Goal: Transaction & Acquisition: Purchase product/service

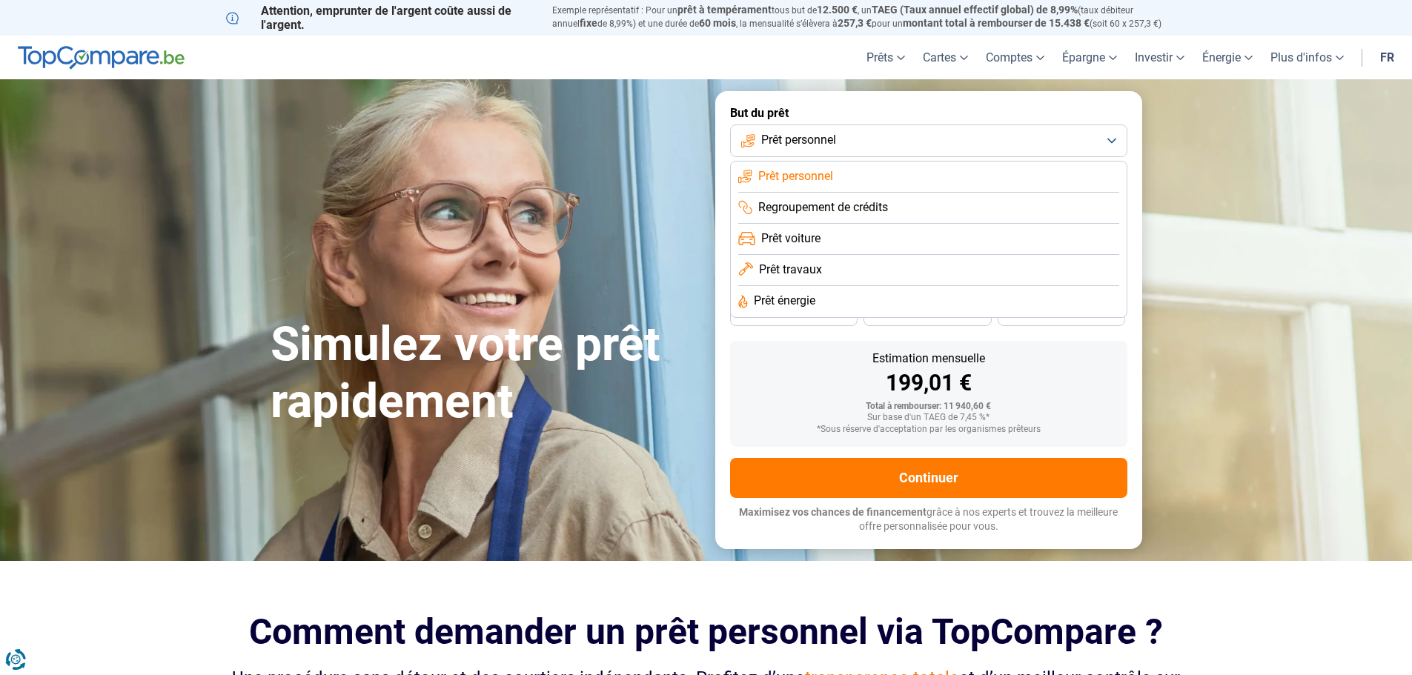
click at [865, 144] on button "Prêt personnel" at bounding box center [928, 140] width 397 height 33
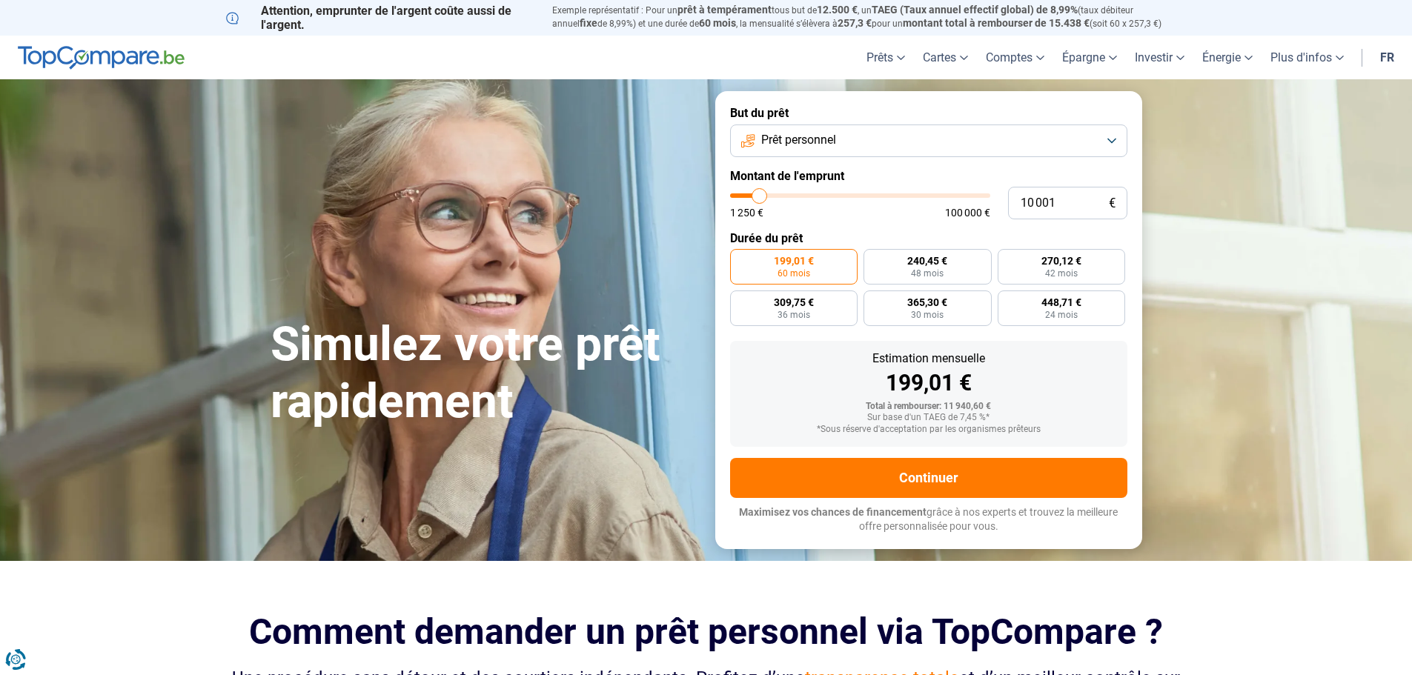
type input "12 000"
type input "12000"
type input "13 250"
type input "13250"
type input "13 500"
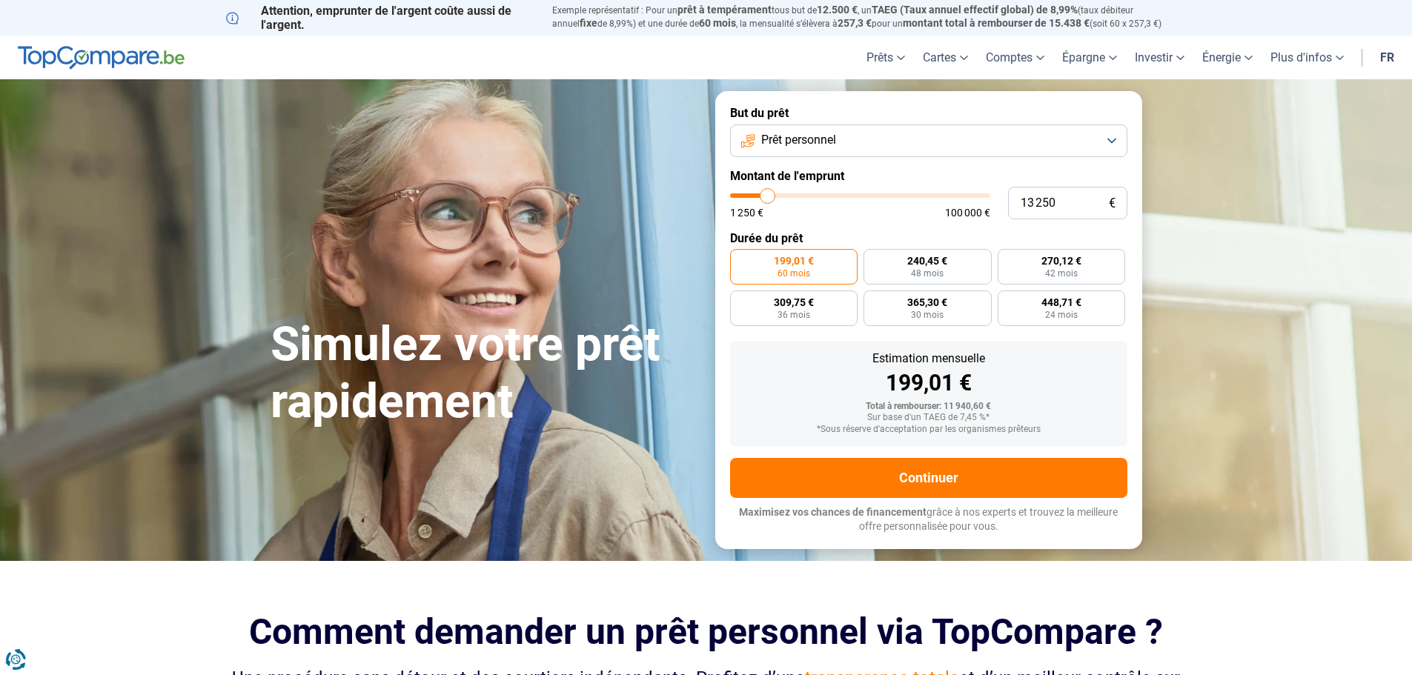
type input "13500"
type input "14 000"
type input "14000"
type input "14 250"
type input "14250"
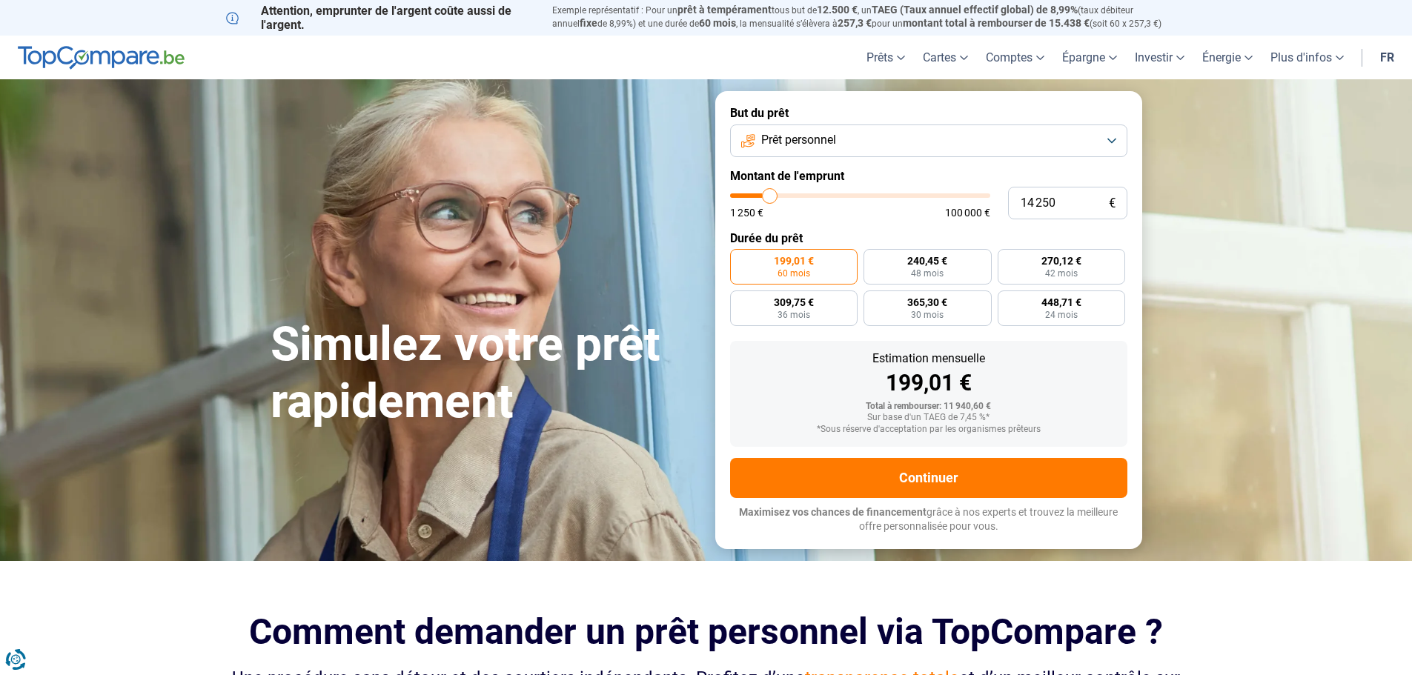
type input "14 500"
type input "14500"
type input "14 750"
type input "14750"
type input "15 000"
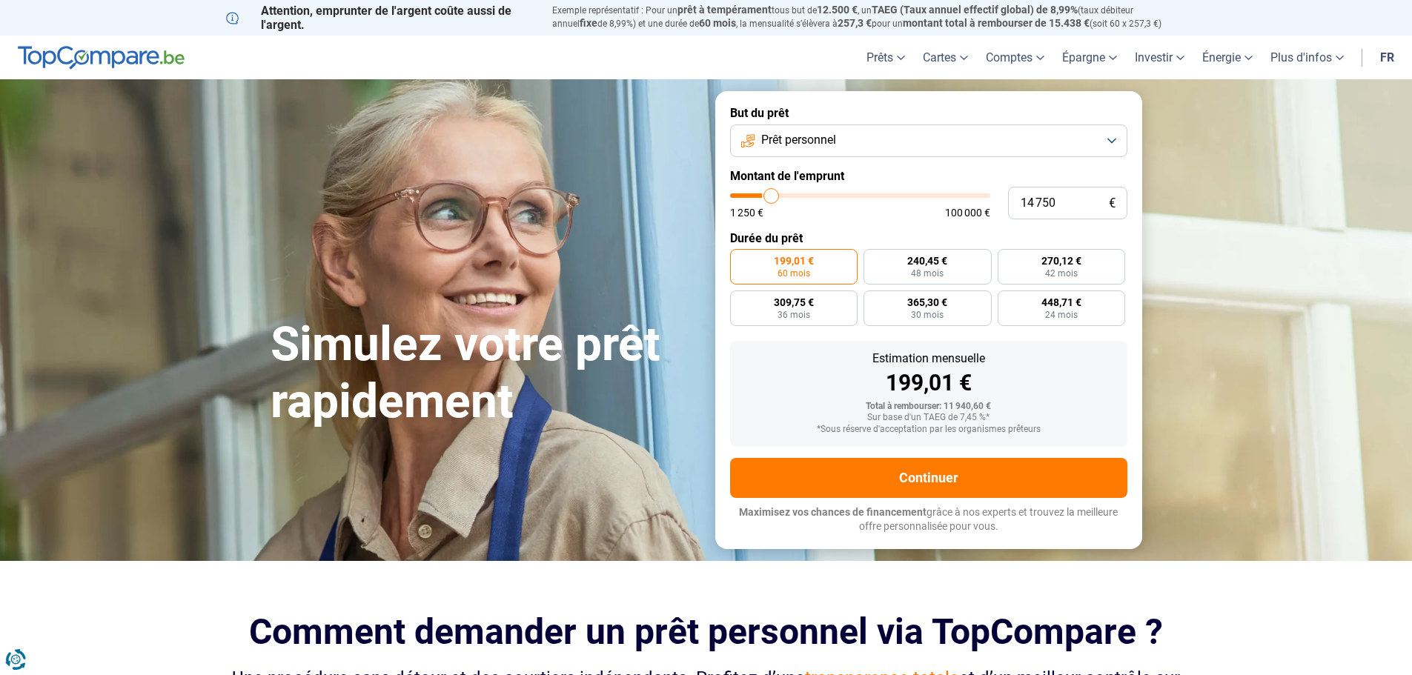
type input "15000"
type input "15 750"
type input "15750"
type input "16 000"
type input "16000"
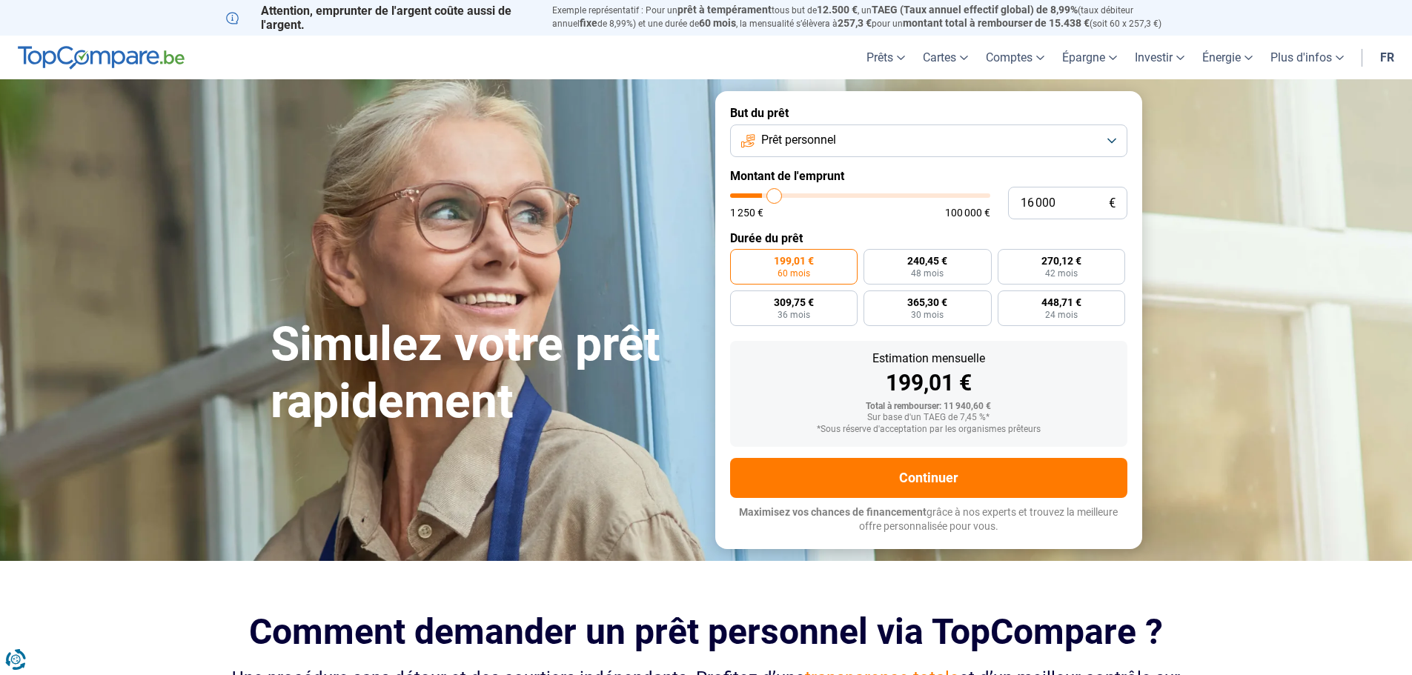
type input "16 500"
type input "16500"
type input "17 250"
type input "17250"
type input "17 500"
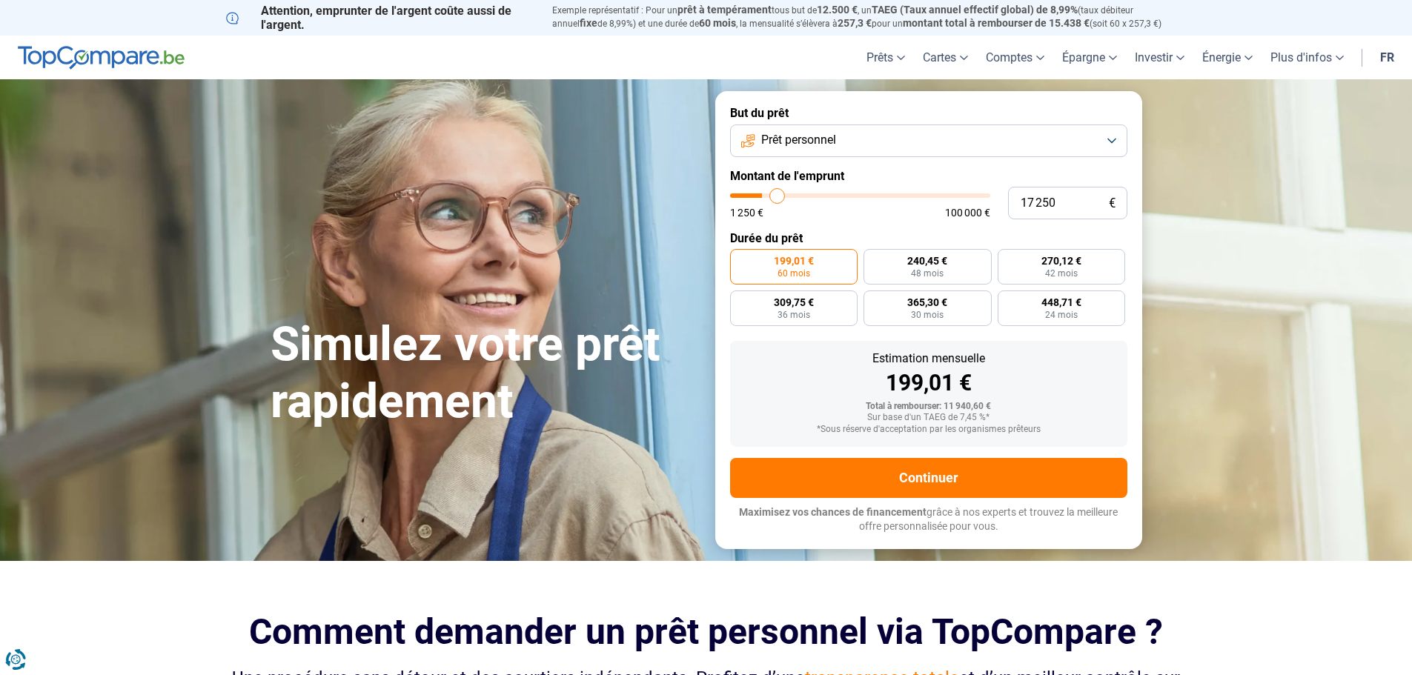
type input "17500"
type input "17 750"
type input "17750"
type input "18 750"
type input "18750"
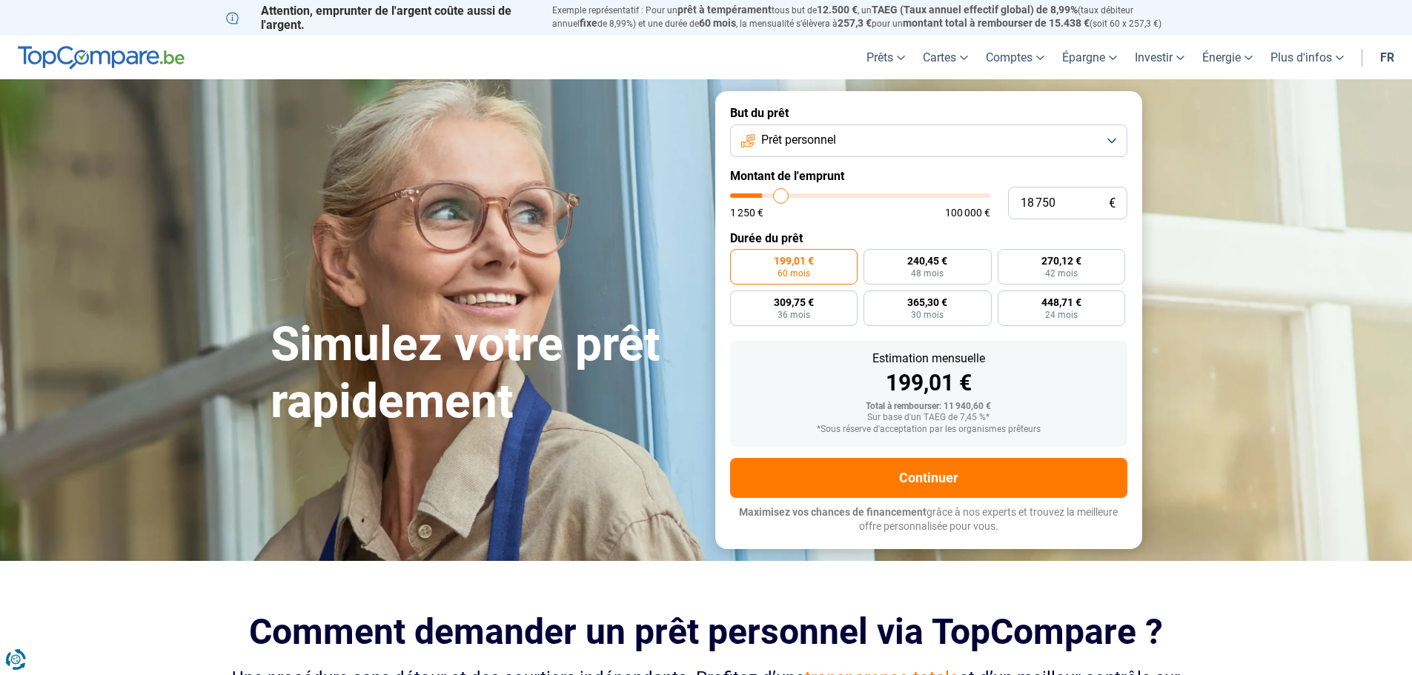
type input "20 000"
type input "20000"
type input "20 500"
type input "20500"
type input "20 750"
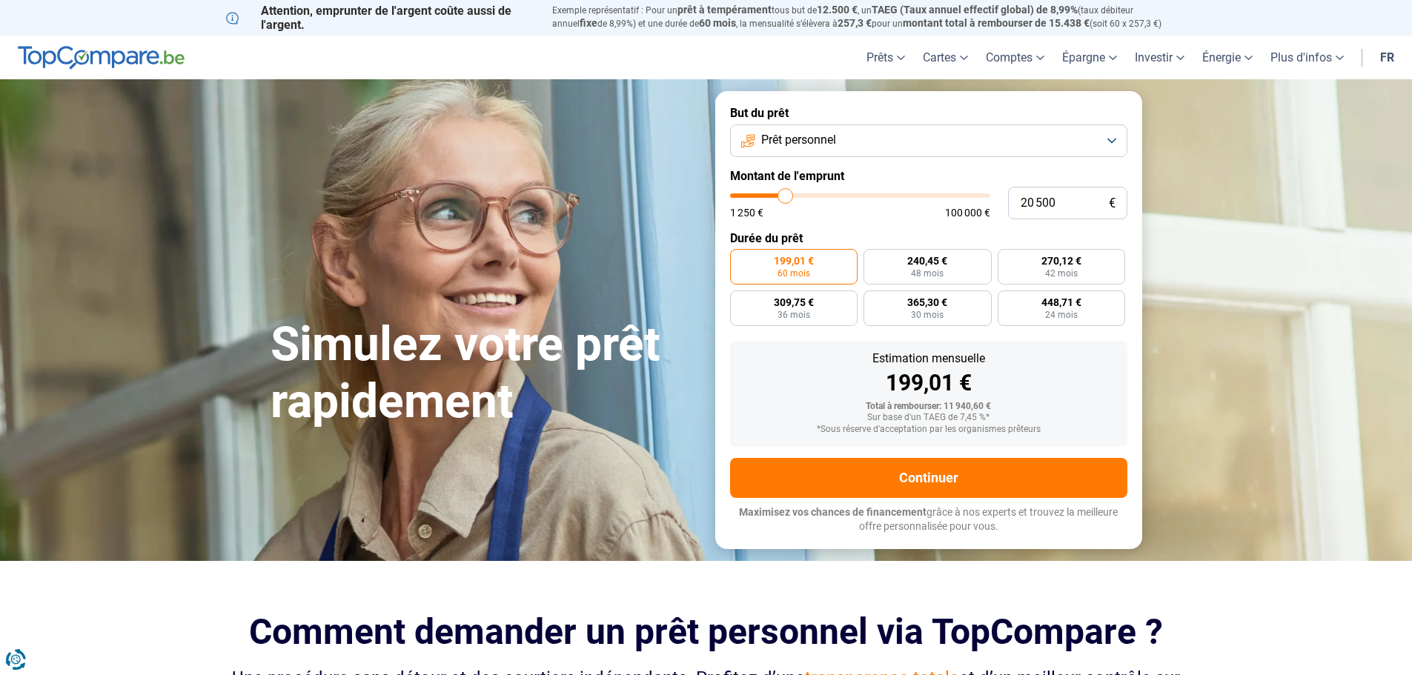
type input "20750"
type input "21 250"
type input "21250"
type input "21 500"
type input "21500"
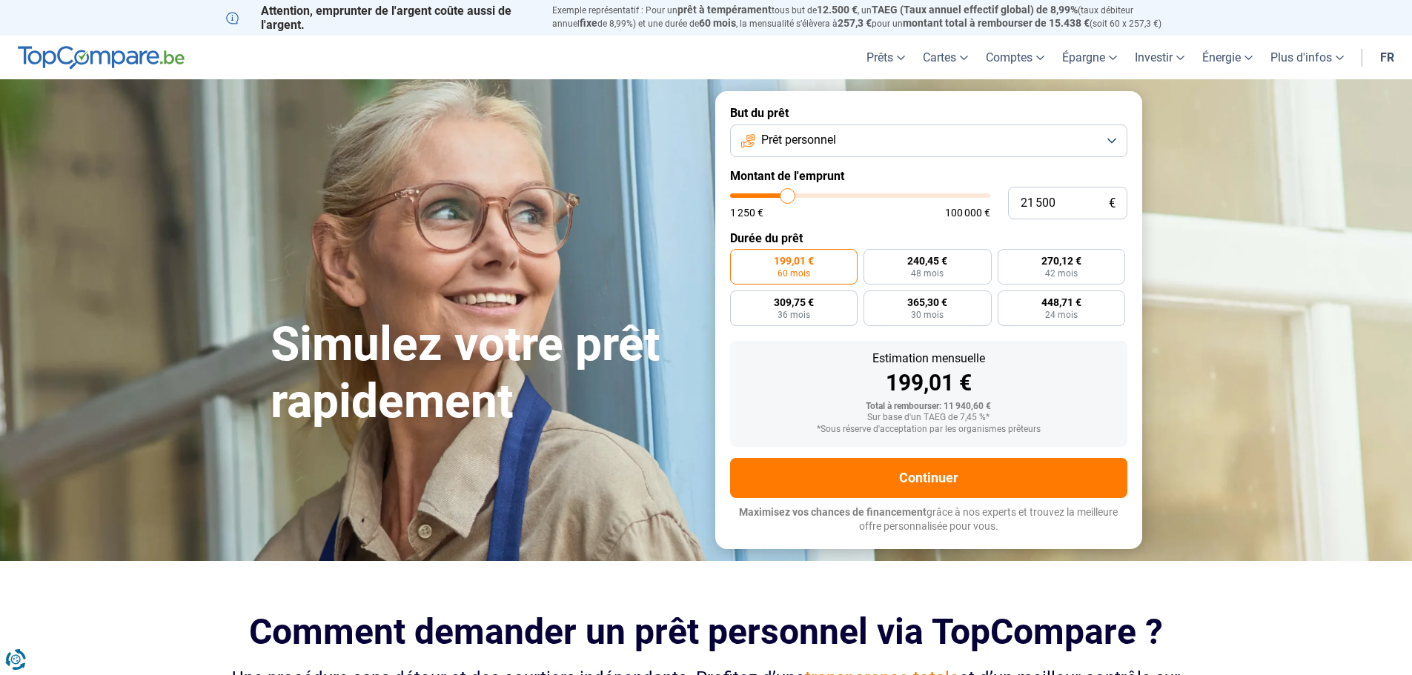
type input "22 750"
type input "22750"
type input "23 250"
type input "23250"
type input "23 750"
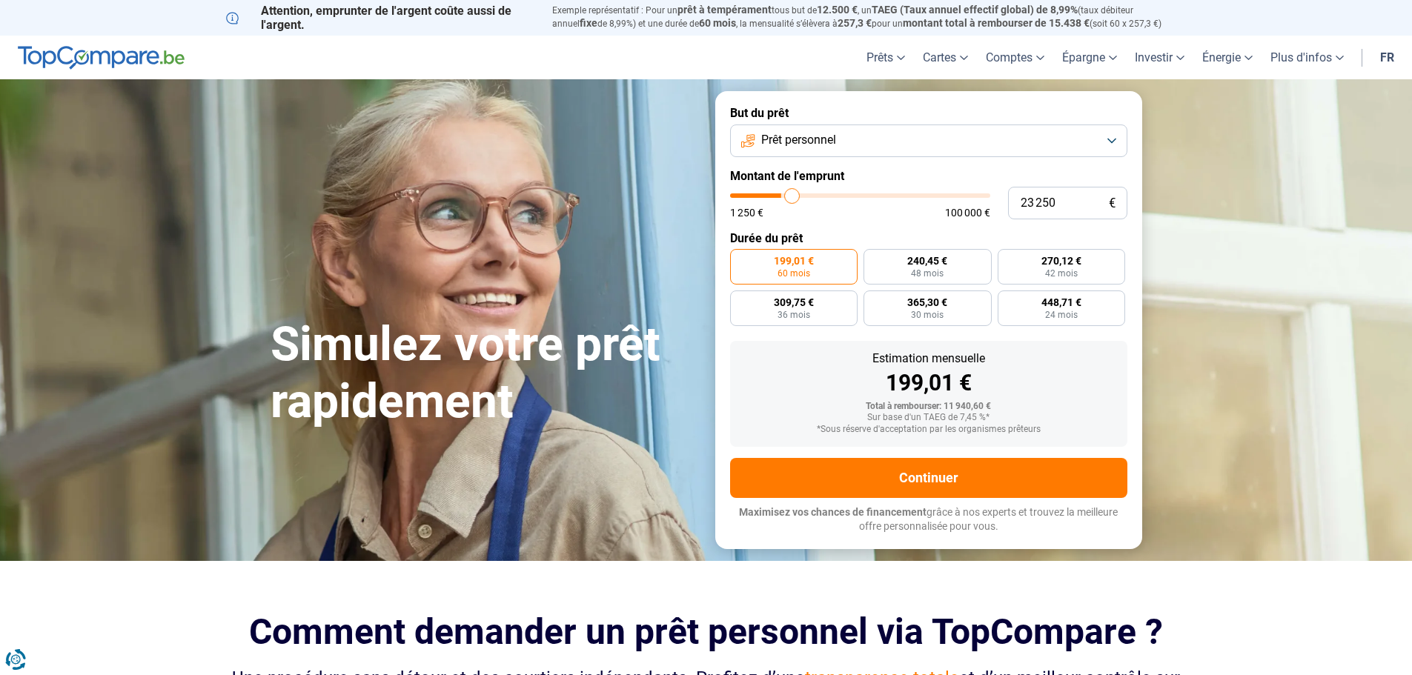
type input "23750"
type input "24 500"
type input "24500"
type input "24 750"
type input "24750"
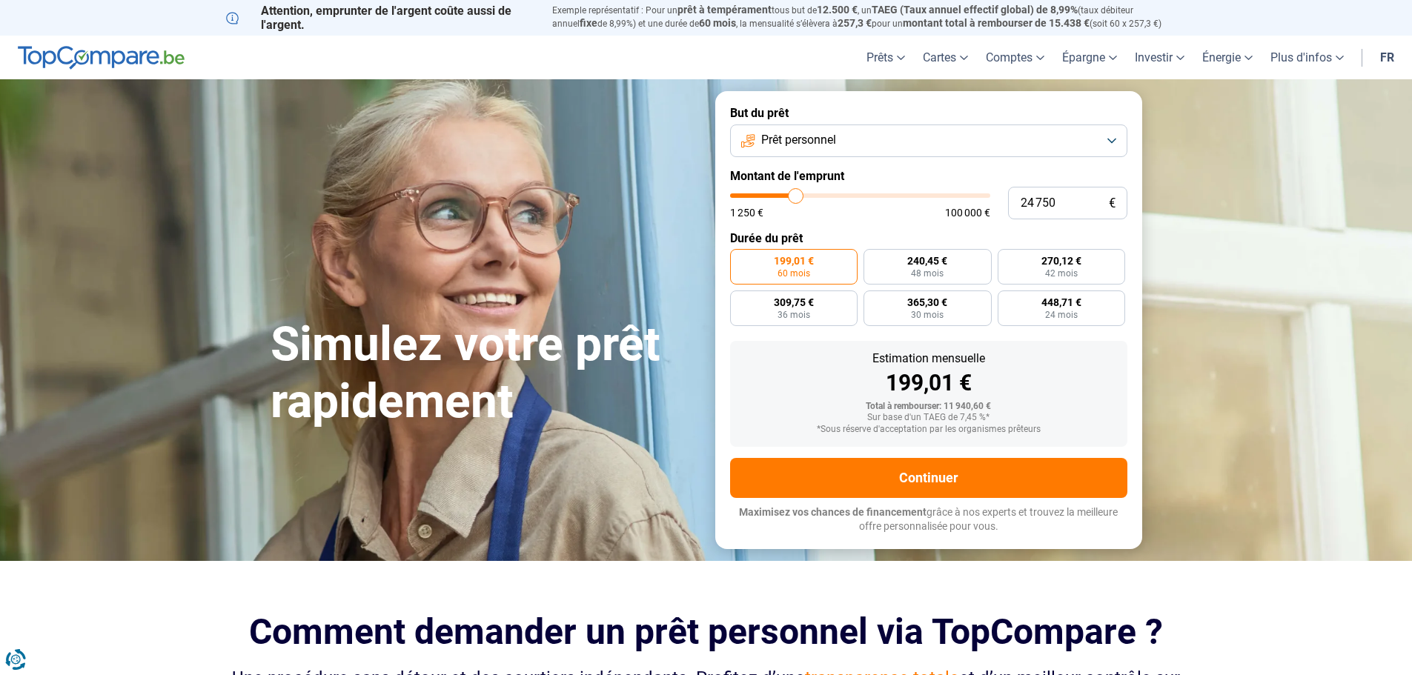
type input "25 250"
type input "25250"
type input "25 750"
type input "25750"
type input "26 000"
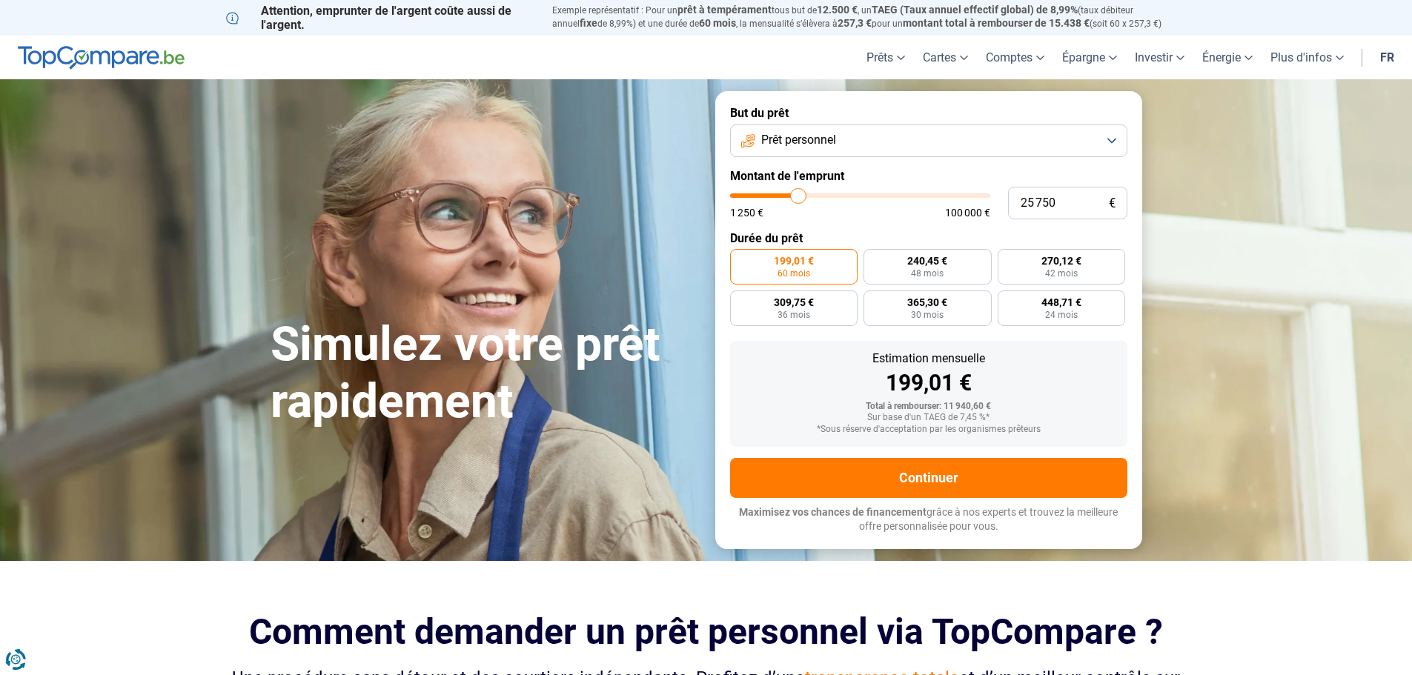
type input "26000"
type input "26 250"
type input "26250"
type input "27 250"
type input "27250"
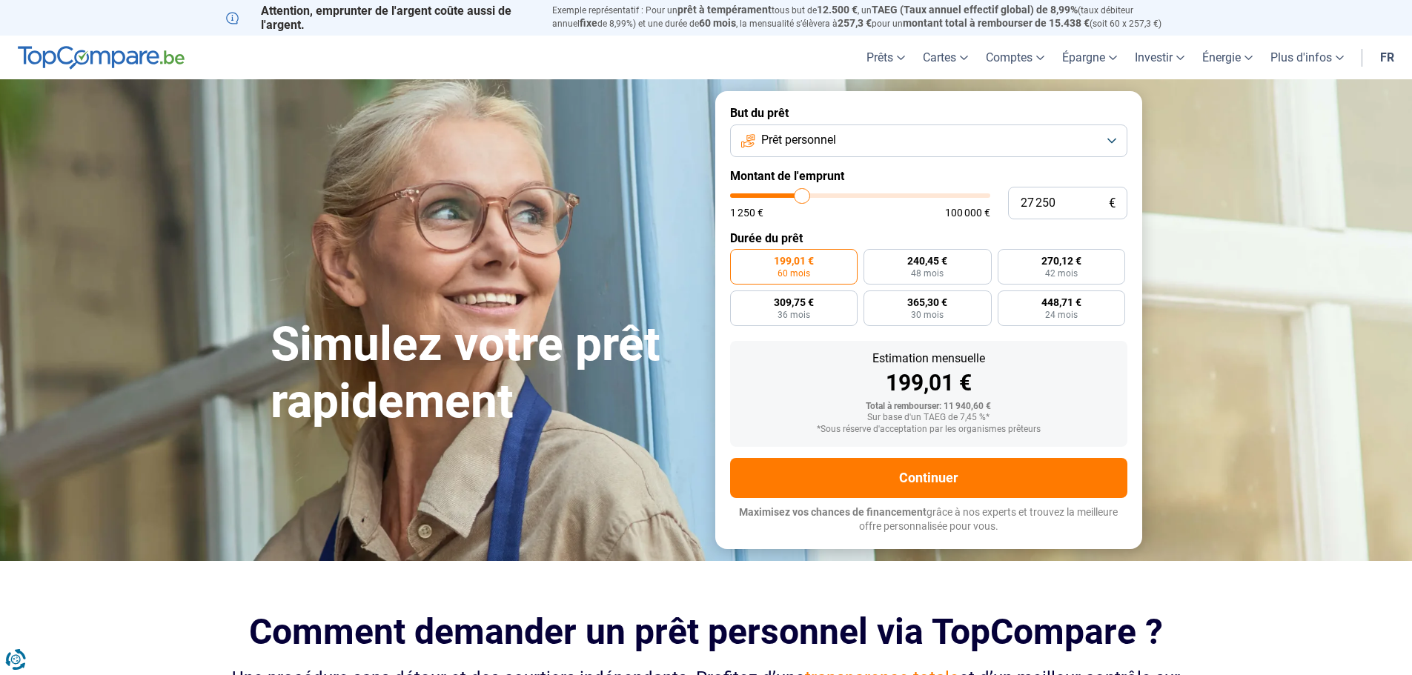
type input "27 750"
type input "27750"
type input "28 000"
type input "28000"
type input "28 250"
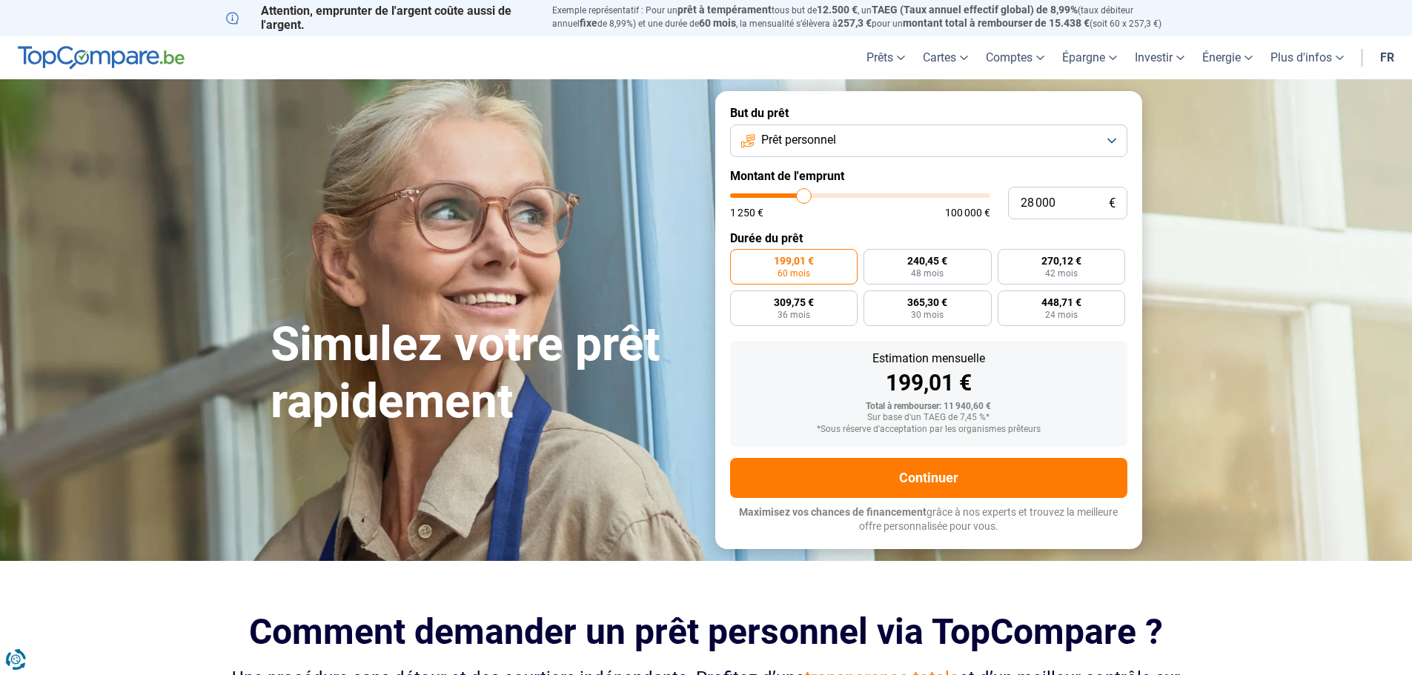
type input "28250"
type input "28 750"
type input "28750"
type input "29 250"
type input "29250"
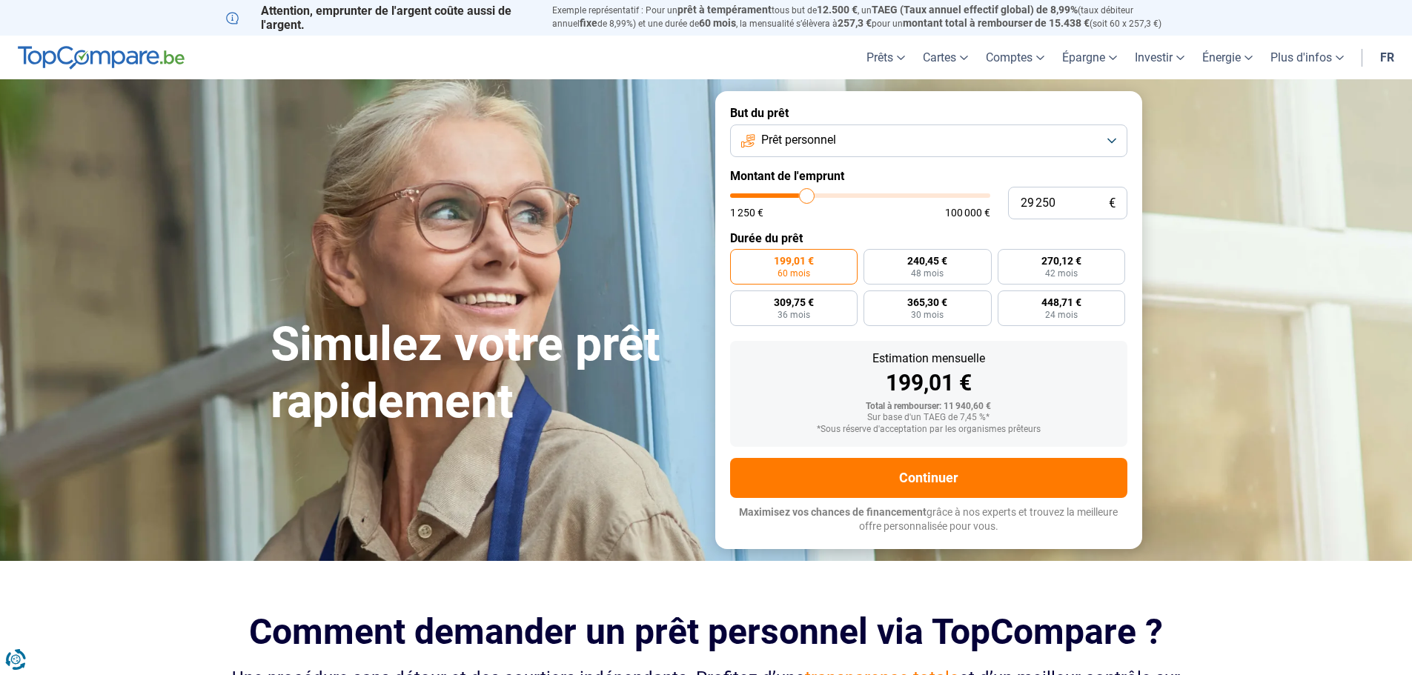
type input "30 250"
type input "30250"
type input "30 500"
type input "30500"
type input "30 750"
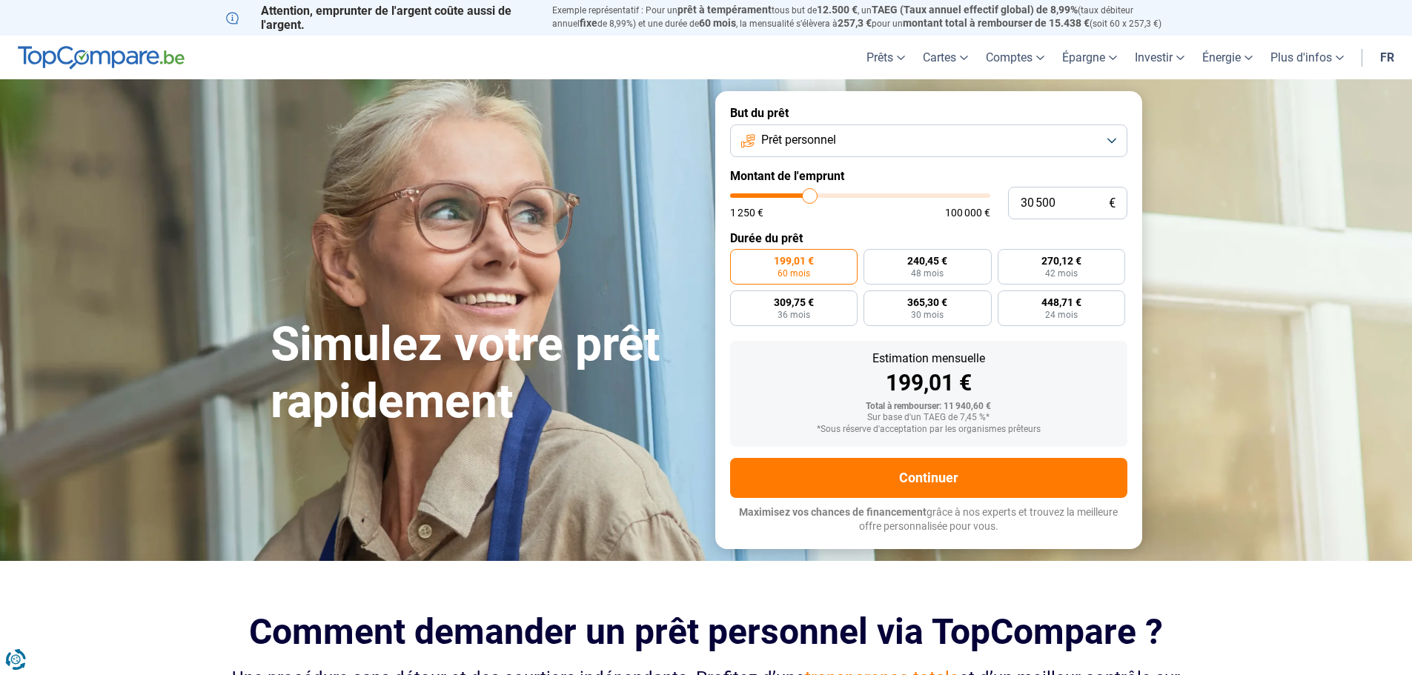
type input "30750"
type input "31 250"
type input "31250"
type input "31 750"
type input "31750"
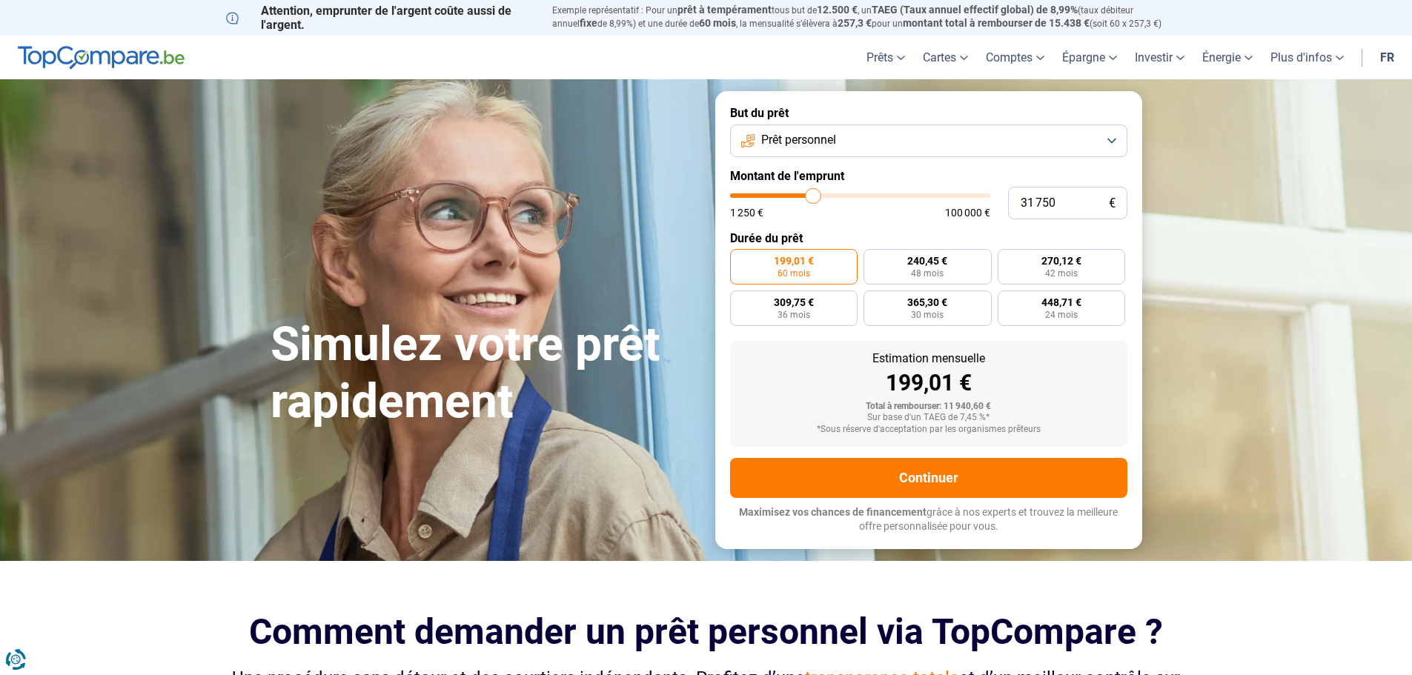
type input "32 000"
type input "32000"
type input "32 500"
type input "32500"
type input "32 750"
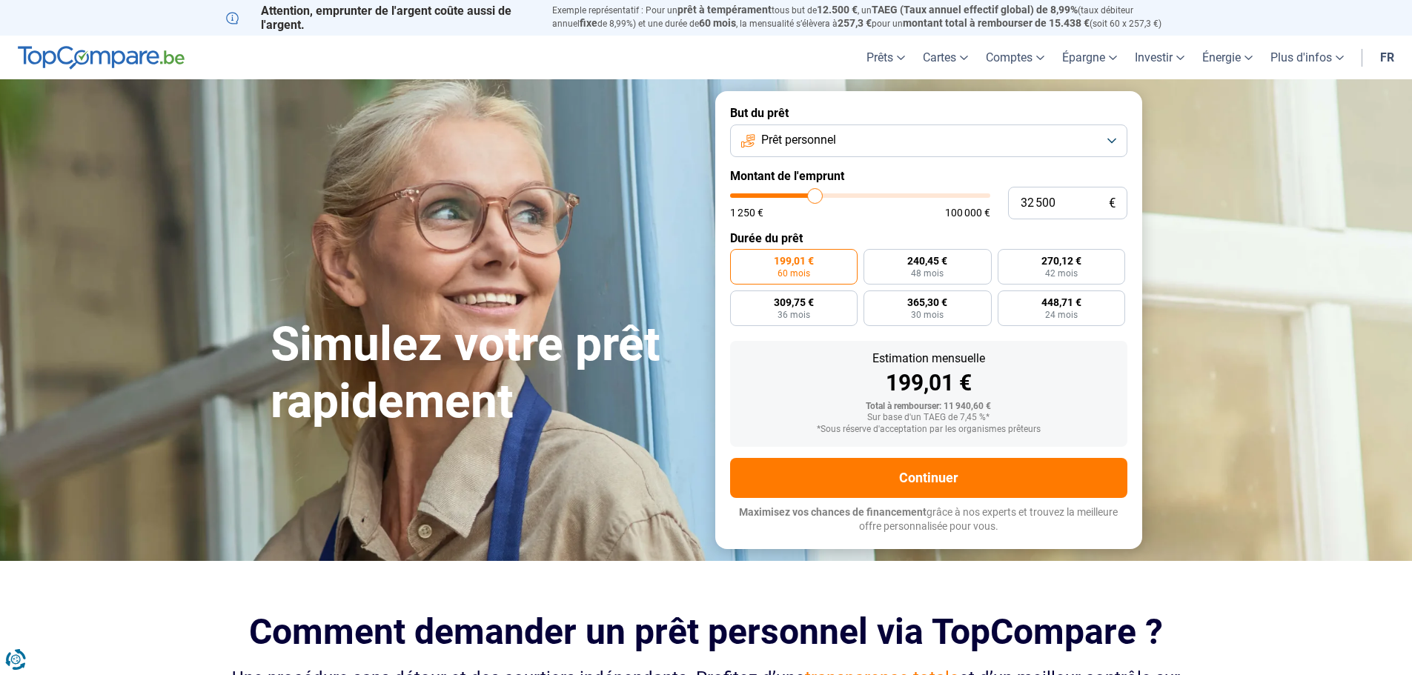
type input "32750"
type input "33 250"
type input "33250"
type input "33 750"
type input "33750"
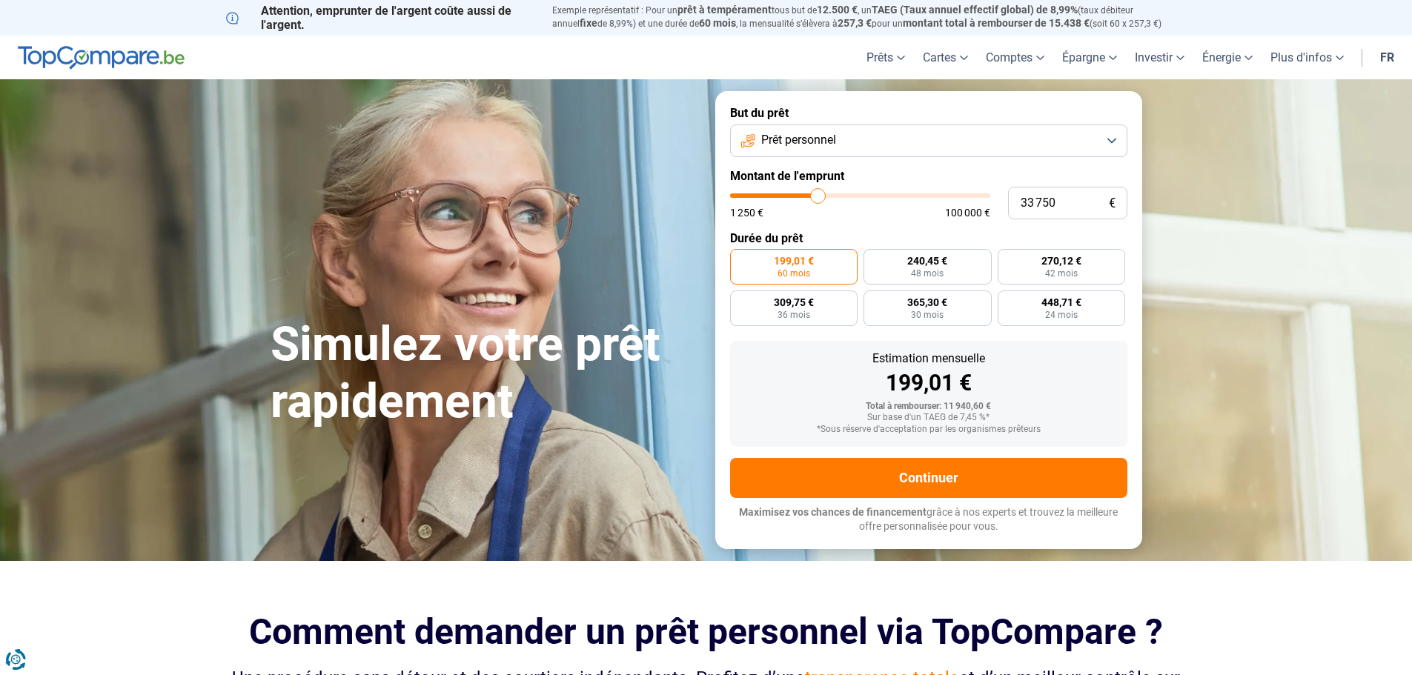
type input "34 000"
type input "34000"
type input "33 750"
type input "33750"
type input "33 500"
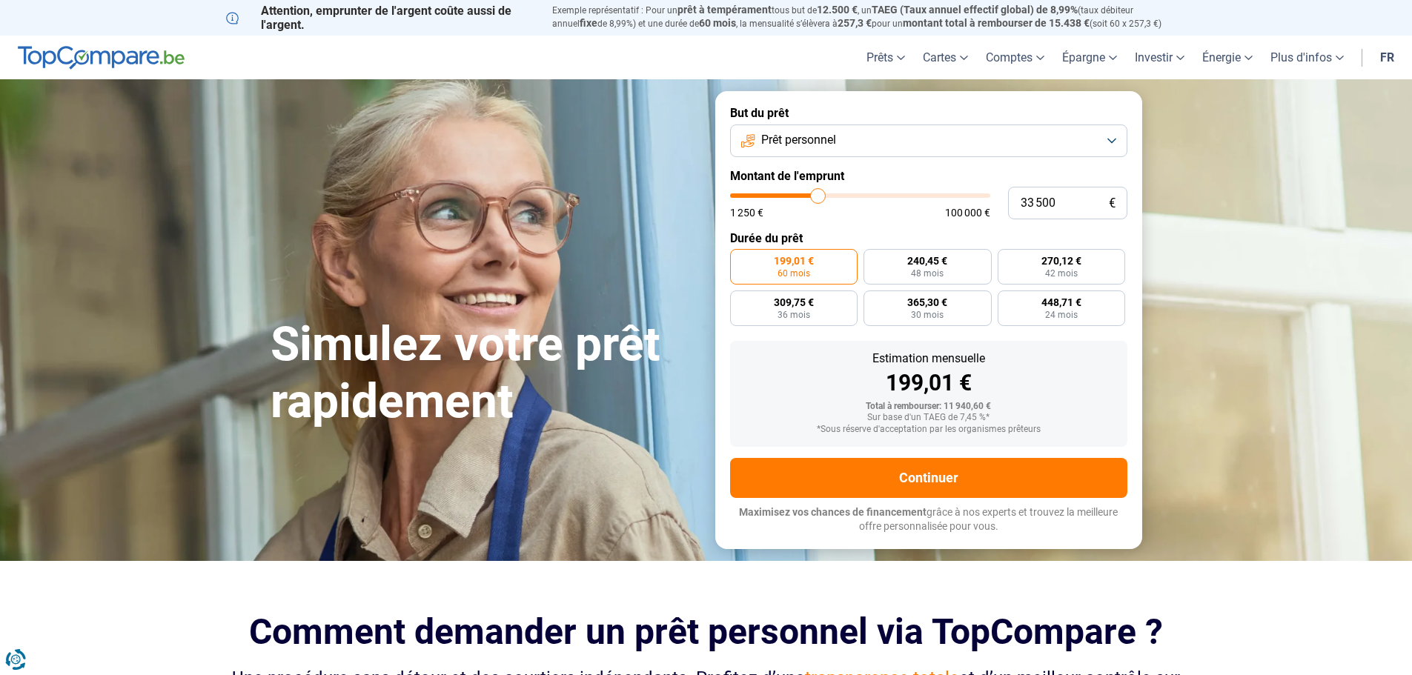
type input "33500"
type input "33 250"
type input "33250"
type input "32 750"
type input "32750"
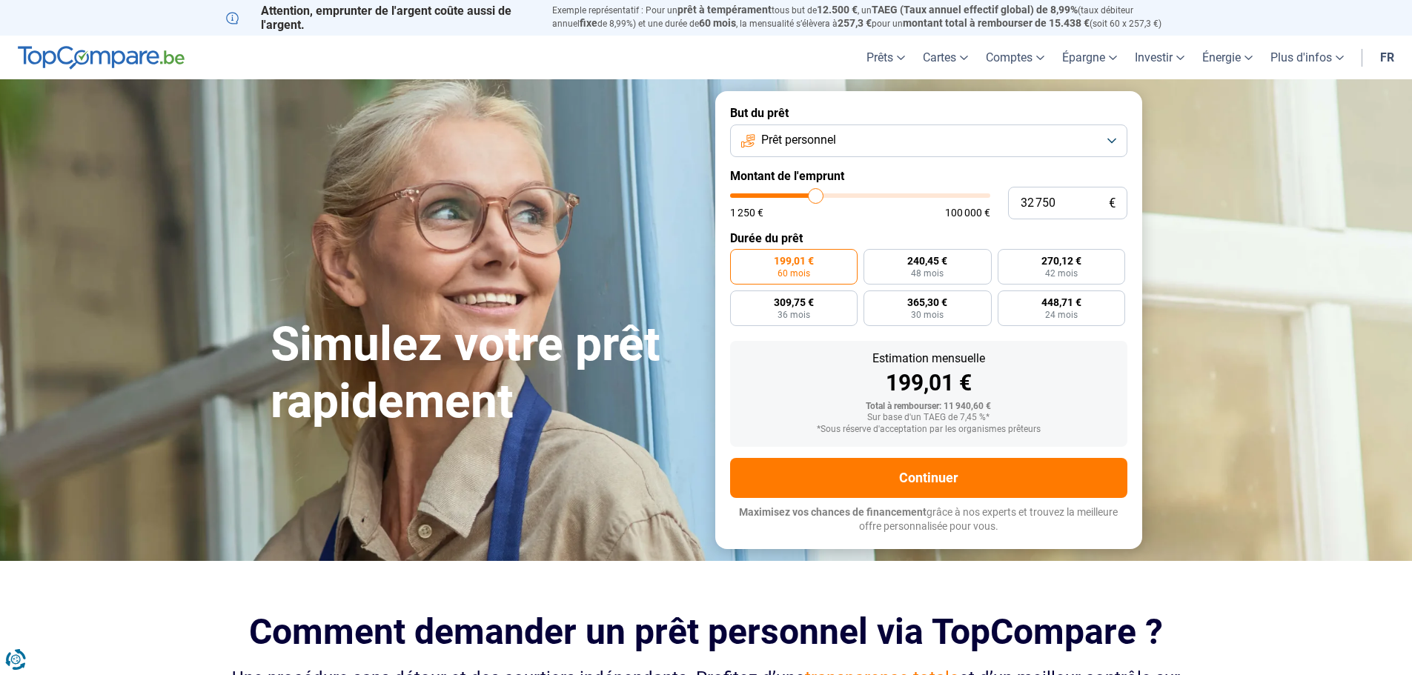
type input "32 500"
type input "32500"
type input "32 250"
type input "32250"
type input "32 000"
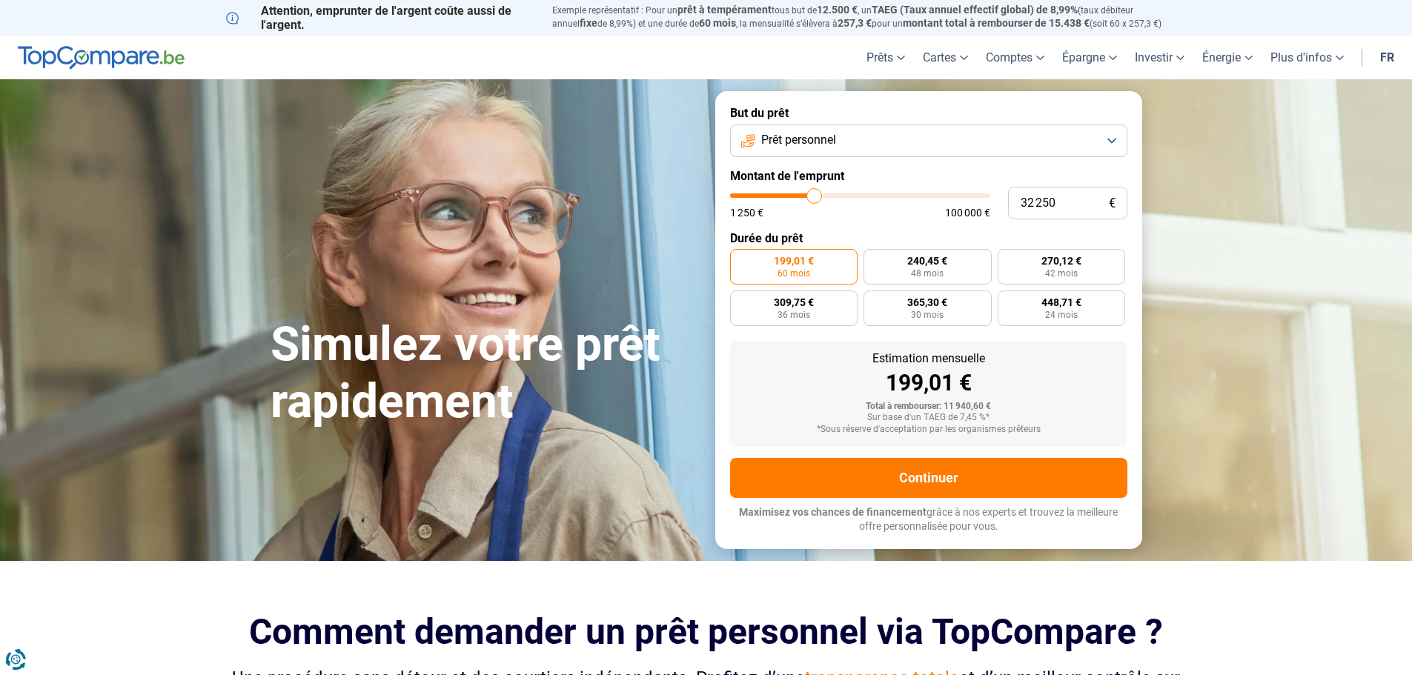
type input "32000"
type input "31 750"
type input "31750"
type input "31 250"
type input "31250"
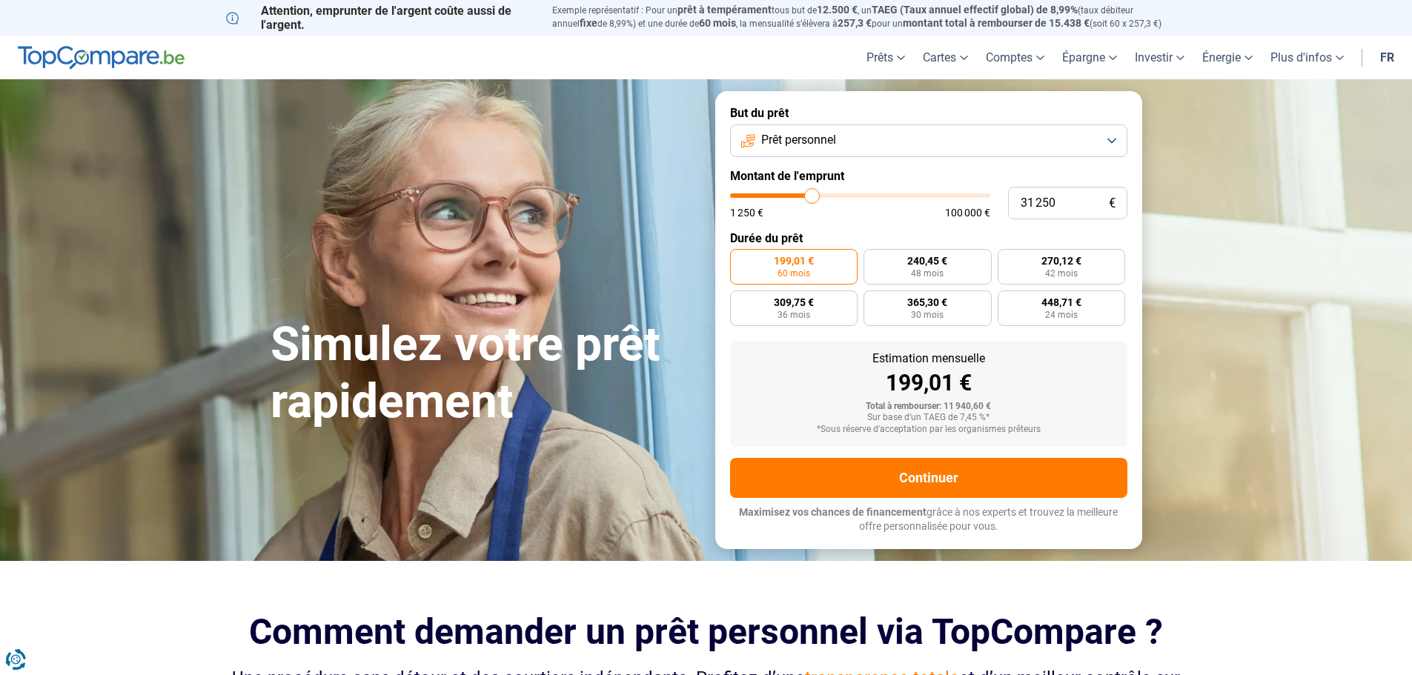
type input "31 000"
type input "31000"
type input "30 750"
type input "30750"
type input "30 500"
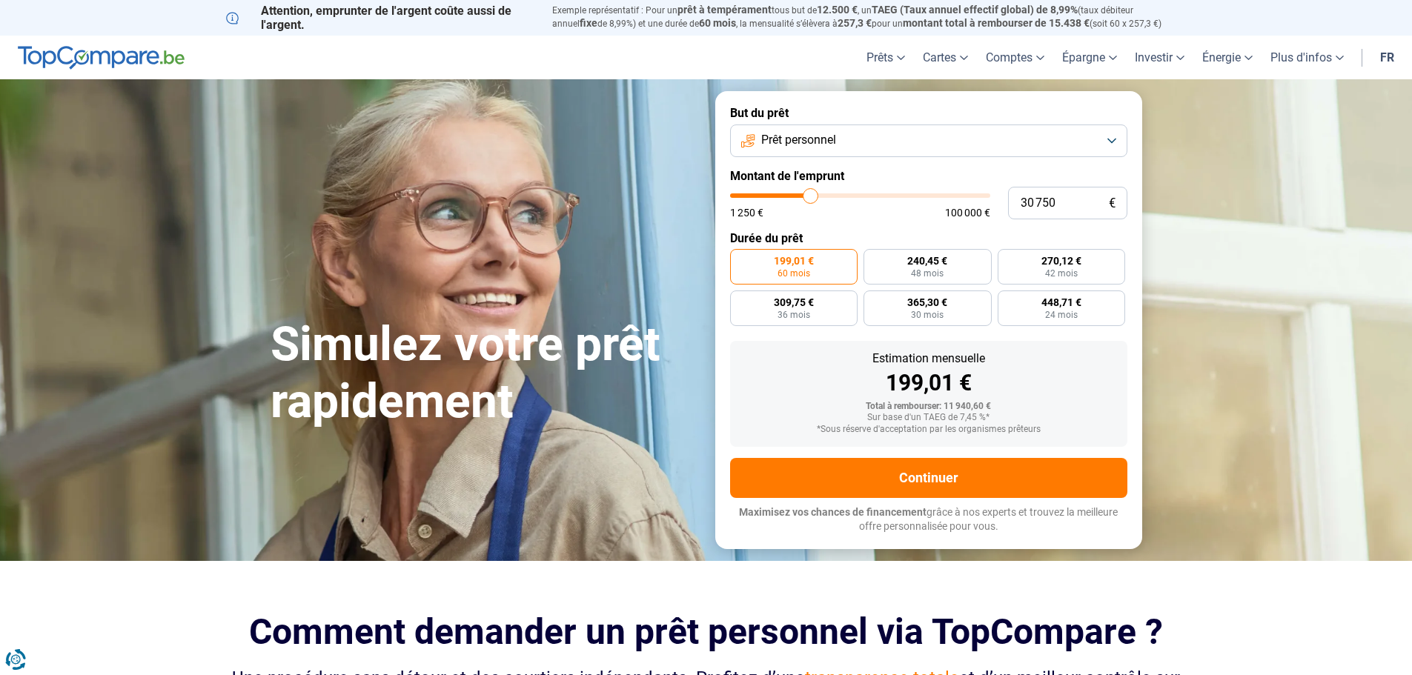
type input "30500"
type input "30 250"
type input "30250"
type input "29 750"
drag, startPoint x: 763, startPoint y: 196, endPoint x: 808, endPoint y: 196, distance: 45.2
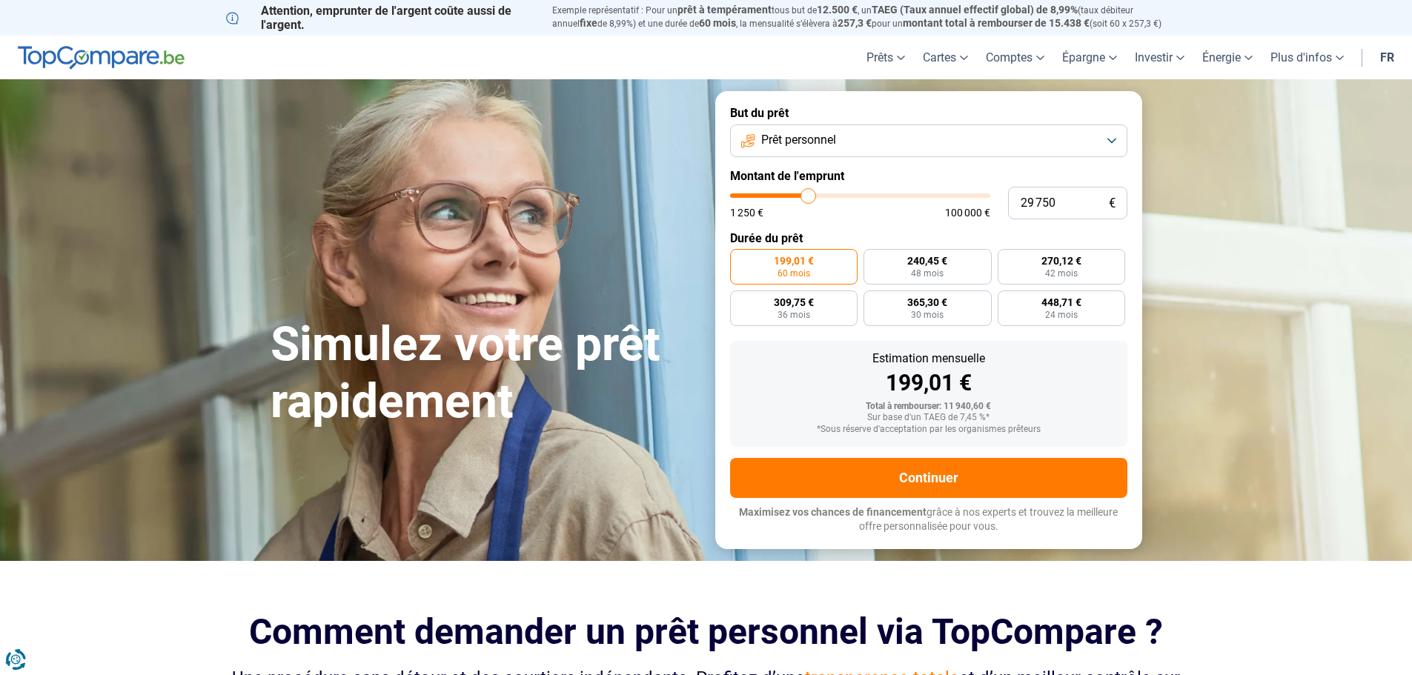
type input "29750"
click at [808, 196] on input "range" at bounding box center [860, 195] width 260 height 4
radio input "false"
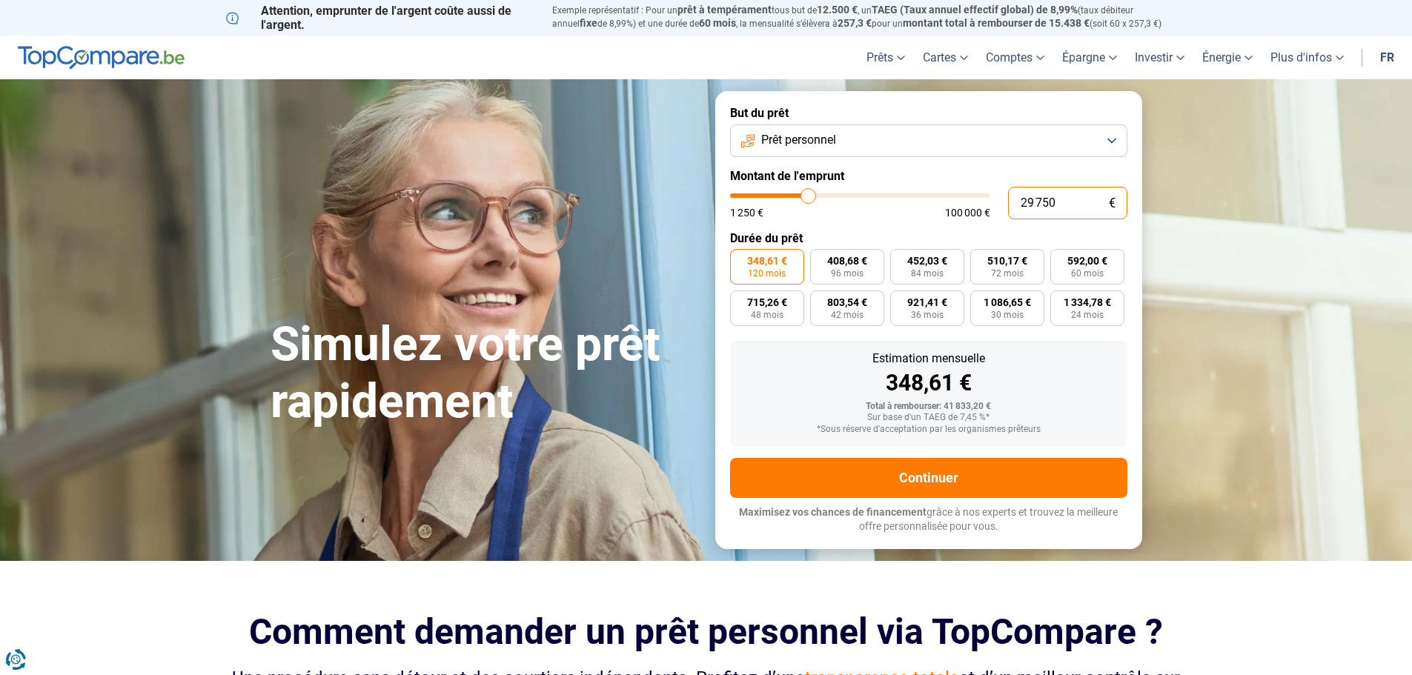
drag, startPoint x: 1082, startPoint y: 205, endPoint x: 849, endPoint y: 210, distance: 232.7
click at [849, 210] on div "29 750 € 1 250 € 100 000 €" at bounding box center [928, 203] width 397 height 33
type input "3"
type input "1250"
type input "30"
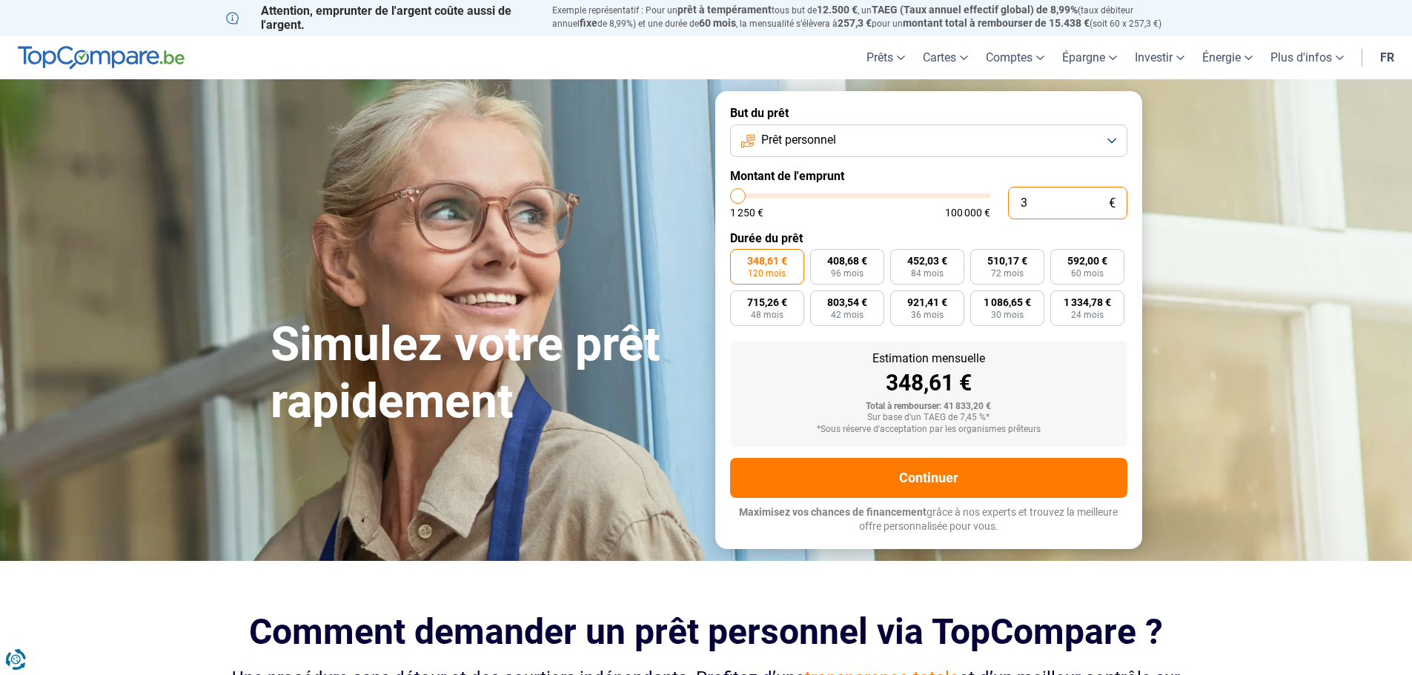
type input "1250"
type input "300"
type input "1250"
type input "3 000"
type input "3000"
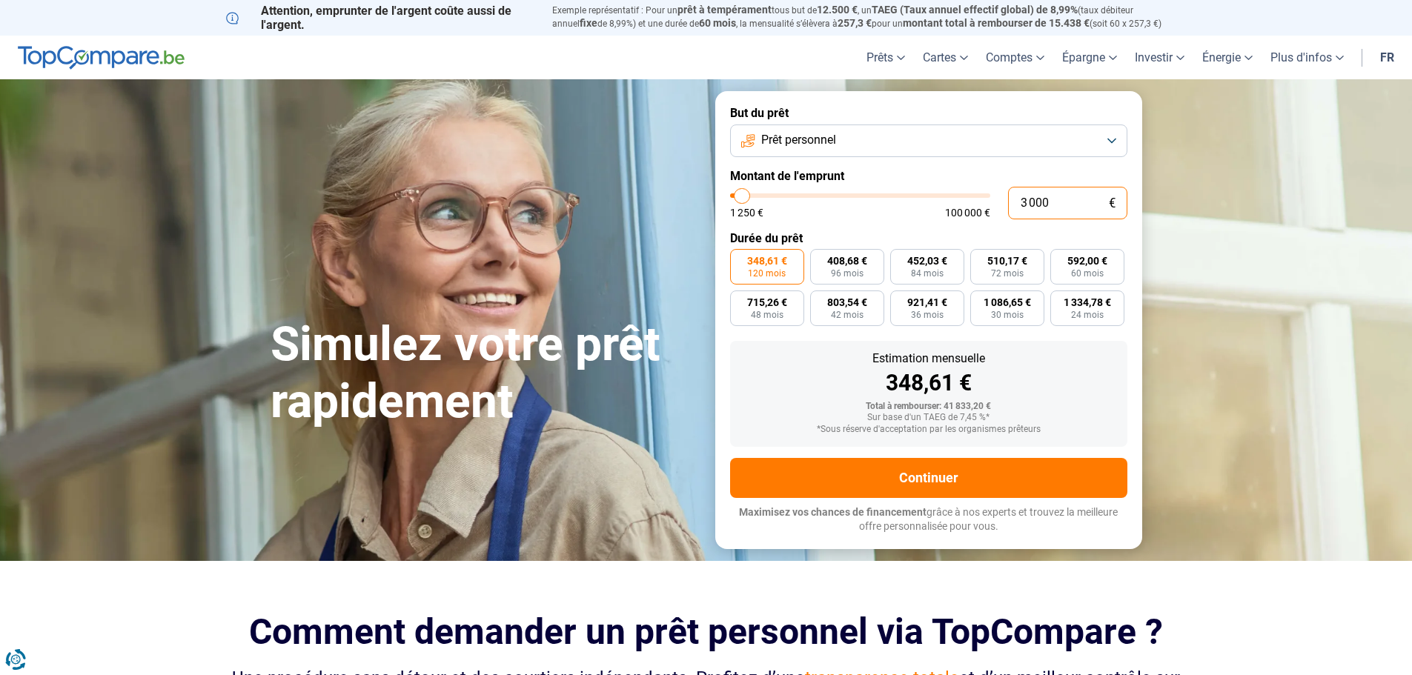
type input "30 000"
type input "30000"
type input "30 000"
click at [921, 265] on span "455,82 €" at bounding box center [927, 261] width 40 height 10
click at [900, 259] on input "455,82 € 84 mois" at bounding box center [895, 254] width 10 height 10
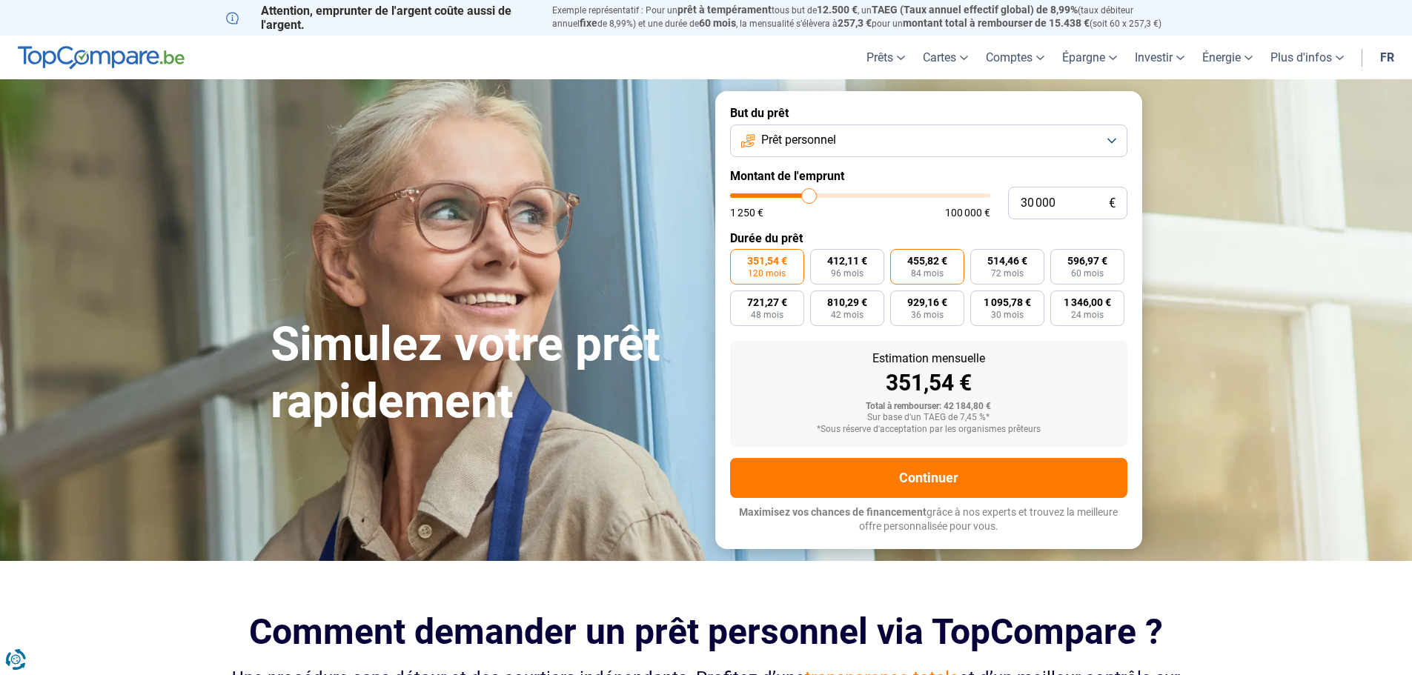
radio input "true"
click at [769, 263] on span "351,54 €" at bounding box center [767, 261] width 40 height 10
click at [740, 259] on input "351,54 € 120 mois" at bounding box center [735, 254] width 10 height 10
radio input "true"
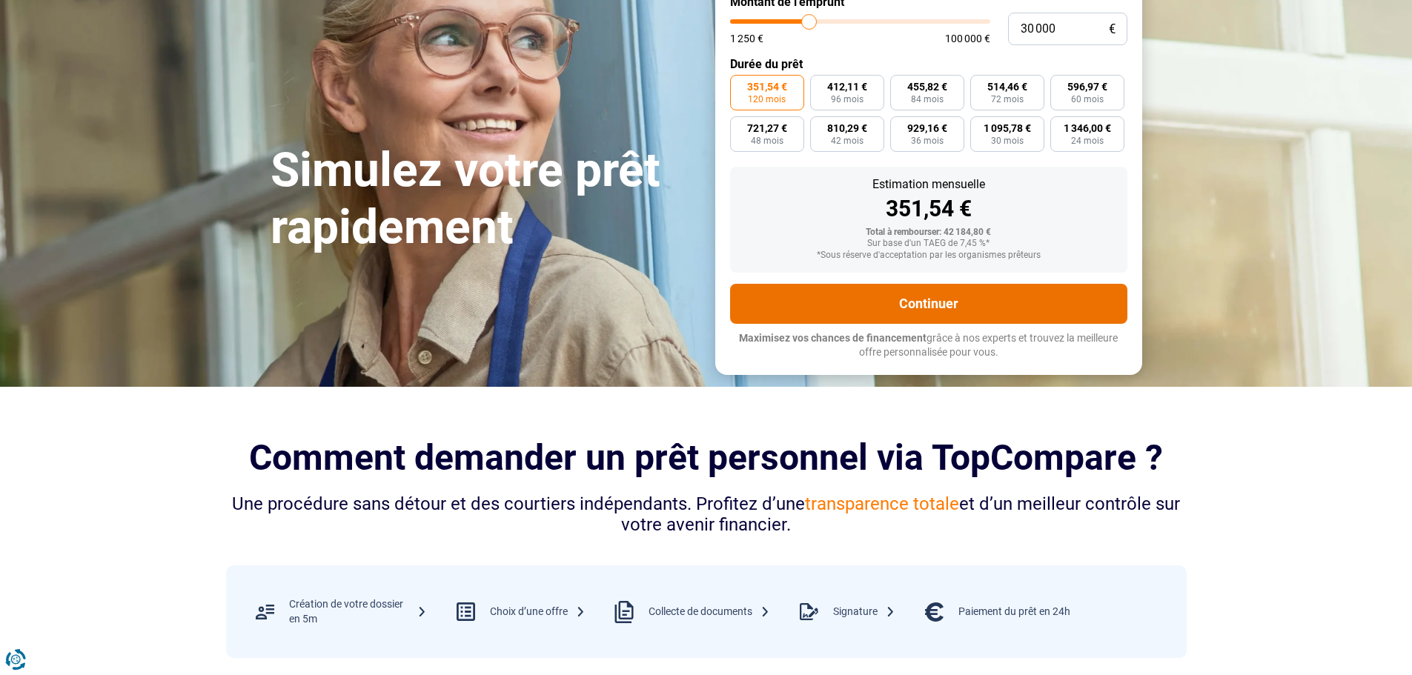
scroll to position [148, 0]
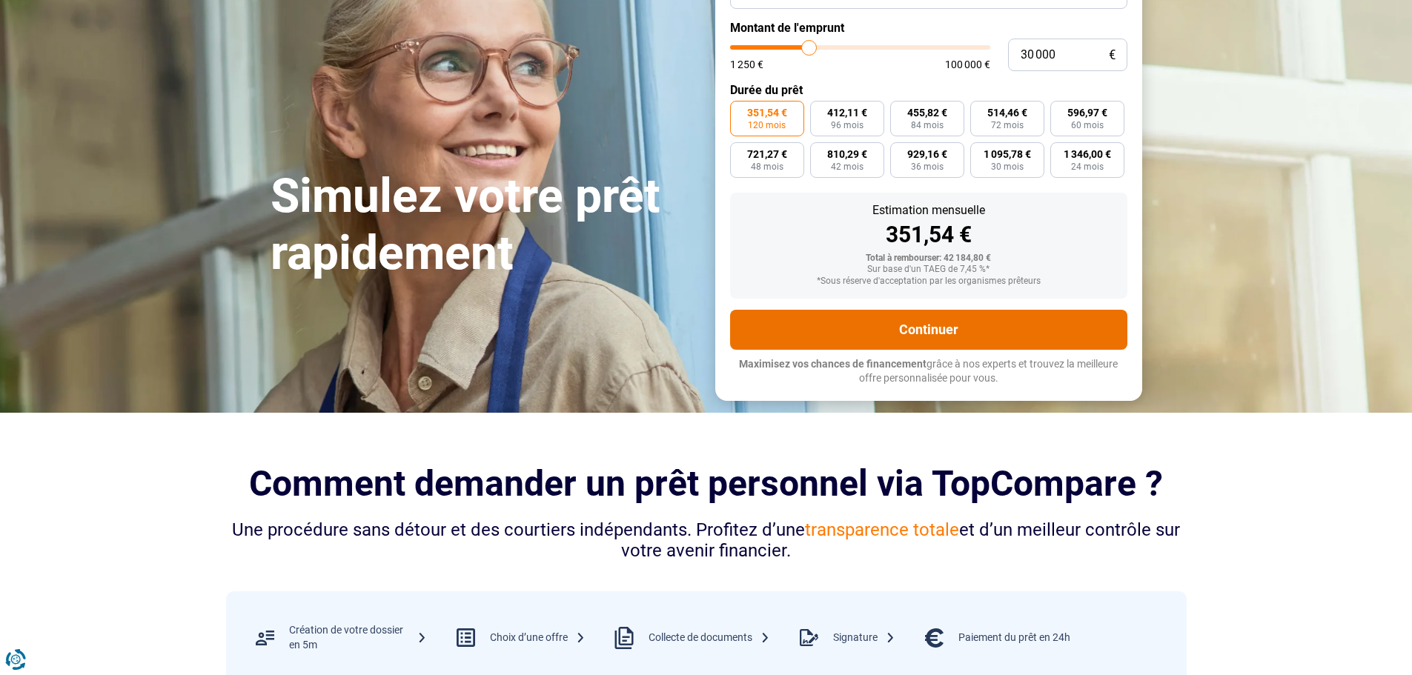
click at [935, 325] on button "Continuer" at bounding box center [928, 330] width 397 height 40
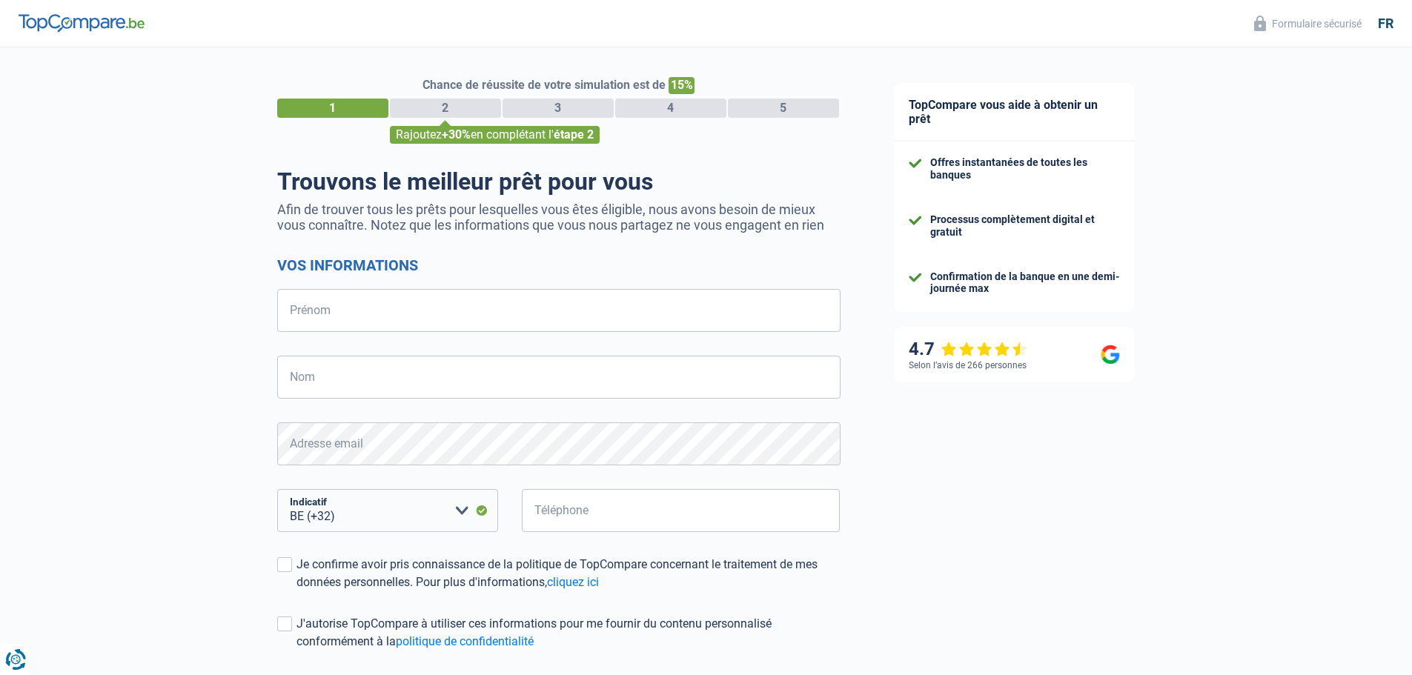
select select "32"
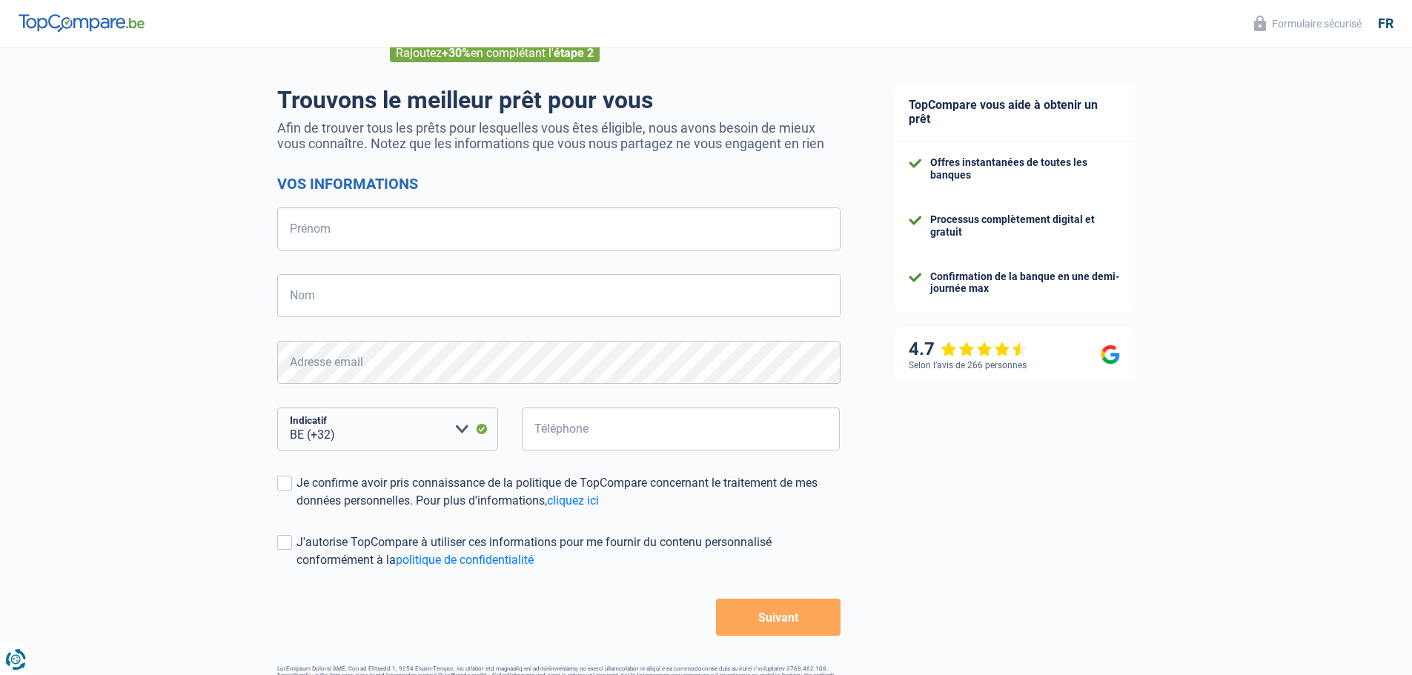
scroll to position [56, 0]
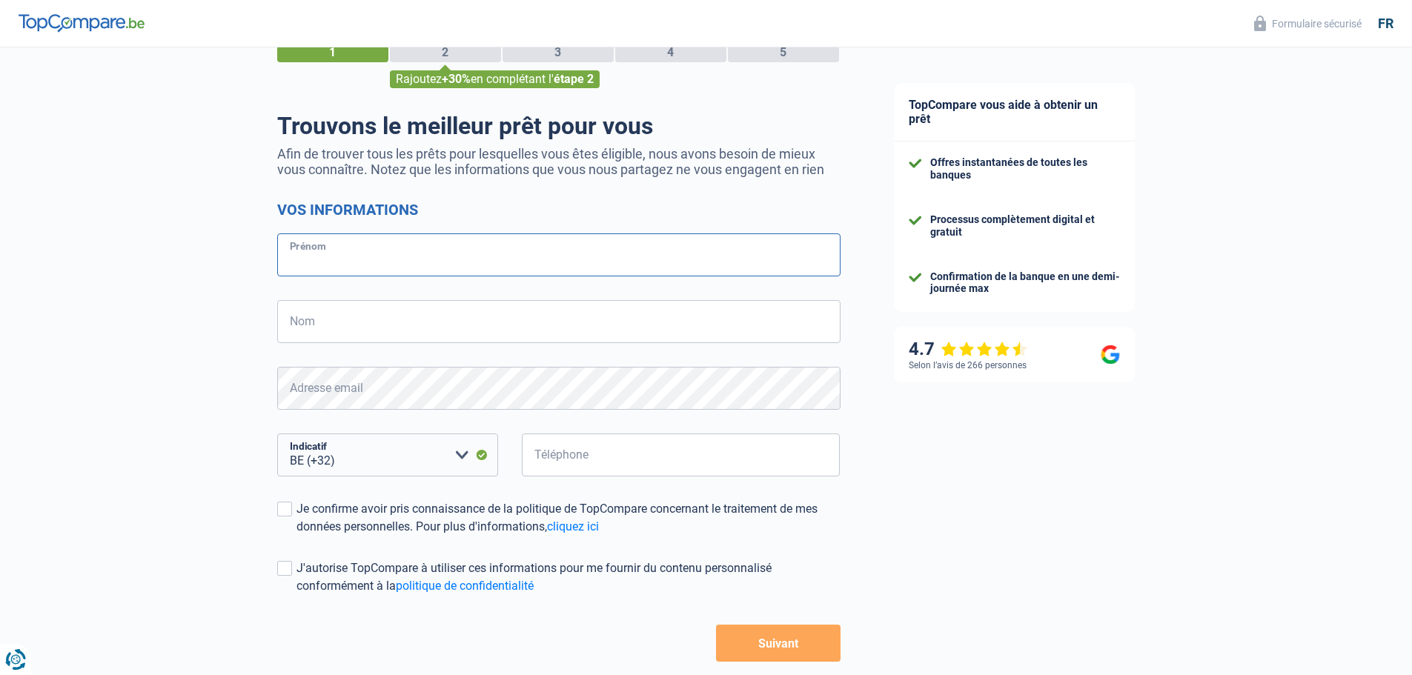
click at [432, 256] on input "Prénom" at bounding box center [558, 254] width 563 height 43
type input "Nicolas"
click at [359, 332] on input "Nom" at bounding box center [558, 321] width 563 height 43
type input "Levasseur"
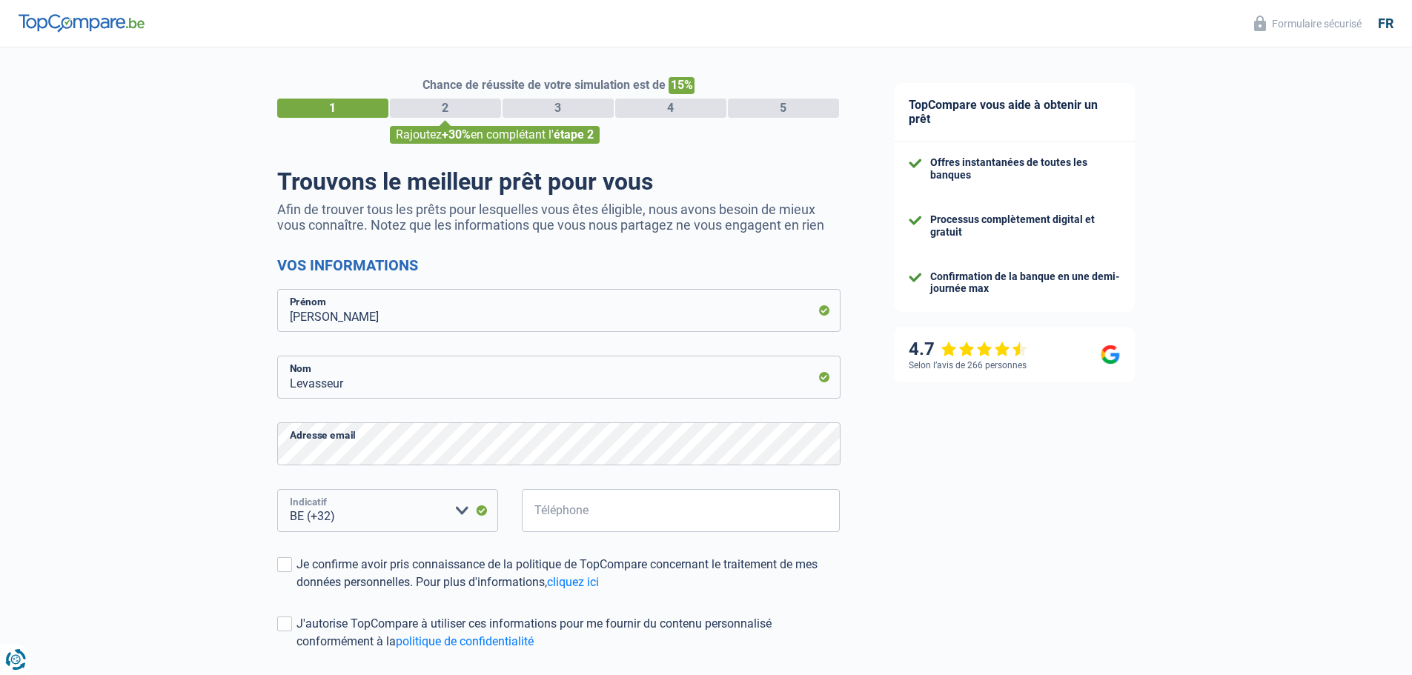
drag, startPoint x: 364, startPoint y: 508, endPoint x: 360, endPoint y: 519, distance: 11.7
click at [362, 511] on select "BE (+32) LU (+352) Veuillez sélectionner une option" at bounding box center [387, 510] width 221 height 43
click at [357, 505] on select "BE (+32) LU (+352) Veuillez sélectionner une option" at bounding box center [387, 510] width 221 height 43
click at [359, 519] on select "BE (+32) LU (+352) Veuillez sélectionner une option" at bounding box center [387, 510] width 221 height 43
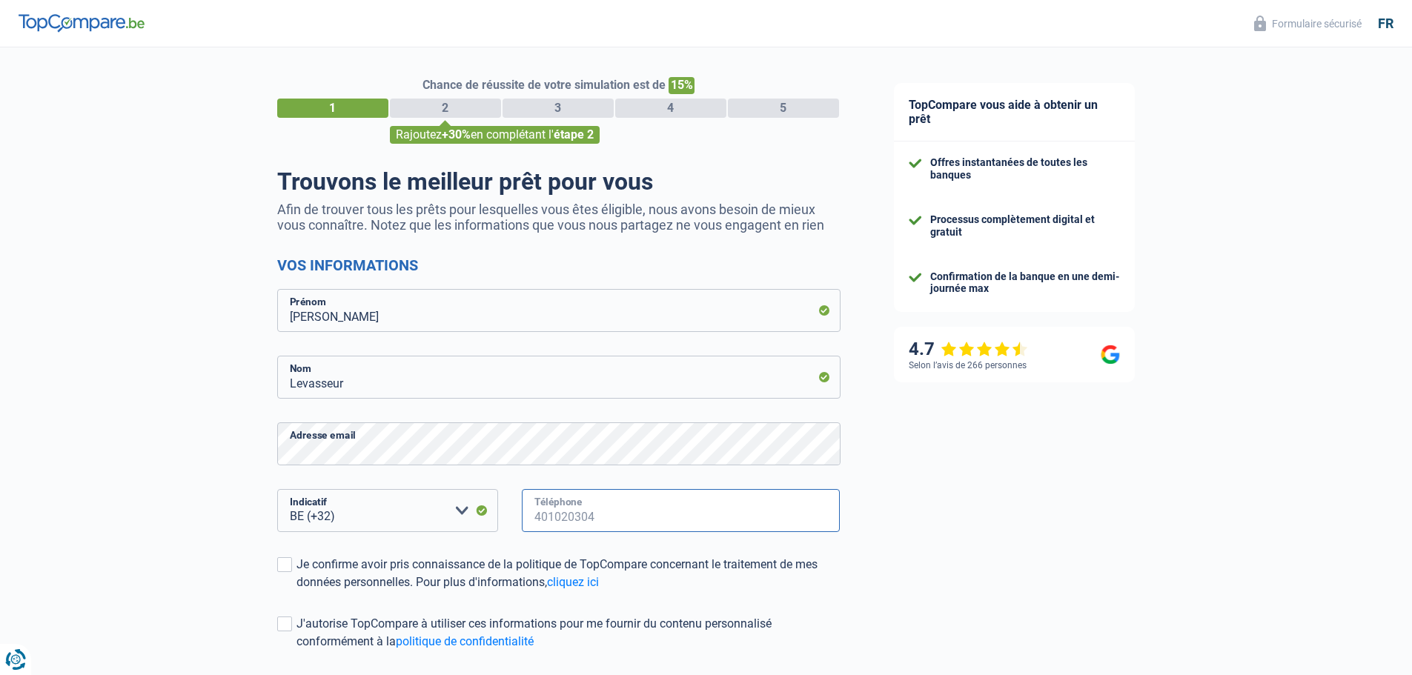
click at [535, 514] on input "Téléphone" at bounding box center [681, 510] width 319 height 43
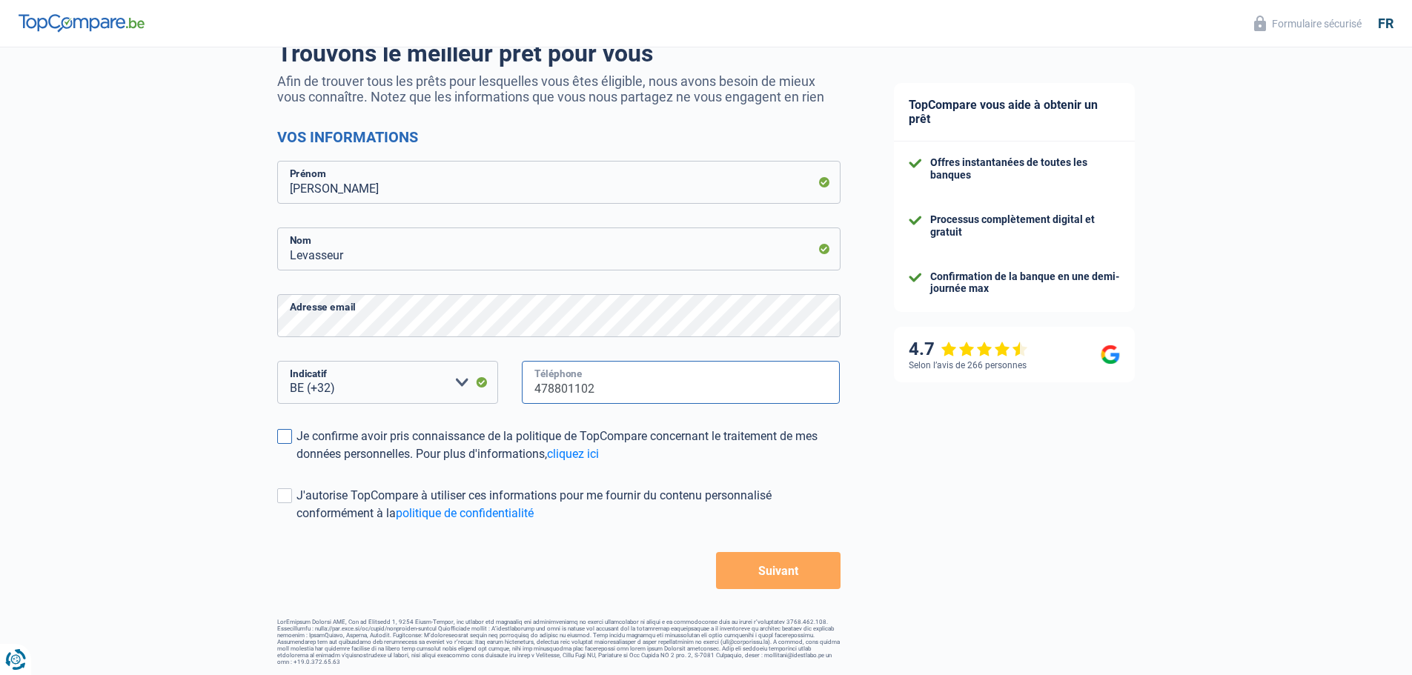
scroll to position [130, 0]
type input "478801102"
click at [279, 442] on span at bounding box center [284, 435] width 15 height 15
click at [296, 462] on input "Je confirme avoir pris connaissance de la politique de TopCompare concernant le…" at bounding box center [296, 462] width 0 height 0
click at [289, 500] on span at bounding box center [284, 494] width 15 height 15
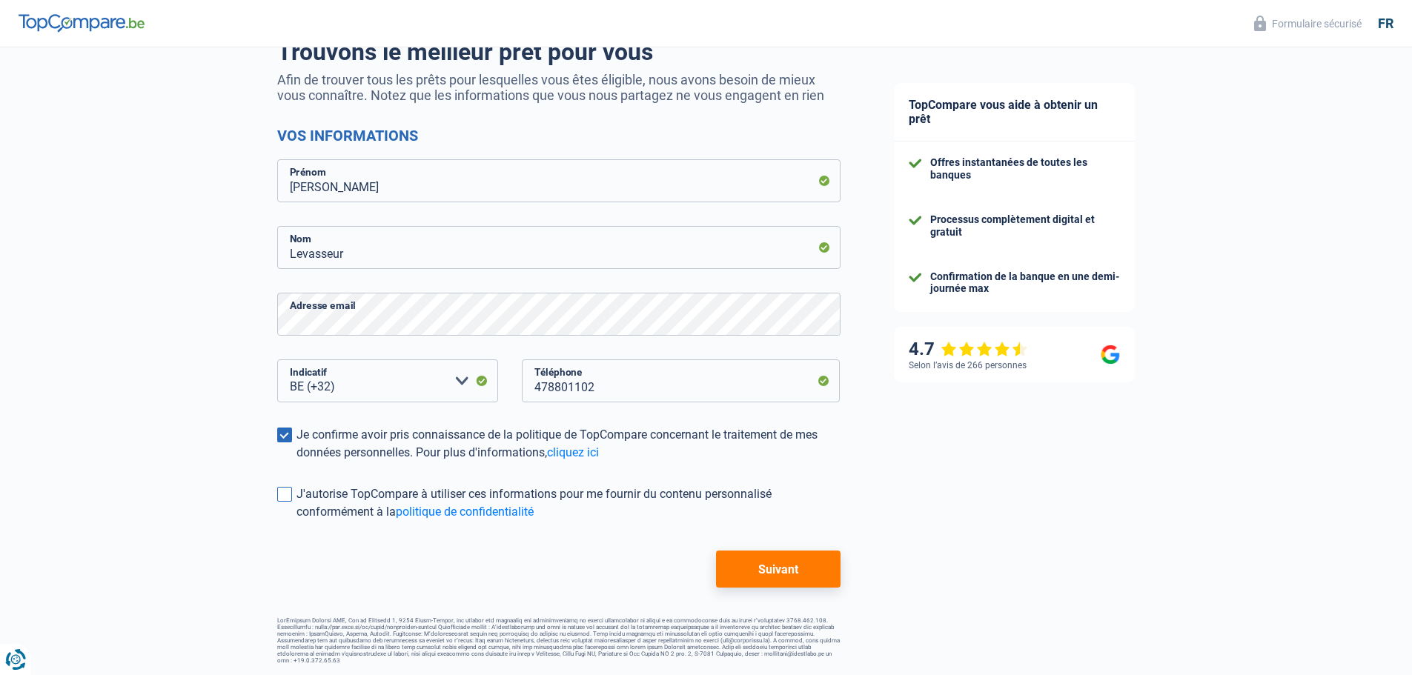
click at [296, 521] on input "J'autorise TopCompare à utiliser ces informations pour me fournir du contenu pe…" at bounding box center [296, 521] width 0 height 0
click at [765, 565] on button "Suivant" at bounding box center [778, 569] width 124 height 37
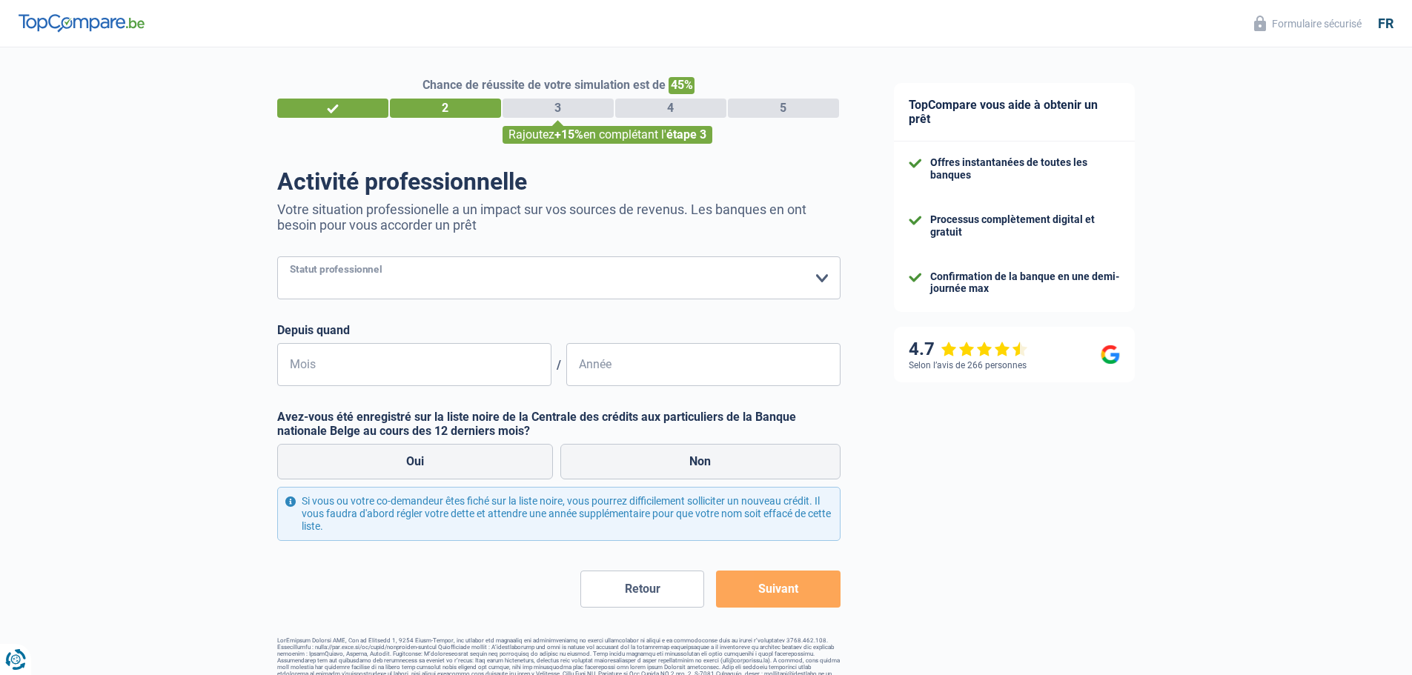
click at [483, 273] on select "Ouvrier Employé privé Employé public Invalide Indépendant Pensionné Chômeur Mut…" at bounding box center [558, 277] width 563 height 43
select select "privateEmployee"
click at [277, 258] on select "Ouvrier Employé privé Employé public Invalide Indépendant Pensionné Chômeur Mut…" at bounding box center [558, 277] width 563 height 43
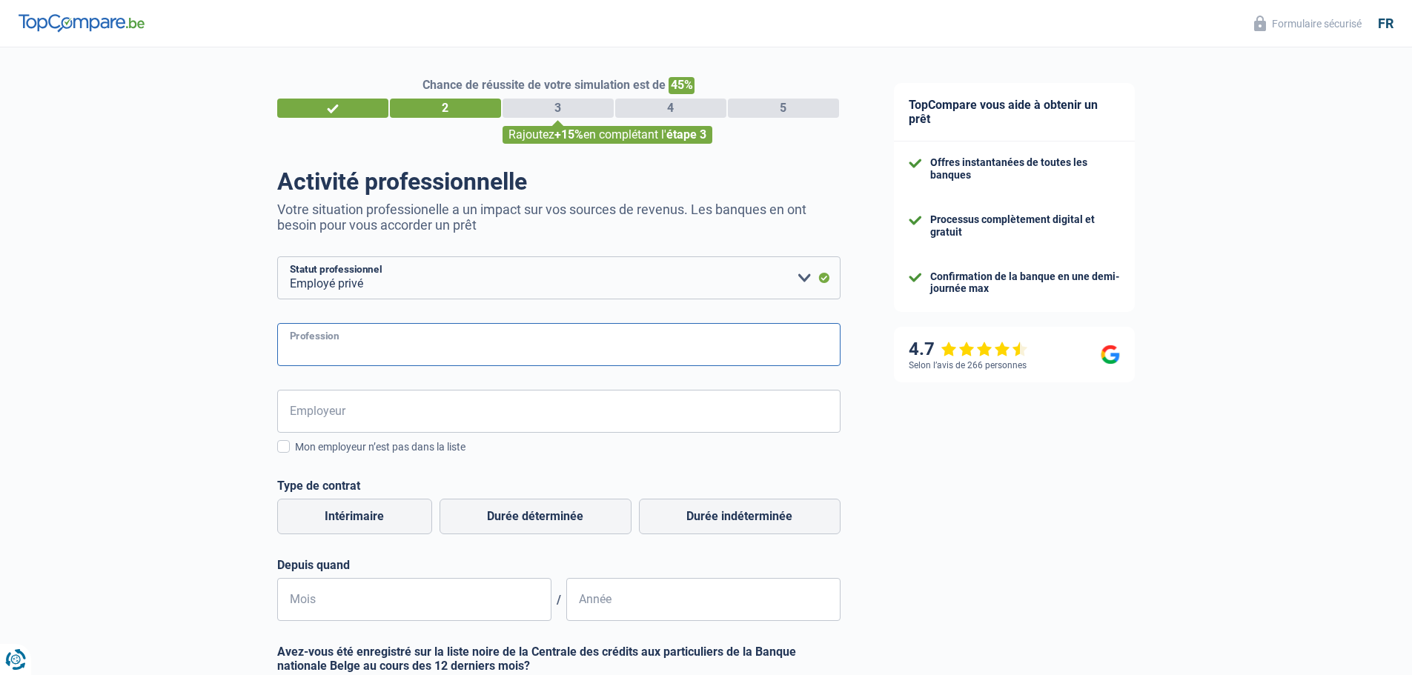
click at [399, 349] on input "Profession" at bounding box center [558, 344] width 563 height 43
type input "Secteur immobilier"
click at [370, 411] on input "Employeur" at bounding box center [558, 411] width 563 height 43
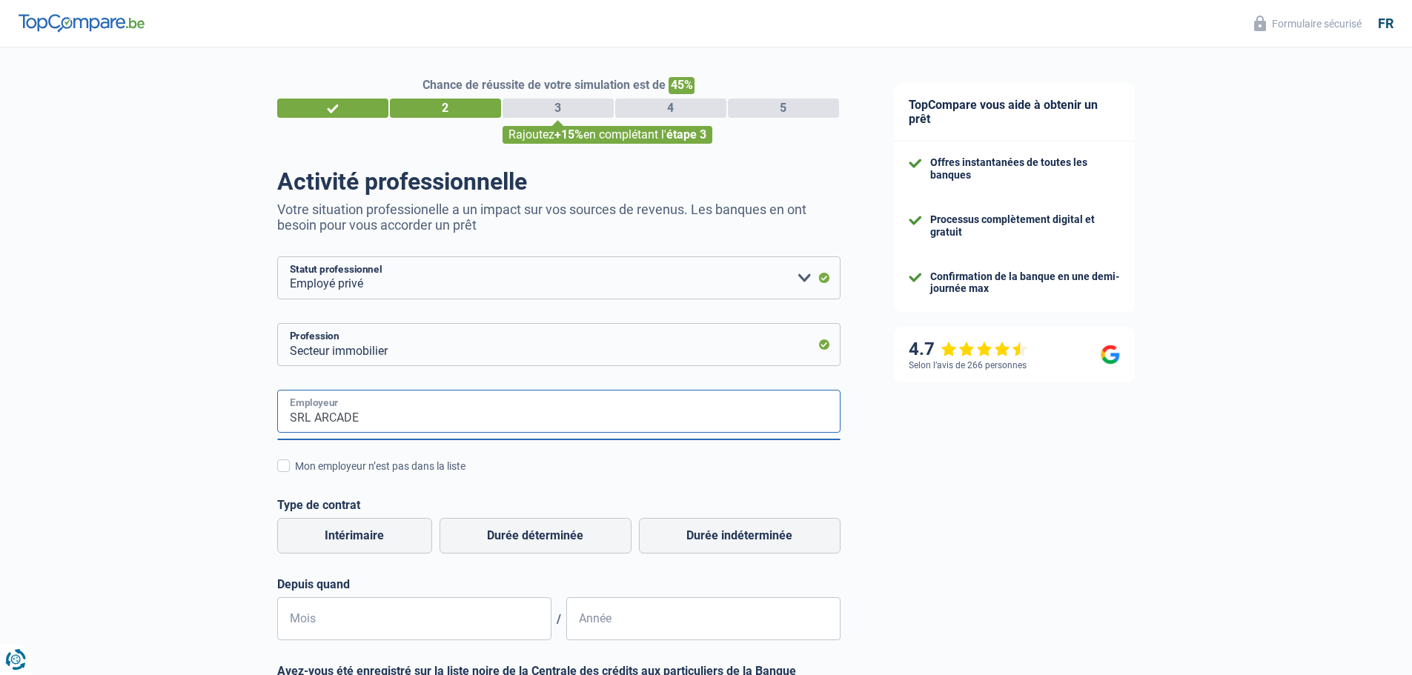
scroll to position [148, 0]
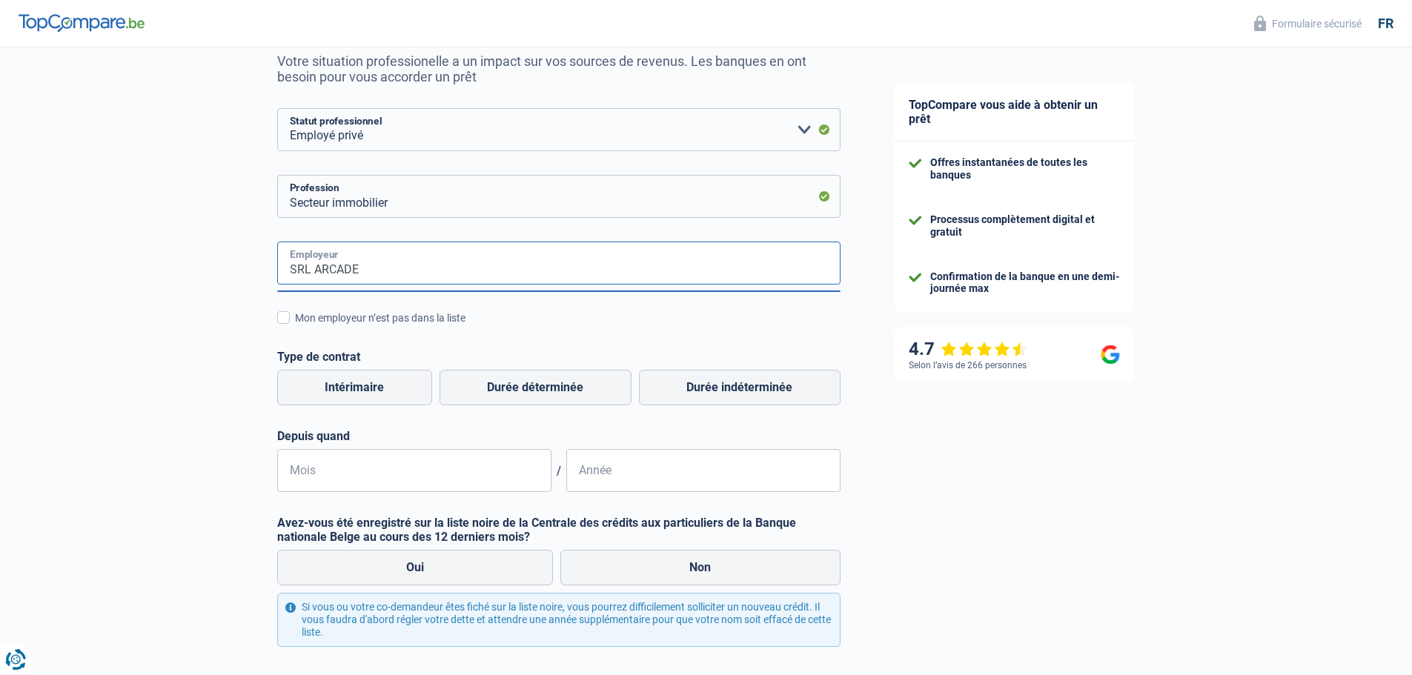
click at [421, 263] on input "SRL ARCADE" at bounding box center [558, 263] width 563 height 43
type input "SRL ARCADE"
click at [745, 388] on label "Durée indéterminée" at bounding box center [740, 388] width 202 height 36
click at [745, 388] on input "Durée indéterminée" at bounding box center [740, 388] width 202 height 36
radio input "true"
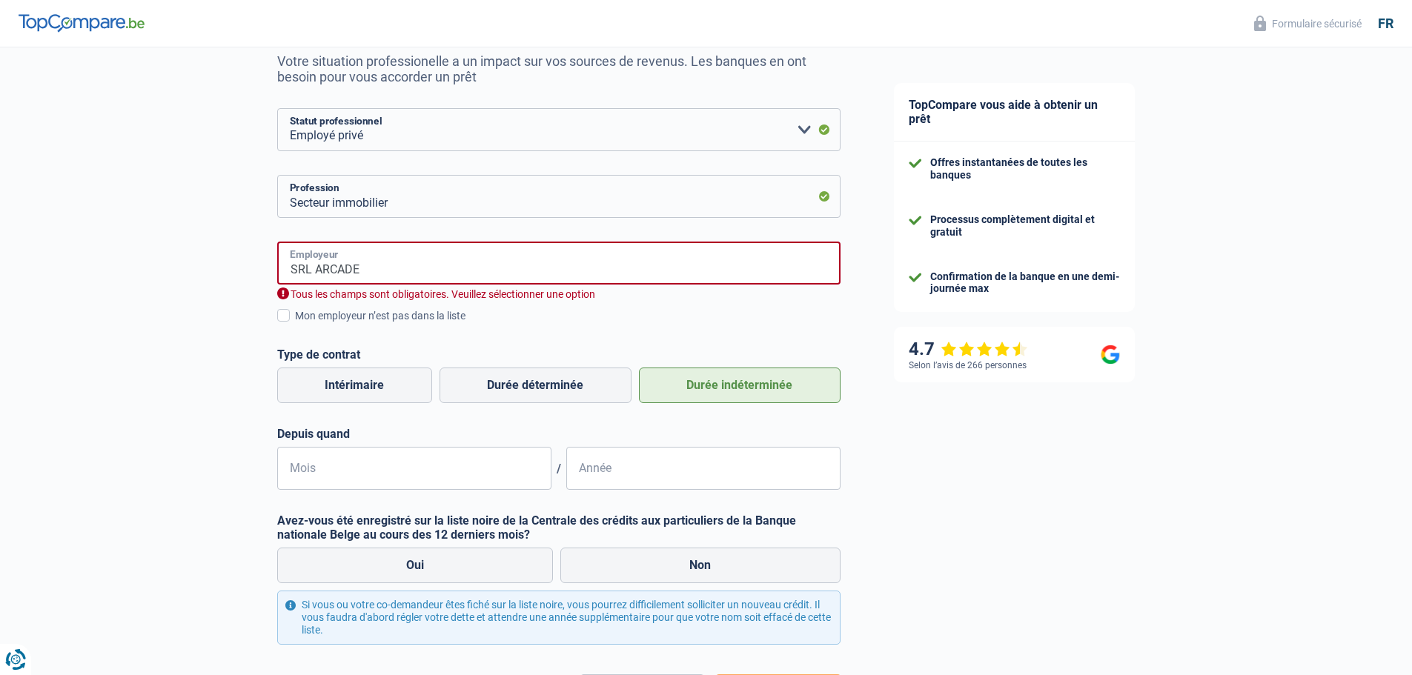
click at [388, 276] on input "SRL ARCADE" at bounding box center [558, 263] width 563 height 43
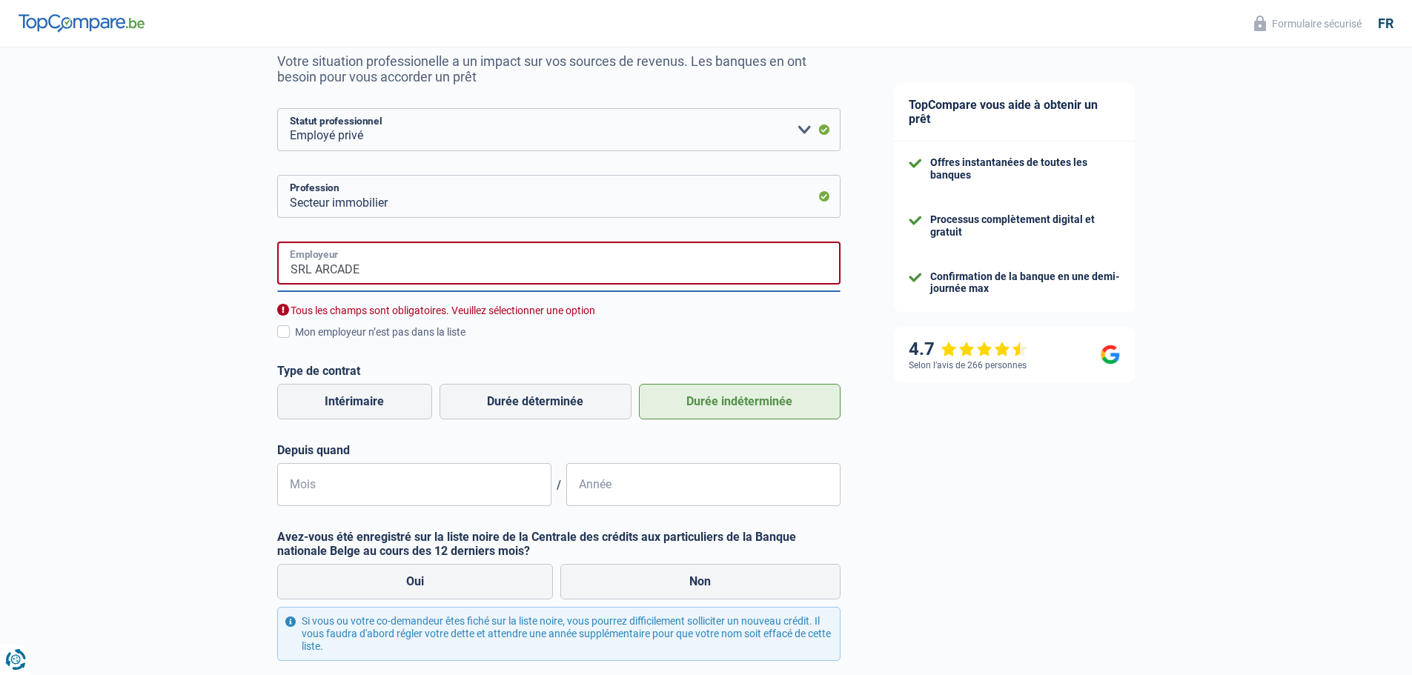
drag, startPoint x: 388, startPoint y: 272, endPoint x: 214, endPoint y: 273, distance: 174.1
click at [214, 273] on div "Chance de réussite de votre simulation est de 45% 1 2 3 4 5 Rajoutez +15% en co…" at bounding box center [433, 351] width 867 height 917
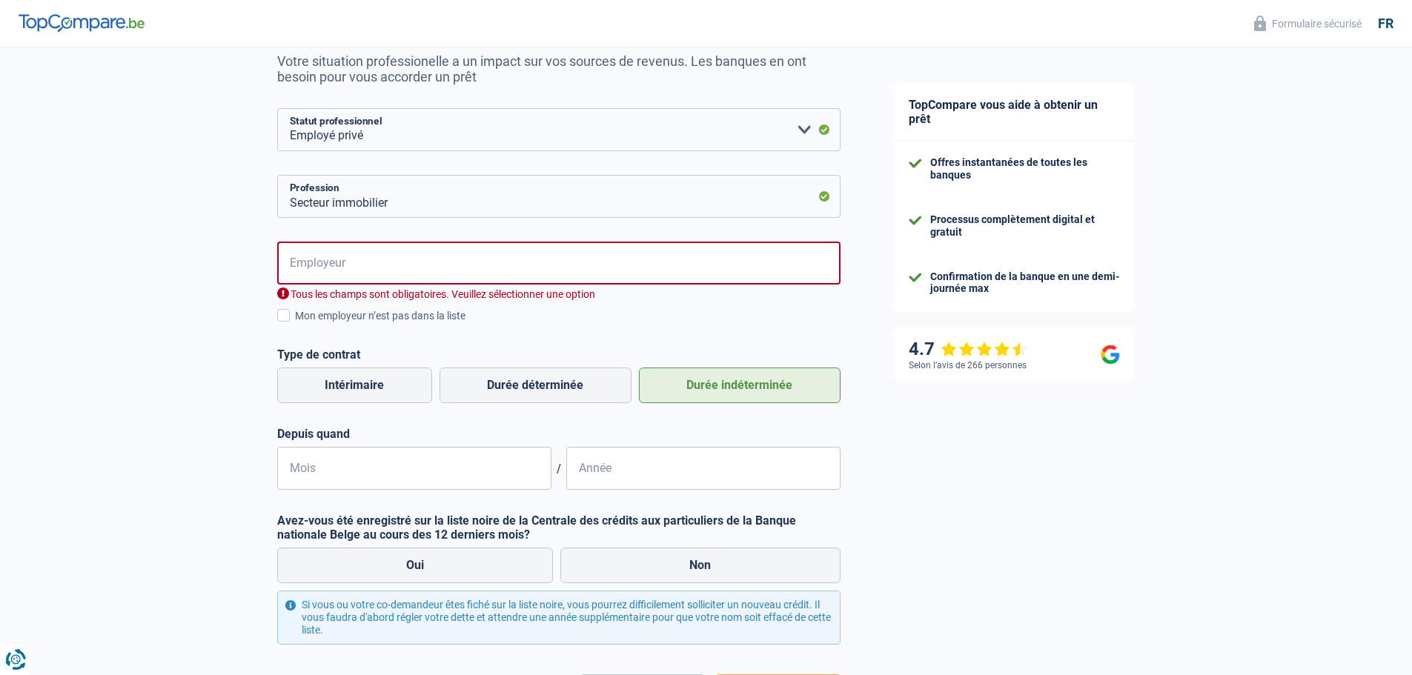
click at [214, 273] on div "Chance de réussite de votre simulation est de 45% 1 2 3 4 5 Rajoutez +15% en co…" at bounding box center [433, 343] width 867 height 900
click at [333, 267] on input "Employeur" at bounding box center [558, 263] width 563 height 43
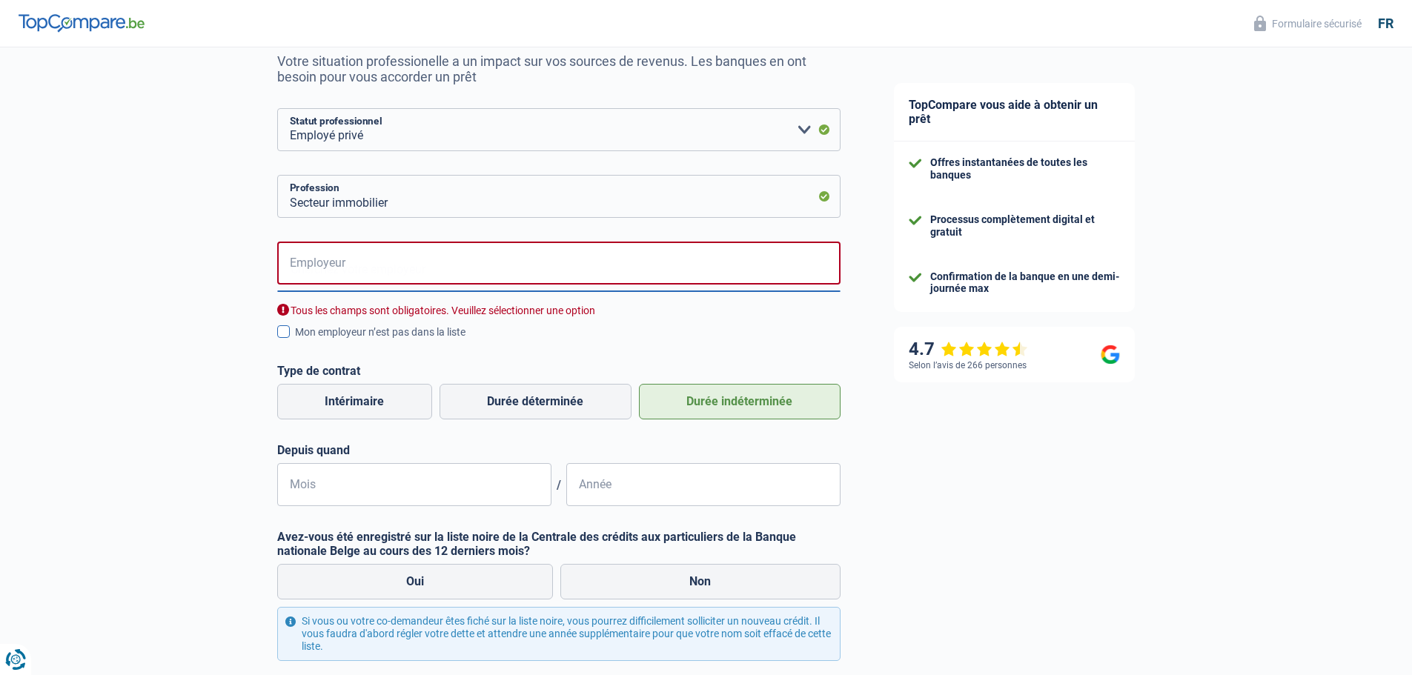
click at [281, 332] on span at bounding box center [283, 331] width 13 height 13
click at [295, 340] on input "Mon employeur n’est pas dans la liste" at bounding box center [295, 340] width 0 height 0
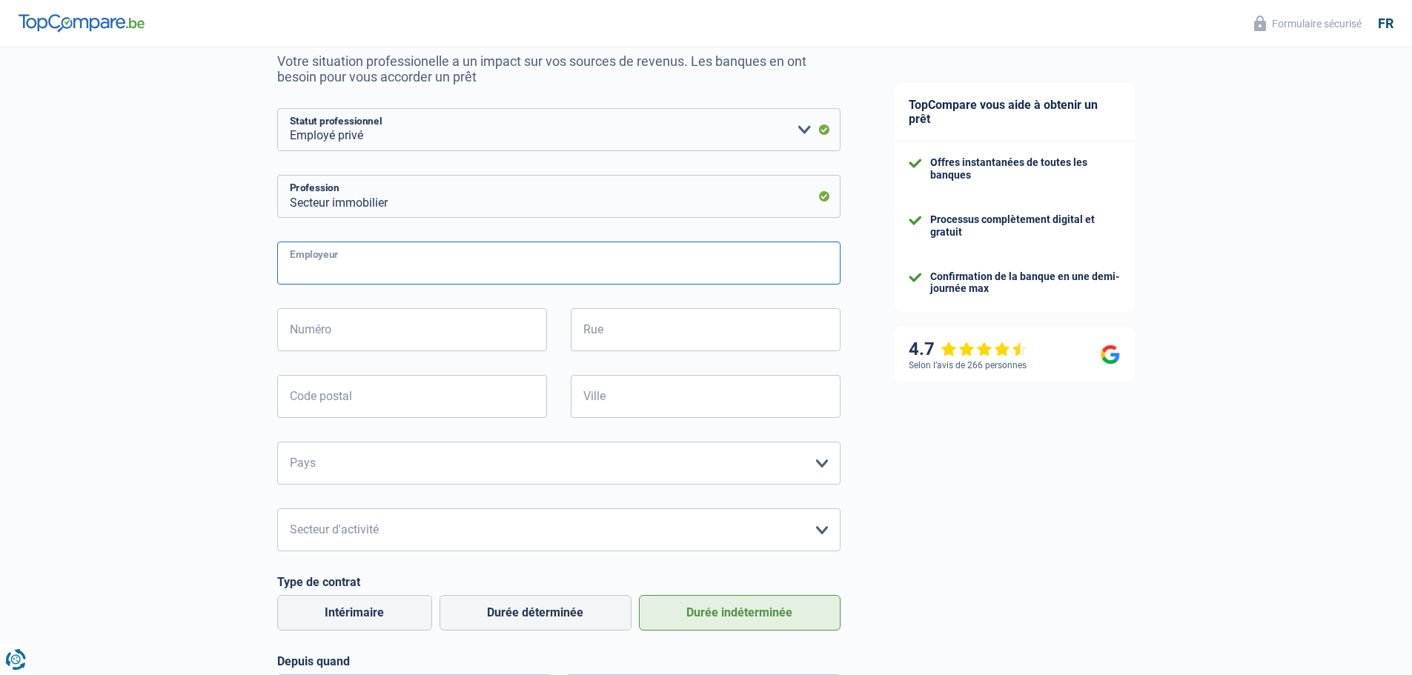
click at [359, 276] on input "Employeur" at bounding box center [558, 263] width 563 height 43
type input "SRL Arcade"
click at [637, 335] on input "Rue" at bounding box center [706, 329] width 270 height 43
type input "d'Athus"
click at [611, 397] on input "Ville" at bounding box center [706, 396] width 270 height 43
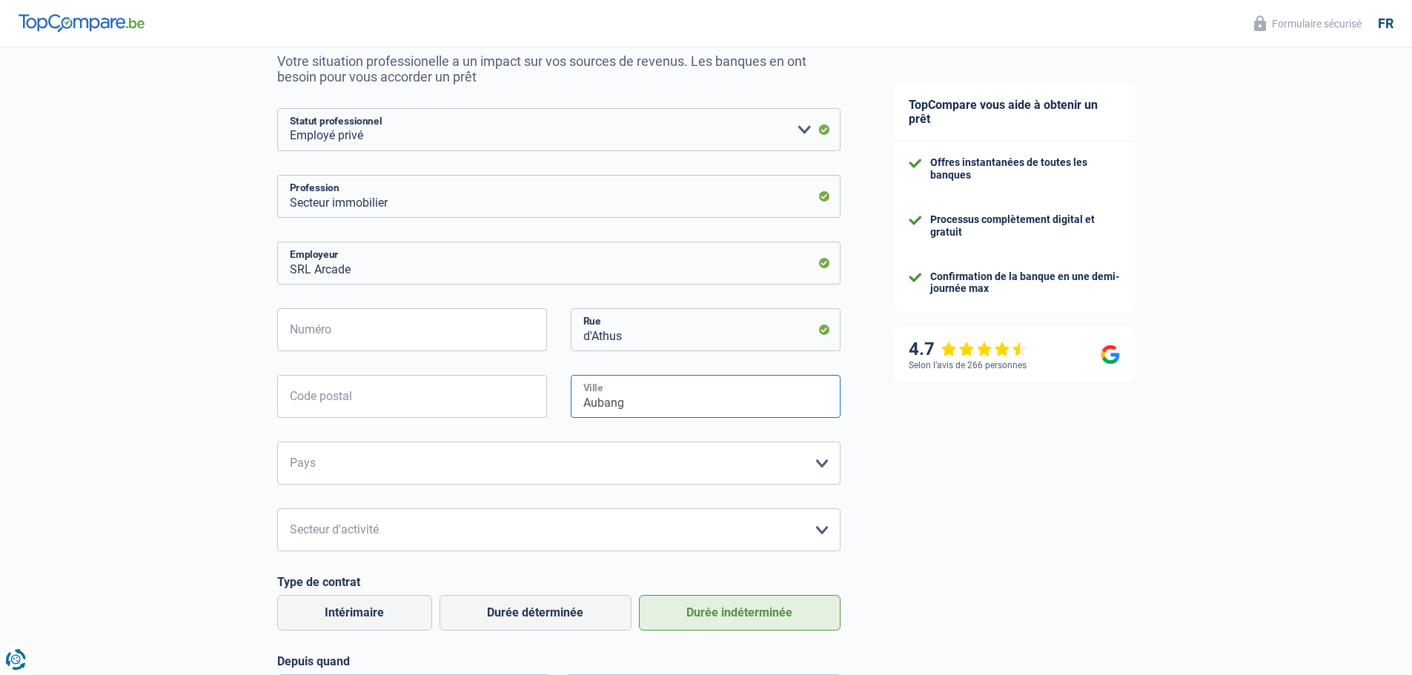
type input "Aubange"
type input "6790"
type input "Aubange"
click at [353, 328] on input "Numéro" at bounding box center [412, 329] width 270 height 43
type input "28"
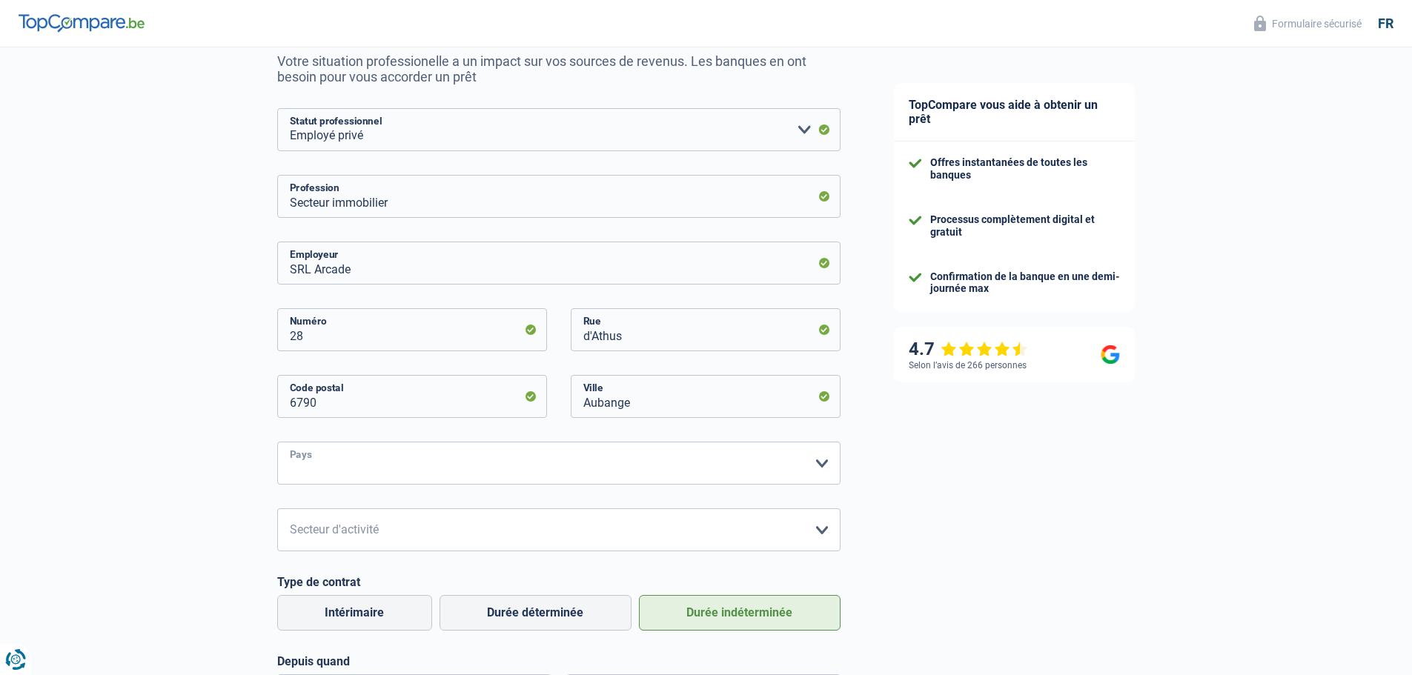
drag, startPoint x: 326, startPoint y: 482, endPoint x: 332, endPoint y: 451, distance: 31.0
click at [326, 482] on select "Belgique France Allemagne Italie Luxembourg Pays-Bas Espagne Suisse Veuillez sé…" at bounding box center [558, 463] width 563 height 43
select select "BE"
click at [277, 443] on select "Belgique France Allemagne Italie Luxembourg Pays-Bas Espagne Suisse Veuillez sé…" at bounding box center [558, 463] width 563 height 43
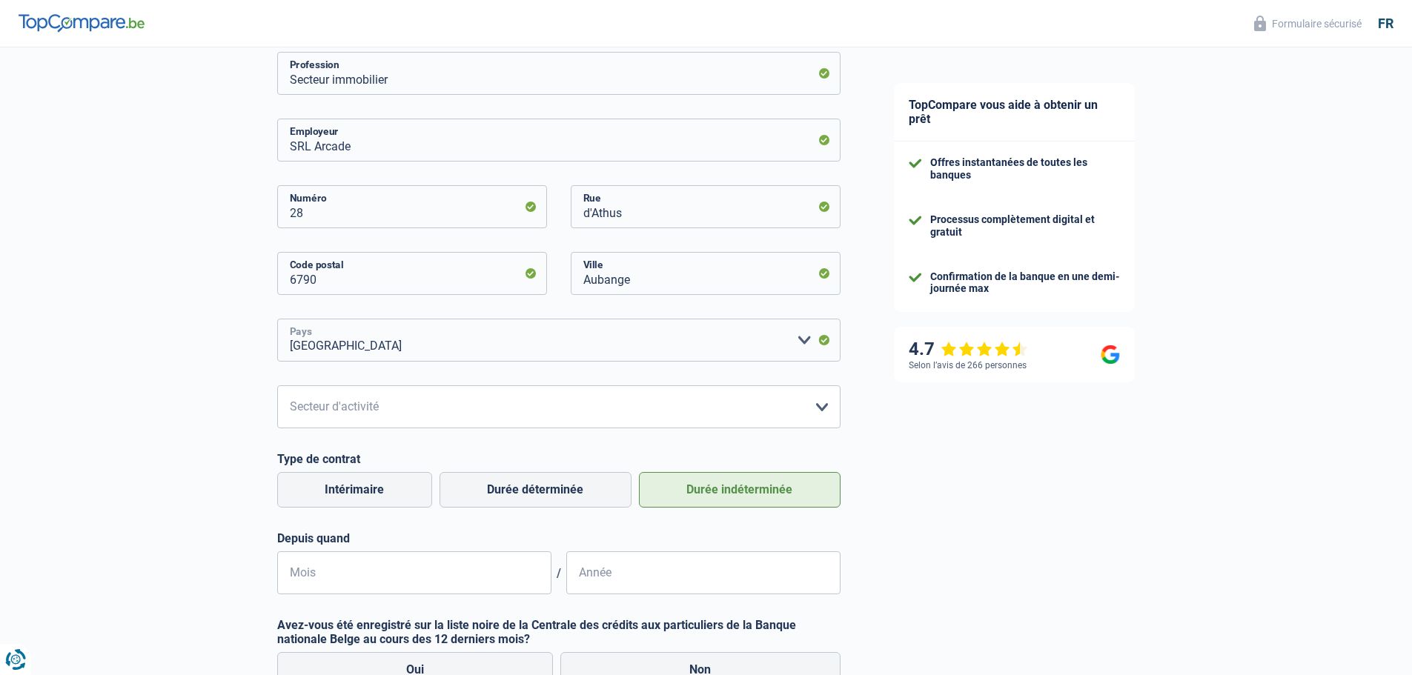
scroll to position [296, 0]
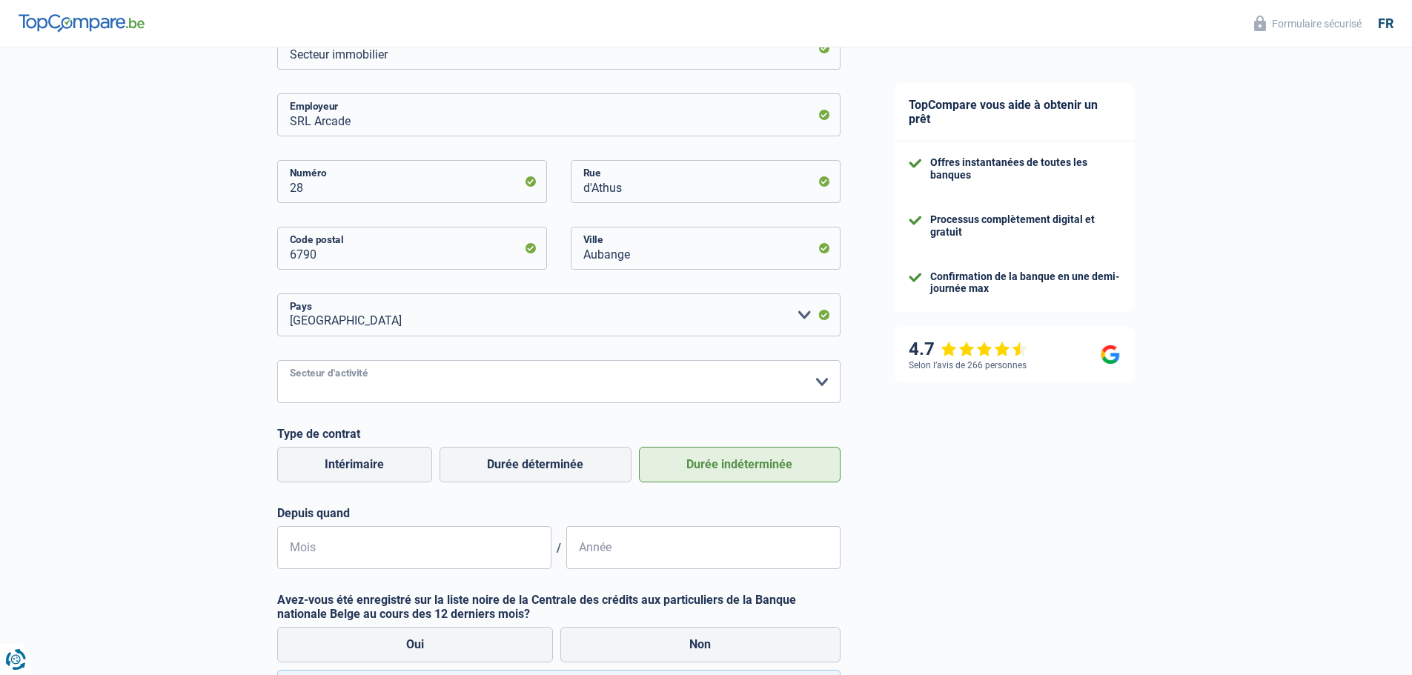
click at [335, 382] on select "Agriculture/Pêche Industrie Horeca Courier/Fitness/Taxi Construction Banques/As…" at bounding box center [558, 381] width 563 height 43
select select "smallCompanies"
click at [277, 362] on select "Agriculture/Pêche Industrie Horeca Courier/Fitness/Taxi Construction Banques/As…" at bounding box center [558, 381] width 563 height 43
click at [363, 550] on input "Mois" at bounding box center [414, 547] width 274 height 43
type input "10"
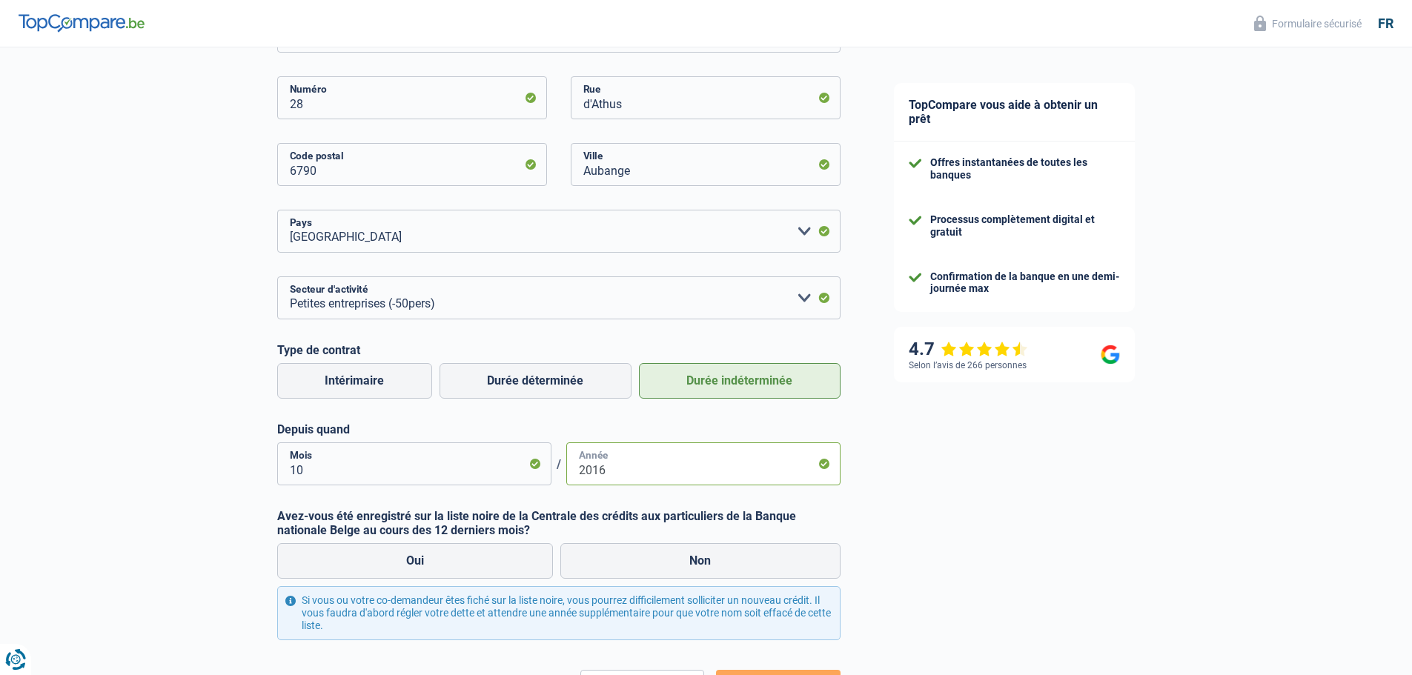
scroll to position [499, 0]
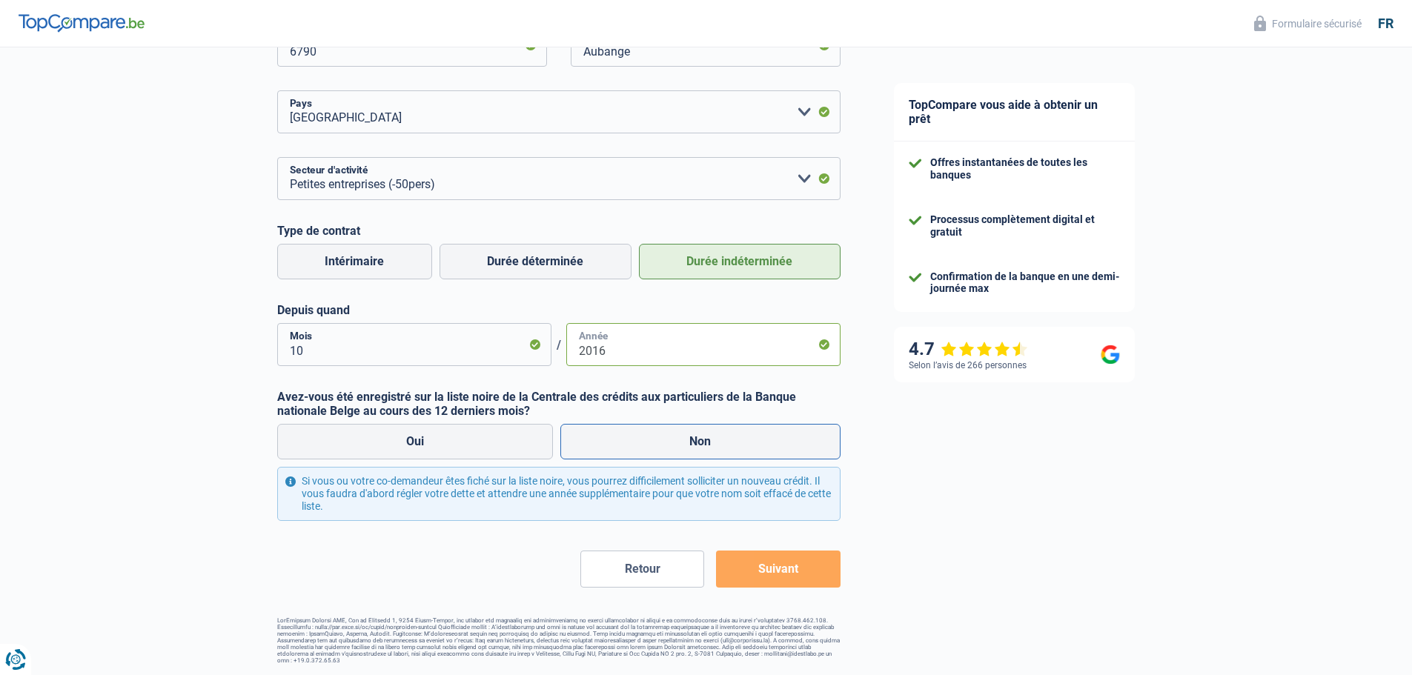
type input "2016"
click at [725, 433] on label "Non" at bounding box center [700, 442] width 280 height 36
click at [725, 433] on input "Non" at bounding box center [700, 442] width 280 height 36
radio input "true"
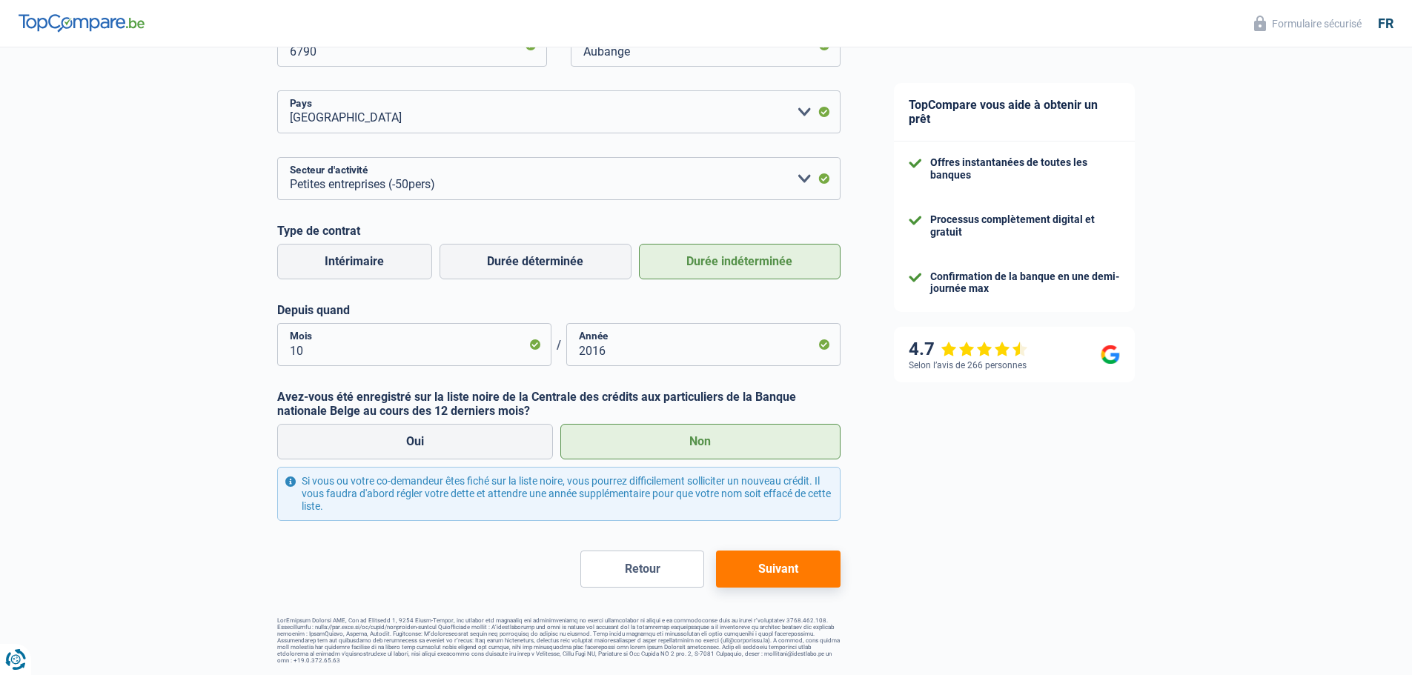
click at [771, 566] on button "Suivant" at bounding box center [778, 569] width 124 height 37
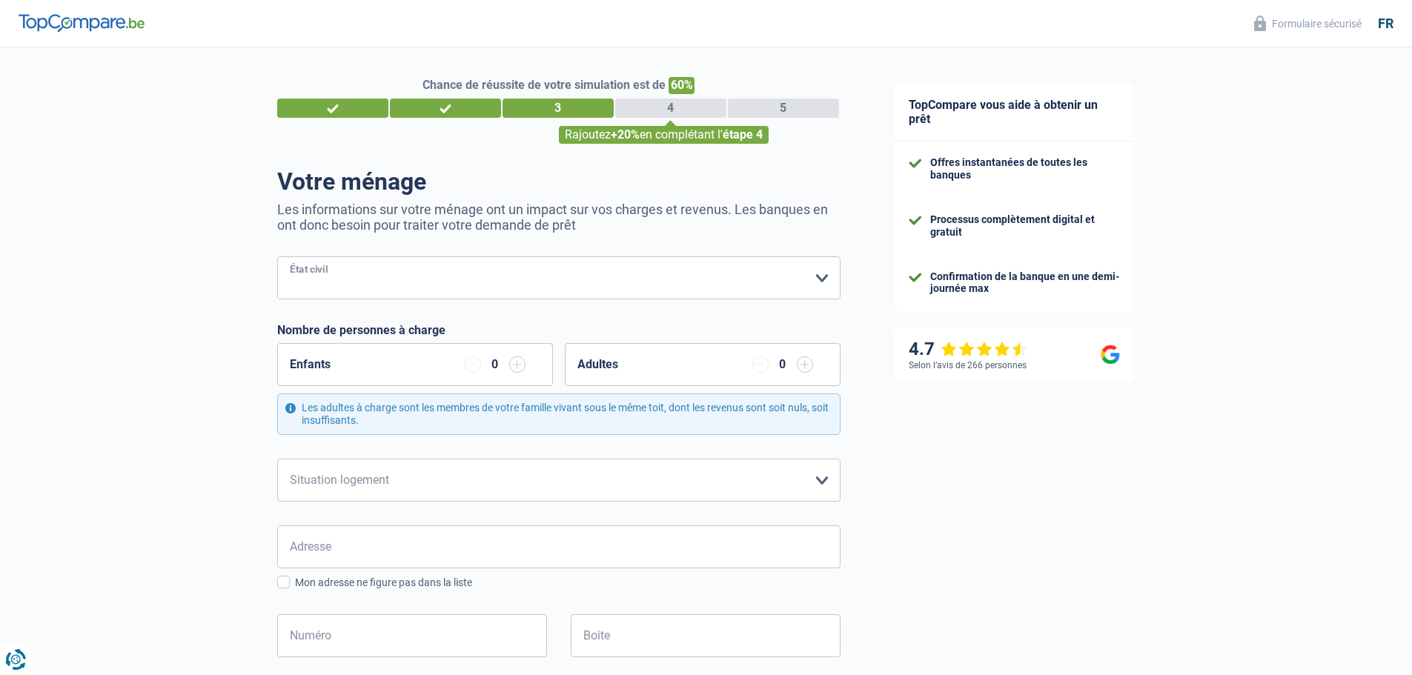
click at [406, 287] on select "Célibataire Marié(e) Cohabitant(e) légal(e) Divorcé(e) Veuf(ve) Séparé (de fait…" at bounding box center [558, 277] width 563 height 43
select select "single"
click at [277, 258] on select "Célibataire Marié(e) Cohabitant(e) légal(e) Divorcé(e) Veuf(ve) Séparé (de fait…" at bounding box center [558, 277] width 563 height 43
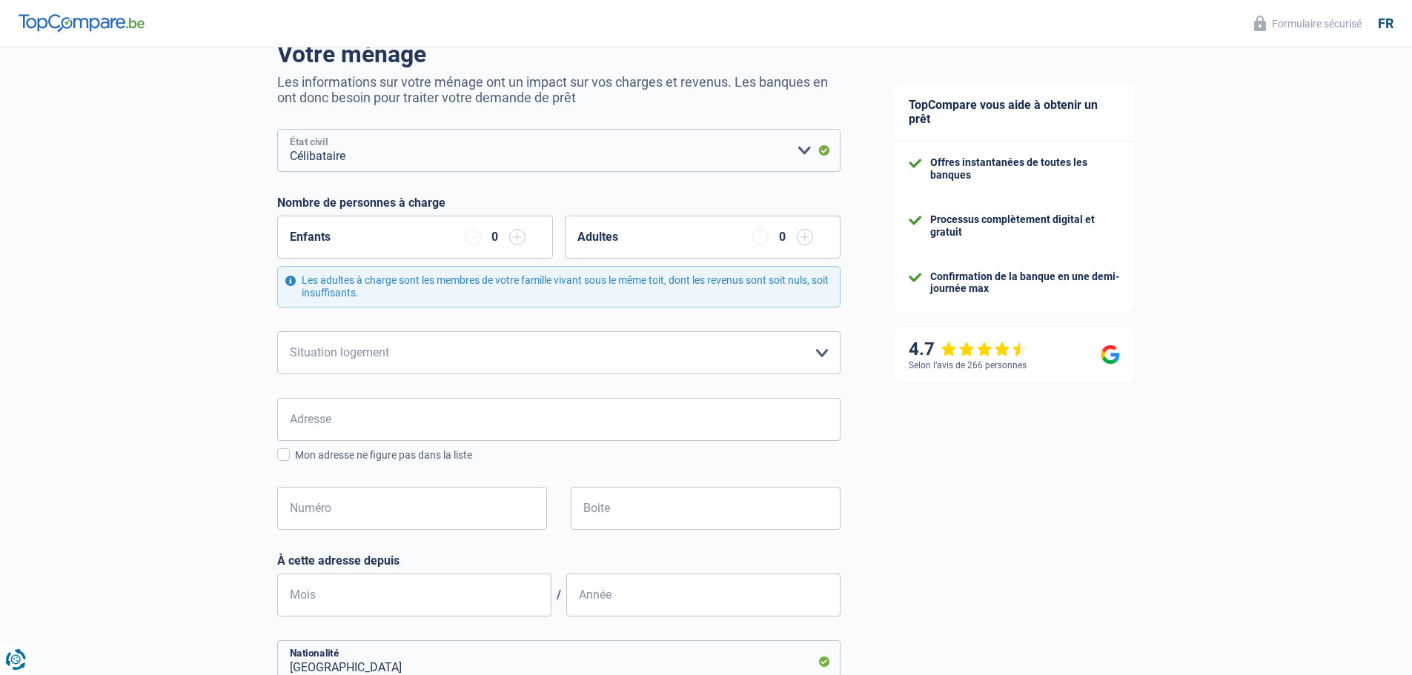
scroll to position [148, 0]
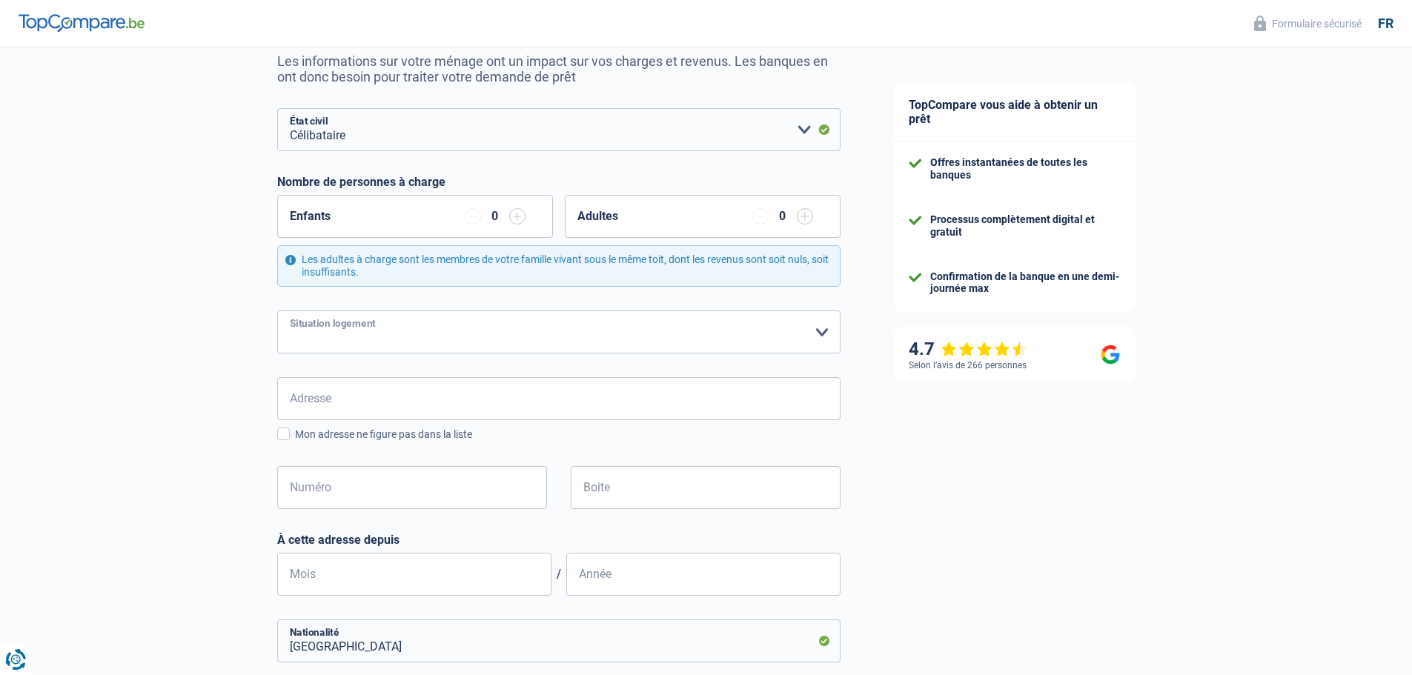
click at [365, 331] on select "Locataire Propriétaire avec prêt hypothécaire Propriétaire sans prêt hypothécai…" at bounding box center [558, 331] width 563 height 43
select select "rents"
click at [277, 311] on select "Locataire Propriétaire avec prêt hypothécaire Propriétaire sans prêt hypothécai…" at bounding box center [558, 331] width 563 height 43
click at [344, 411] on input "Adresse" at bounding box center [558, 398] width 563 height 43
click at [334, 396] on input "Adresse" at bounding box center [558, 398] width 563 height 43
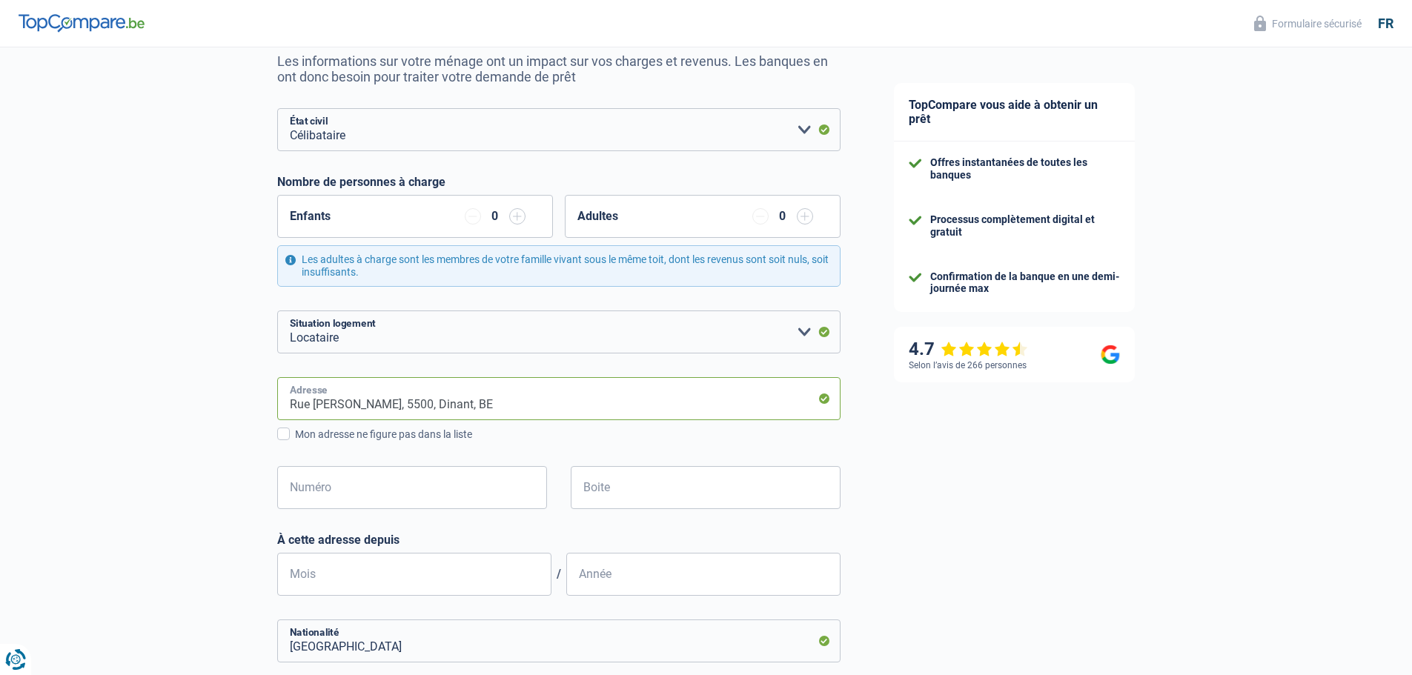
click at [290, 408] on input "Rue Arthur Defoin, 5500, Dinant, BE" at bounding box center [558, 398] width 563 height 43
type input "Rue Arthur Defoin, 5500, Dinant, BE"
type input "146"
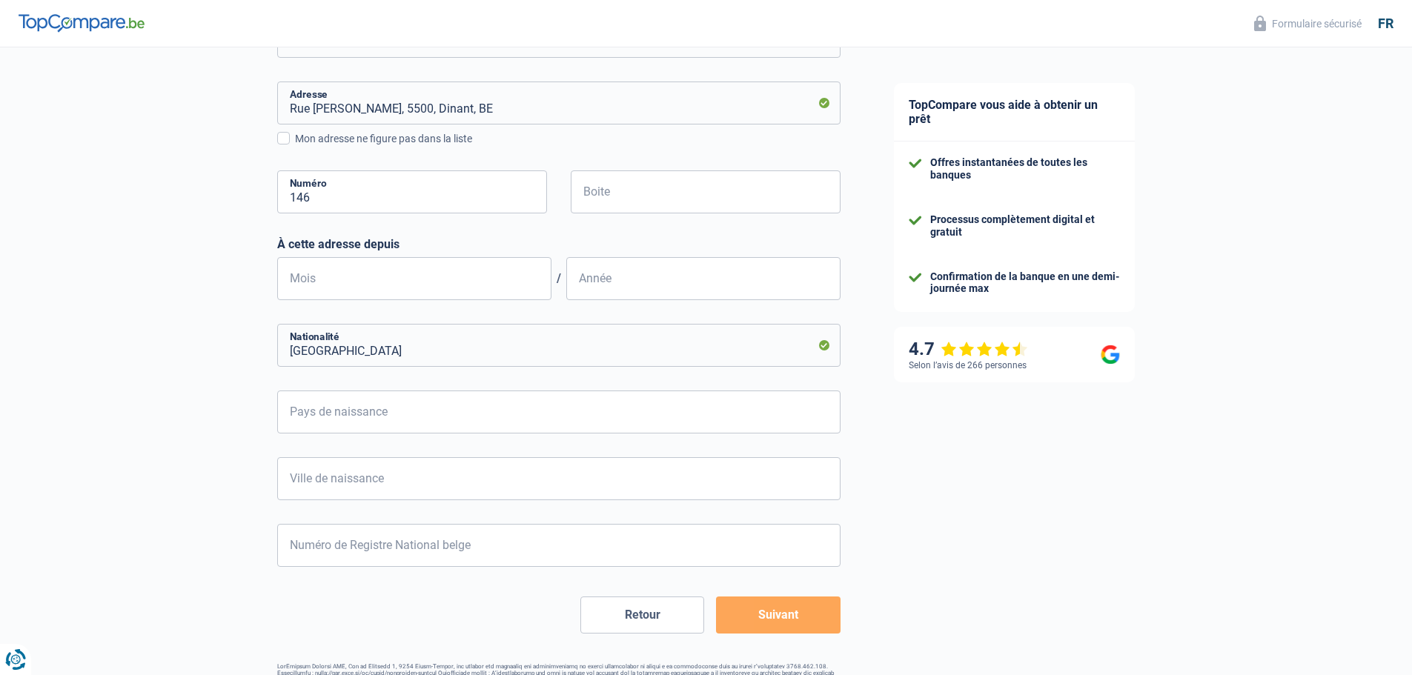
scroll to position [445, 0]
click at [335, 279] on input "Mois" at bounding box center [414, 277] width 274 height 43
type input "01"
type input "2020"
click at [321, 402] on input "Pays de naissance" at bounding box center [558, 411] width 563 height 43
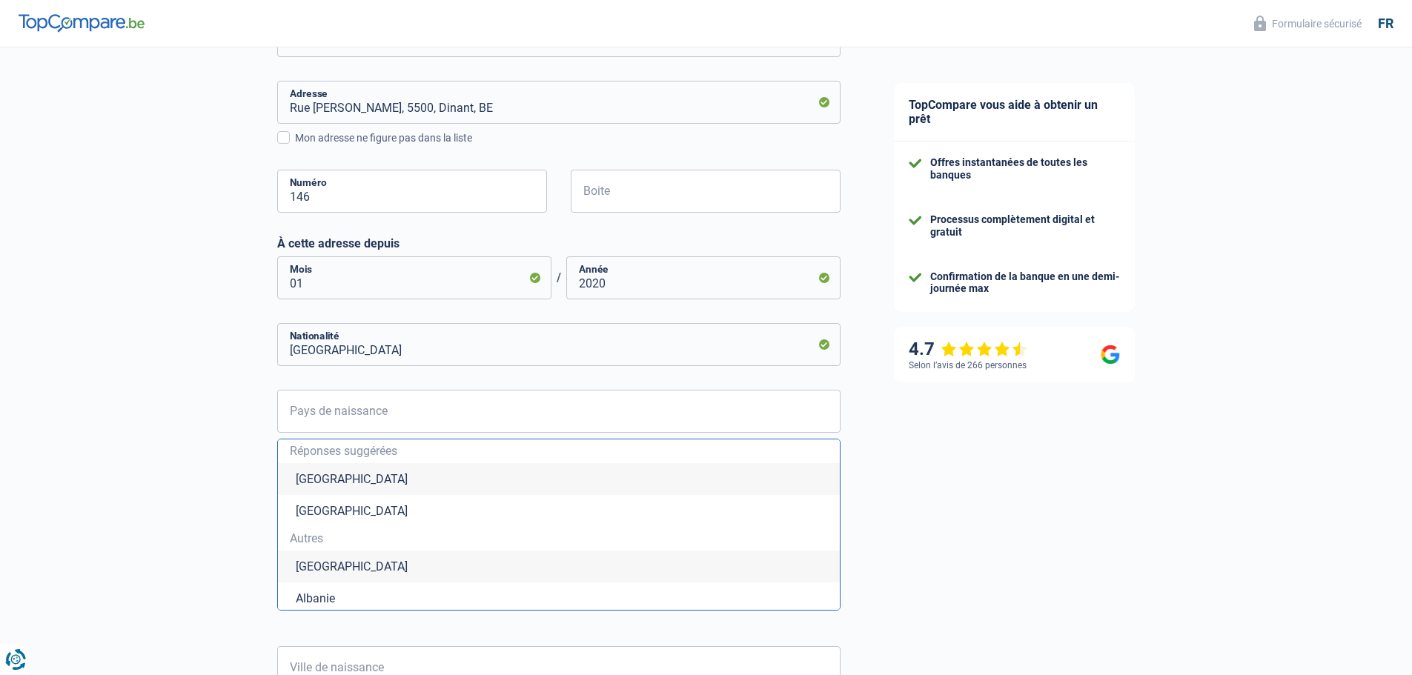
click at [326, 481] on li "Belgique" at bounding box center [559, 479] width 562 height 32
type input "Belgique"
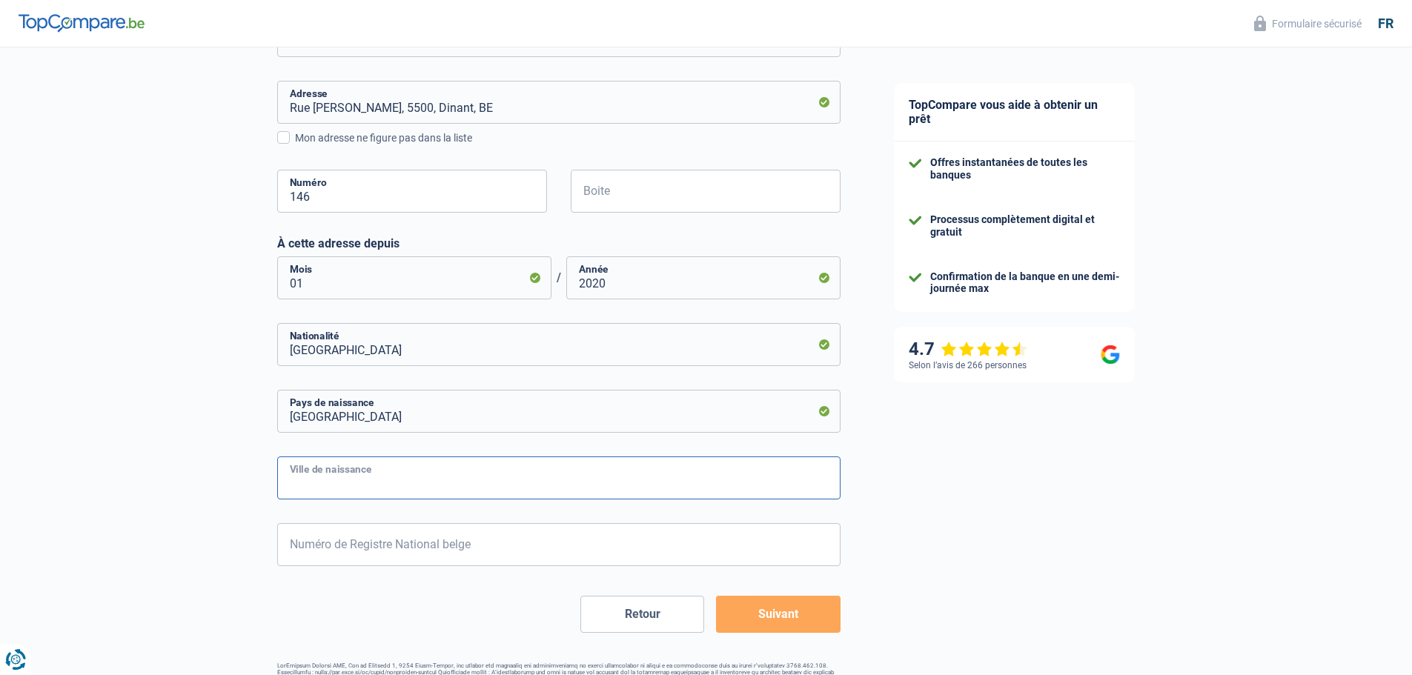
click at [345, 495] on input "Ville de naissance" at bounding box center [558, 477] width 563 height 43
type input "Charleroi"
click at [345, 547] on input "Numéro de Registre National belge" at bounding box center [558, 544] width 563 height 43
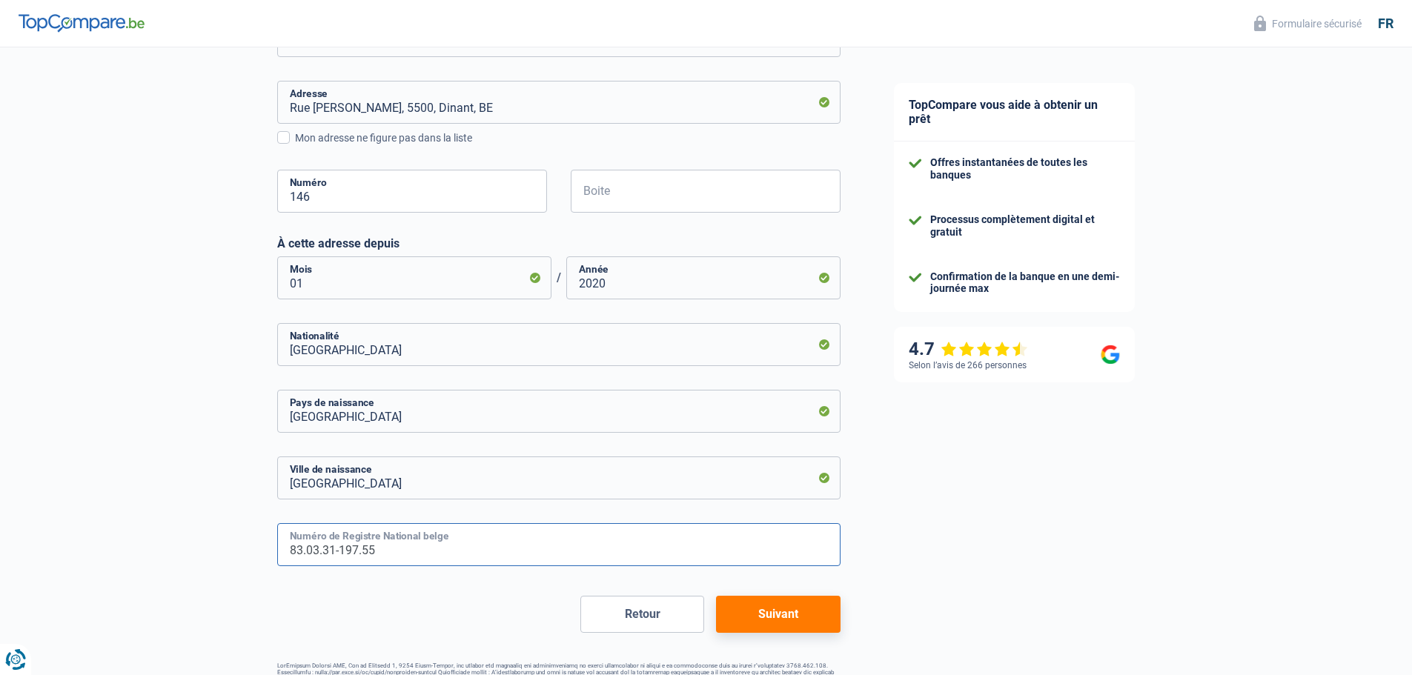
type input "83.03.31-197.55"
click at [750, 609] on button "Suivant" at bounding box center [778, 614] width 124 height 37
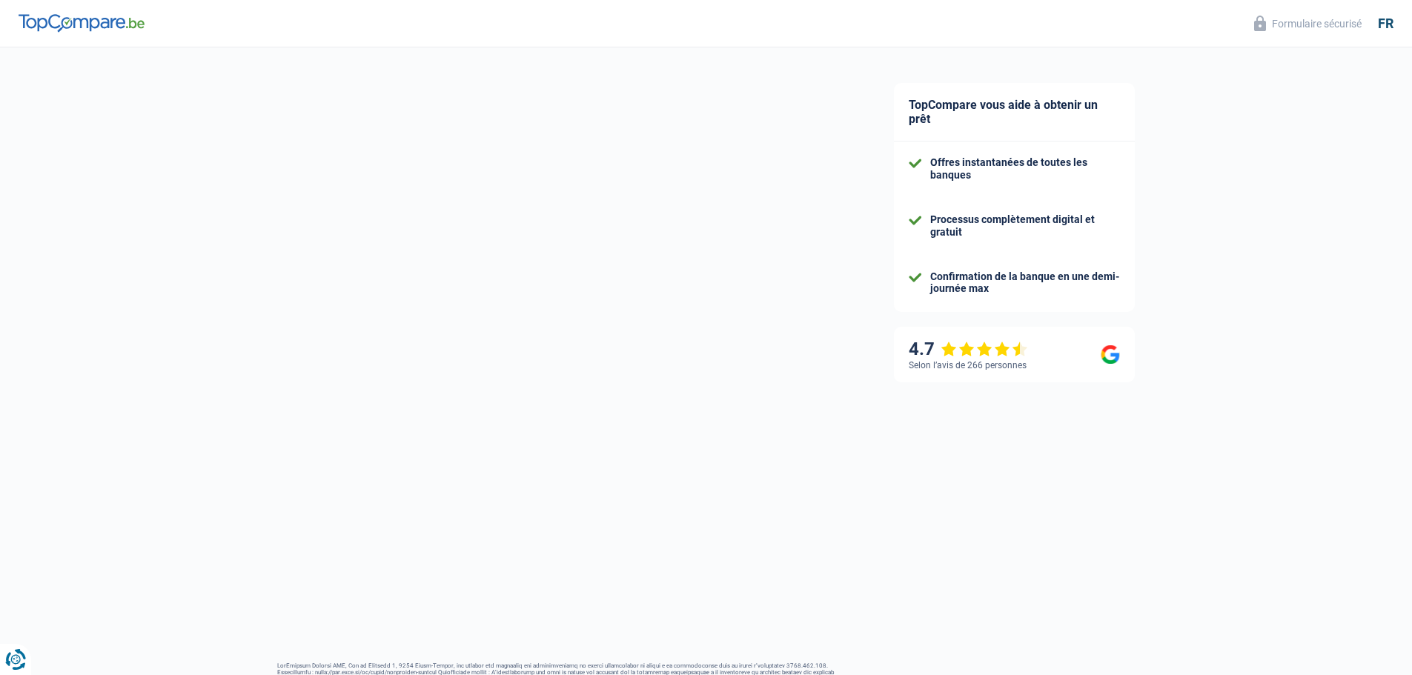
select select "netSalary"
select select "mealVouchers"
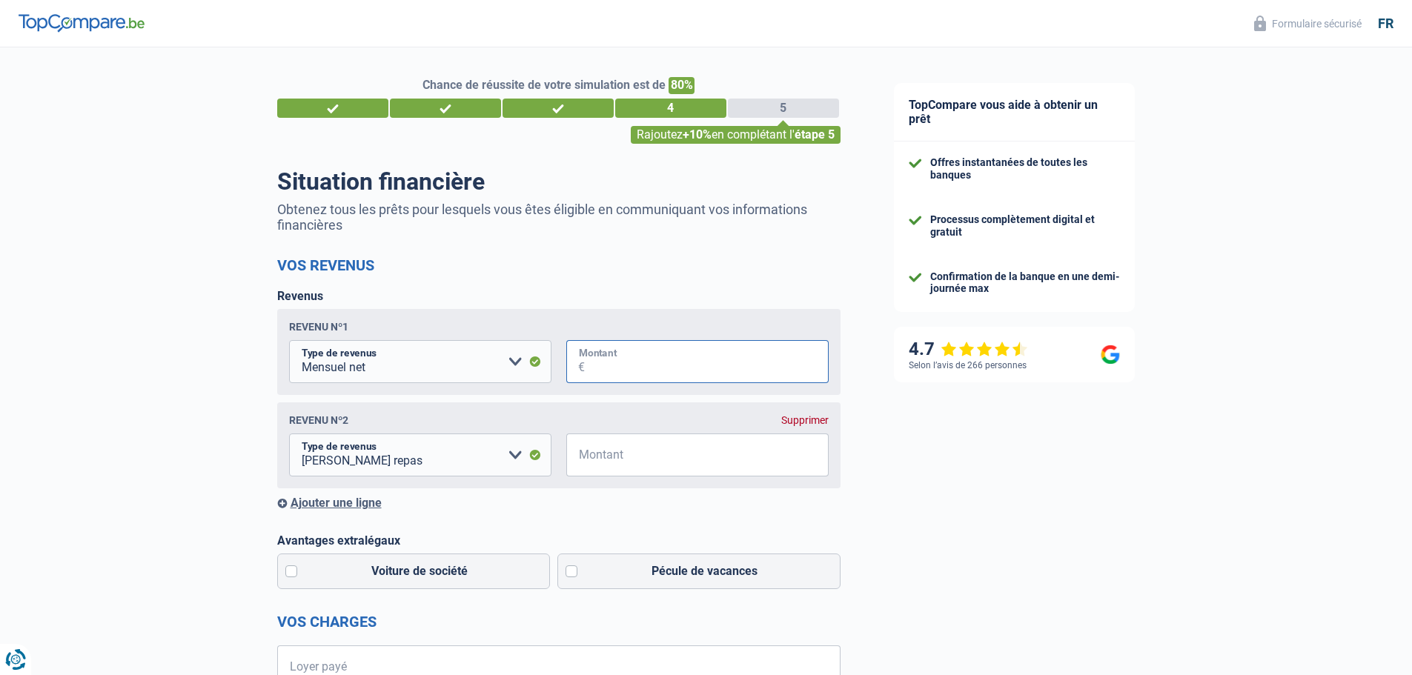
click at [594, 368] on input "Montant" at bounding box center [707, 361] width 244 height 43
type input "1.588"
click at [511, 456] on select "Allocation d'handicap Allocations chômage Allocations familiales Chèques repas …" at bounding box center [420, 454] width 262 height 43
select select "other"
click at [923, 487] on div "TopCompare vous aide à obtenir un prêt Offres instantanées de toutes les banque…" at bounding box center [1139, 644] width 545 height 1194
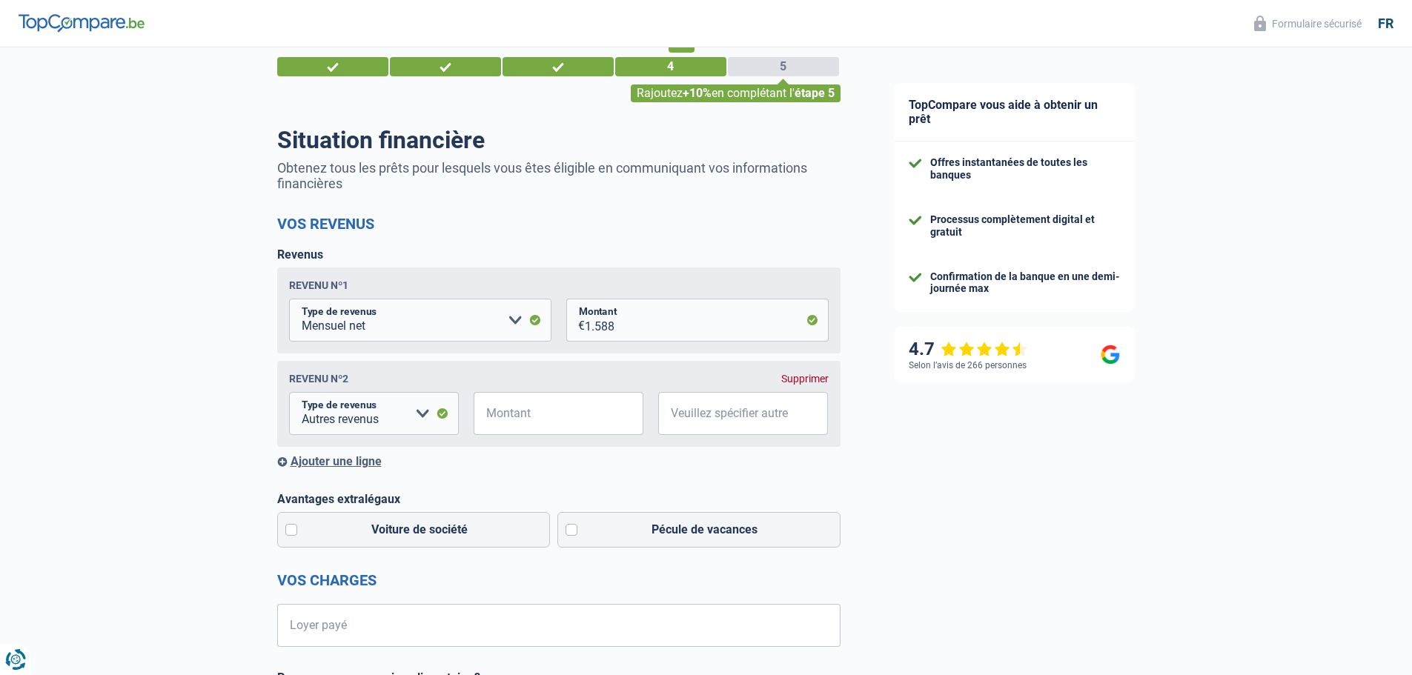
scroll to position [148, 0]
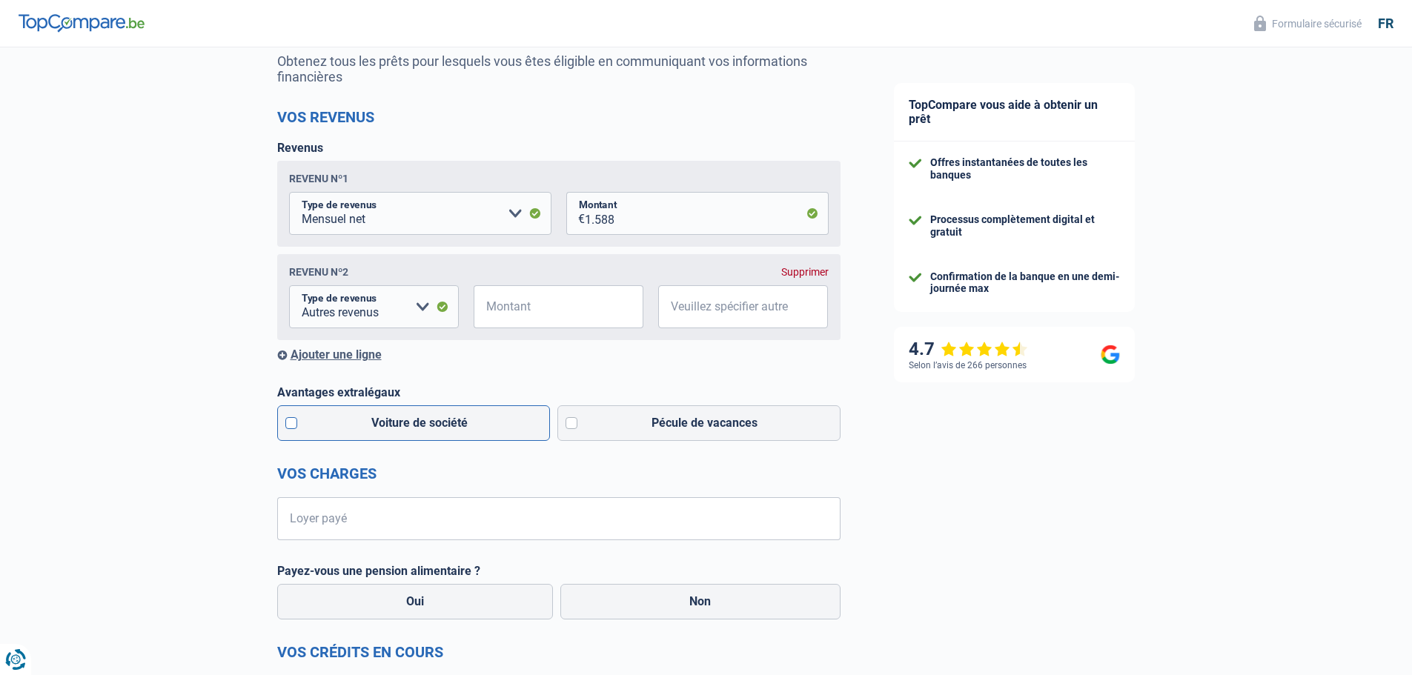
click at [293, 427] on label "Voiture de société" at bounding box center [413, 423] width 273 height 36
click at [293, 427] on input "Voiture de société" at bounding box center [413, 423] width 273 height 36
checkbox input "true"
click at [571, 428] on label "Pécule de vacances" at bounding box center [698, 423] width 283 height 36
click at [571, 428] on input "Pécule de vacances" at bounding box center [698, 423] width 283 height 36
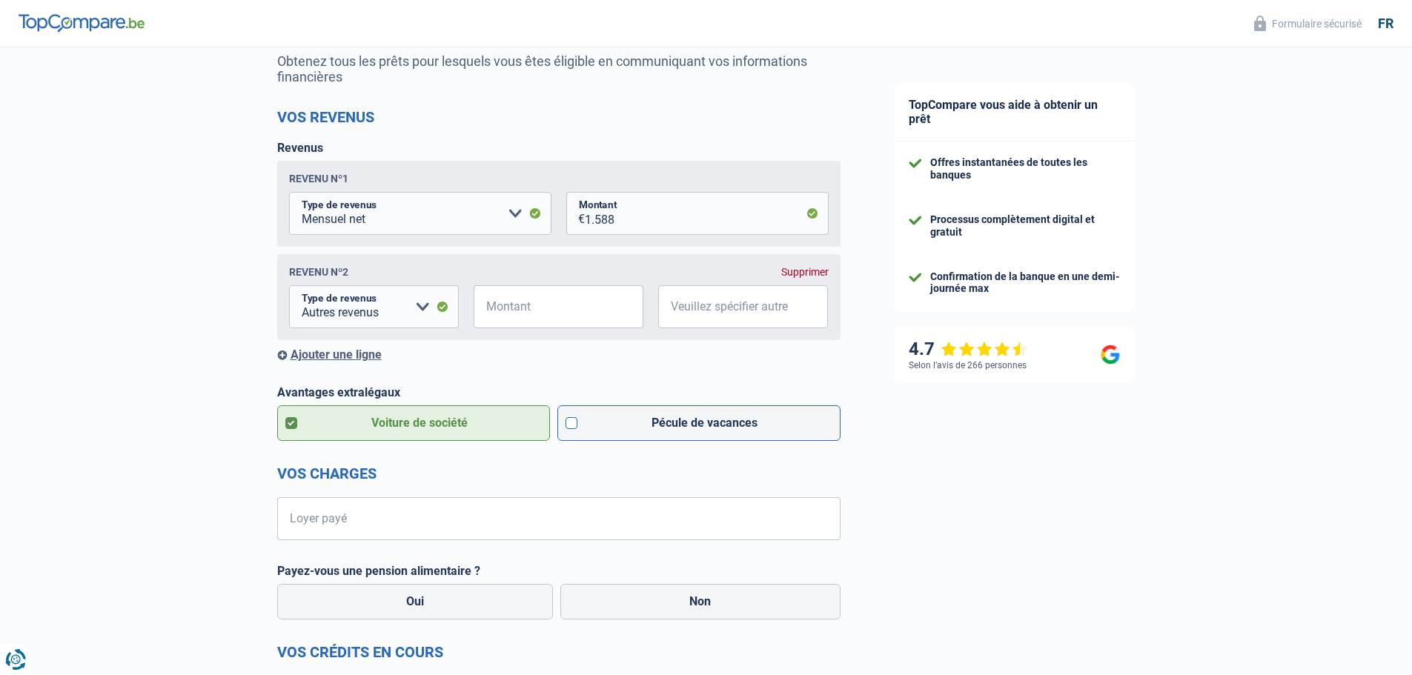
checkbox input "true"
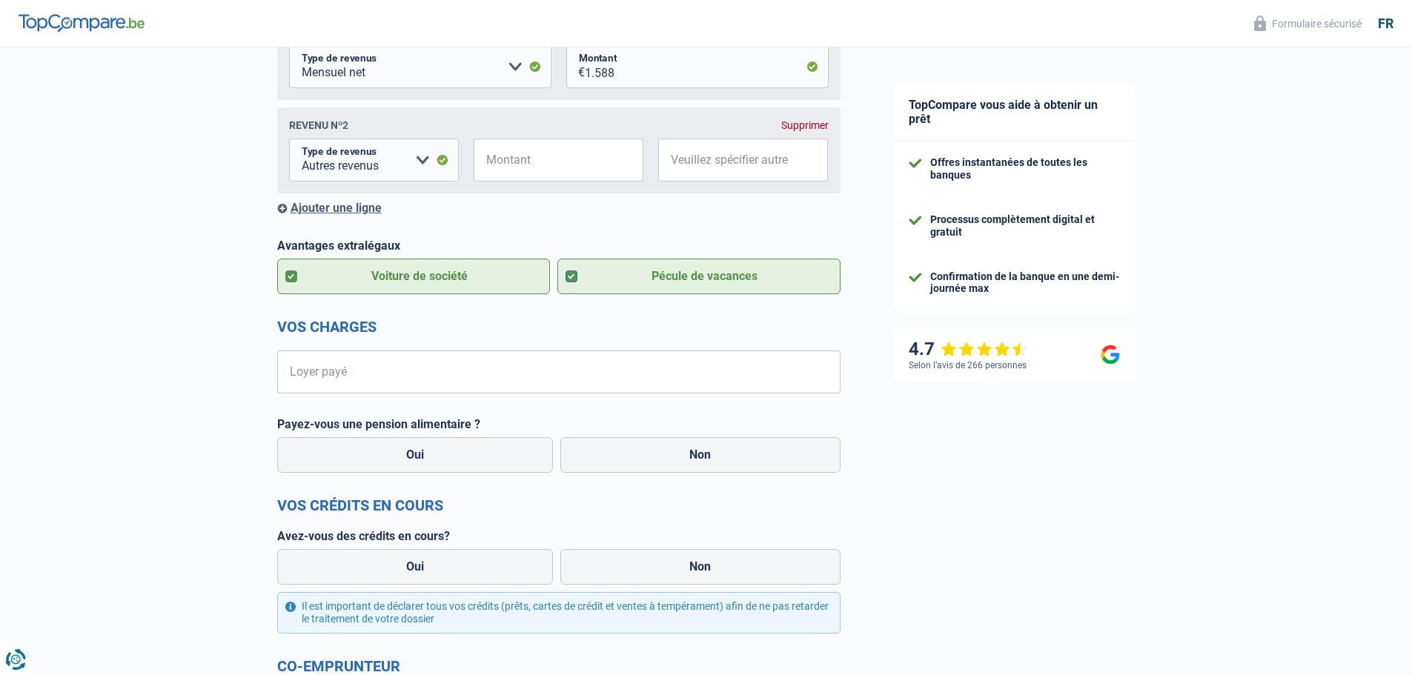
scroll to position [296, 0]
click at [685, 159] on input "Veuillez spécifier autre" at bounding box center [743, 158] width 170 height 43
click at [650, 226] on form "Vos revenus Revenus Revenu nº1 Allocation d'handicap Allocations chômage Alloca…" at bounding box center [558, 408] width 563 height 897
click at [751, 169] on input "commissions" at bounding box center [743, 158] width 170 height 43
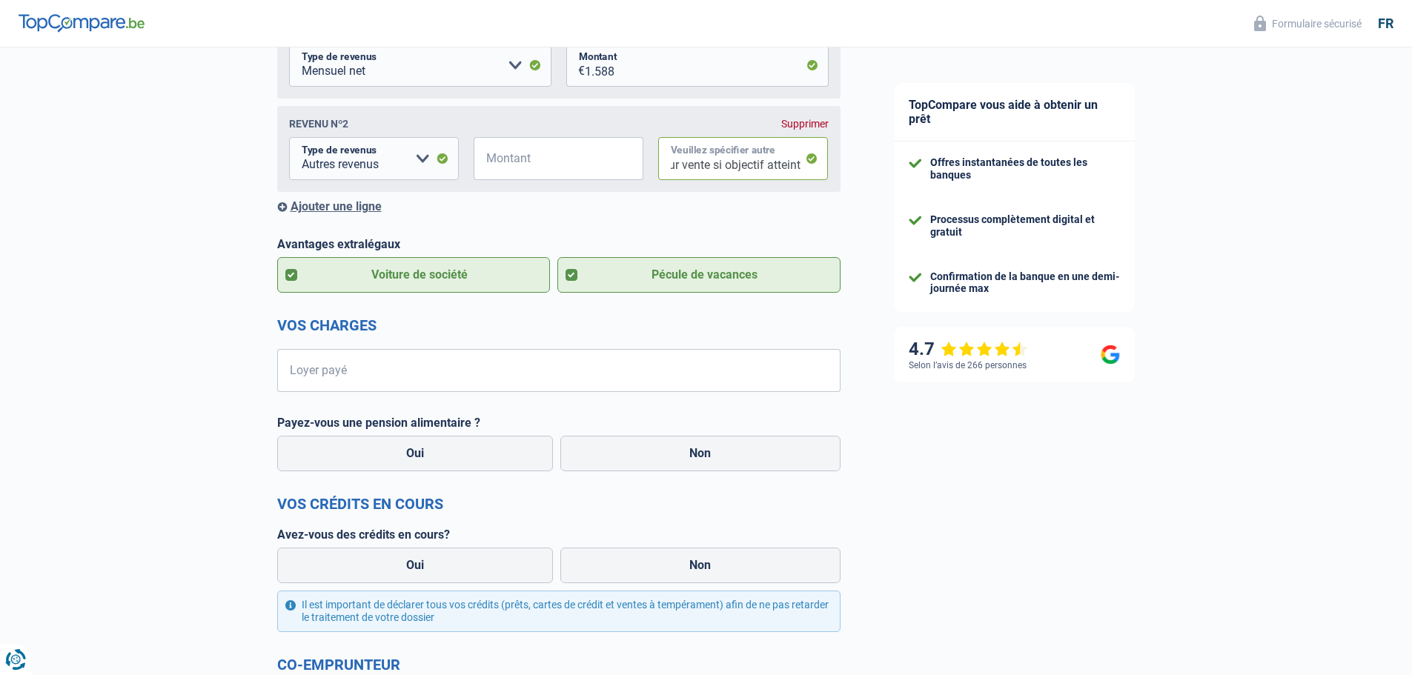
type input "commissions sur vente si objectif atteint"
click at [714, 209] on div "Ajouter une ligne" at bounding box center [558, 206] width 563 height 14
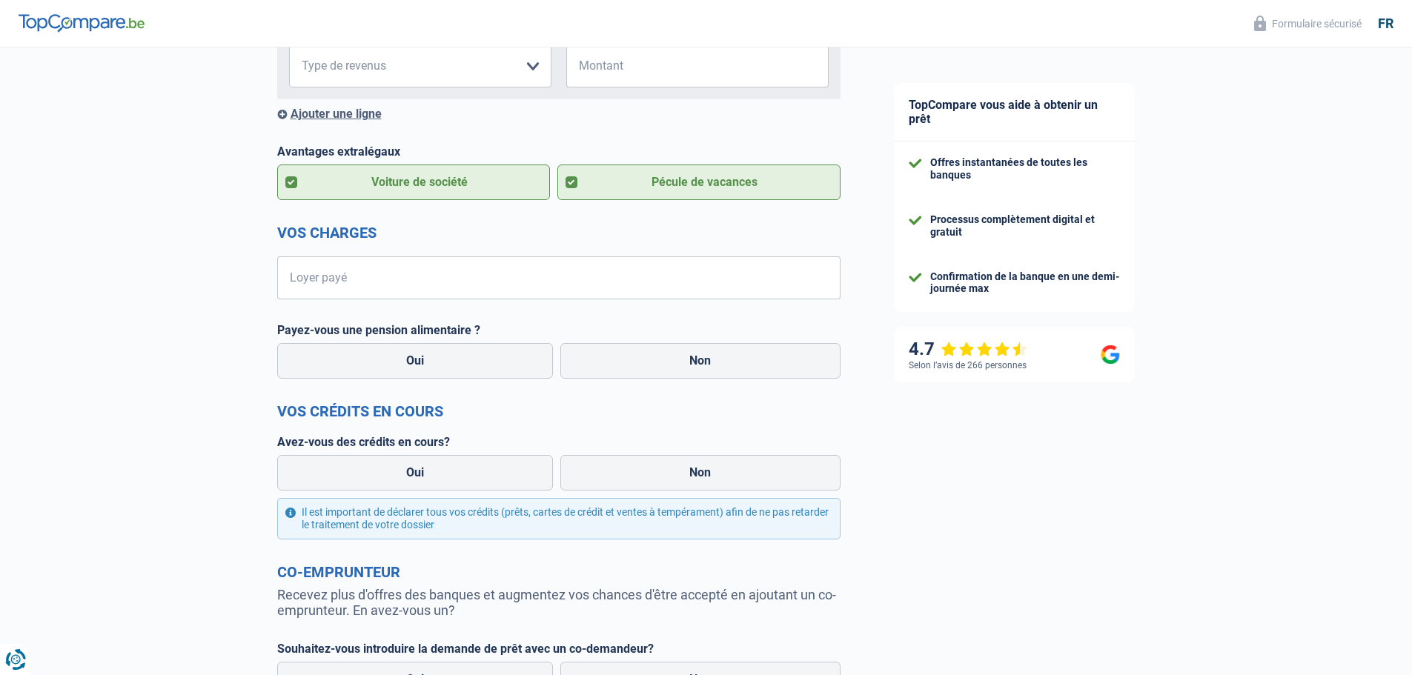
scroll to position [519, 0]
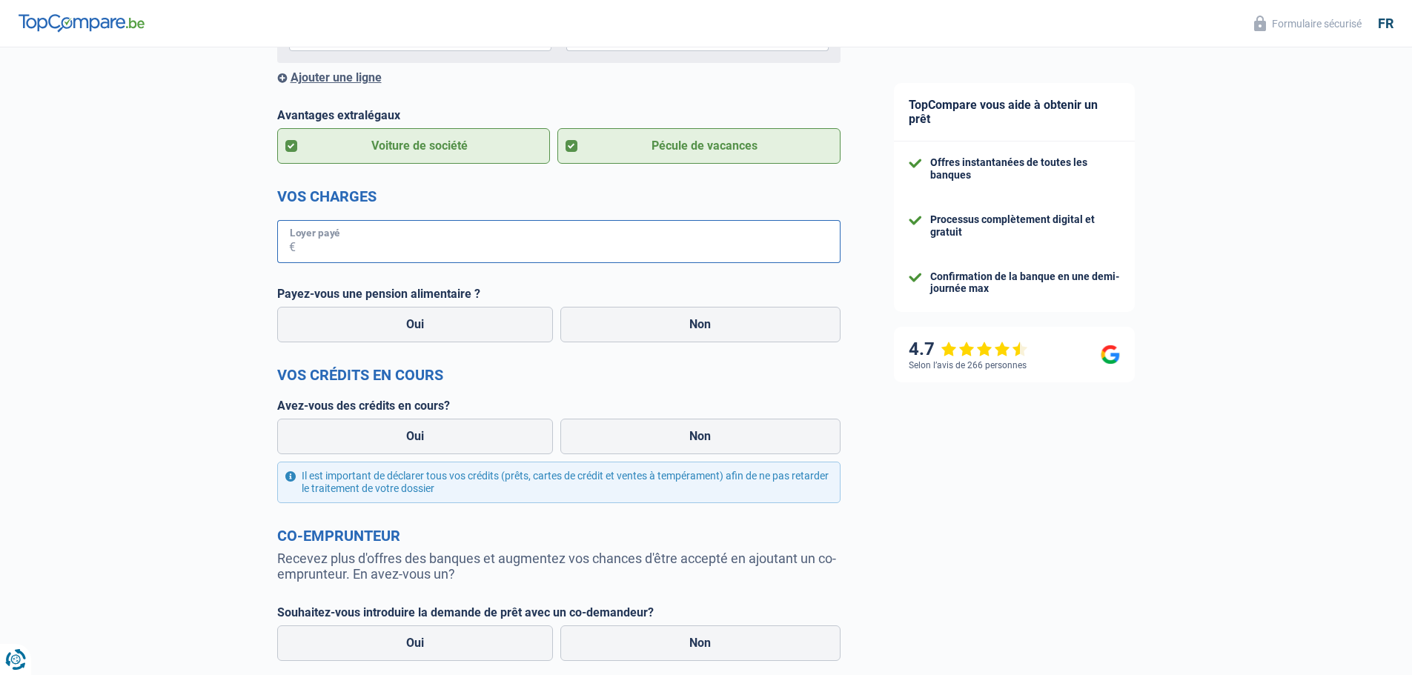
click at [373, 235] on input "Loyer payé" at bounding box center [568, 241] width 545 height 43
type input "736"
click at [187, 278] on div "Chance de réussite de votre simulation est de 80% 1 2 3 4 5 Rajoutez +10% en co…" at bounding box center [433, 166] width 867 height 1287
click at [676, 323] on label "Non" at bounding box center [700, 325] width 280 height 36
click at [676, 323] on input "Non" at bounding box center [700, 325] width 280 height 36
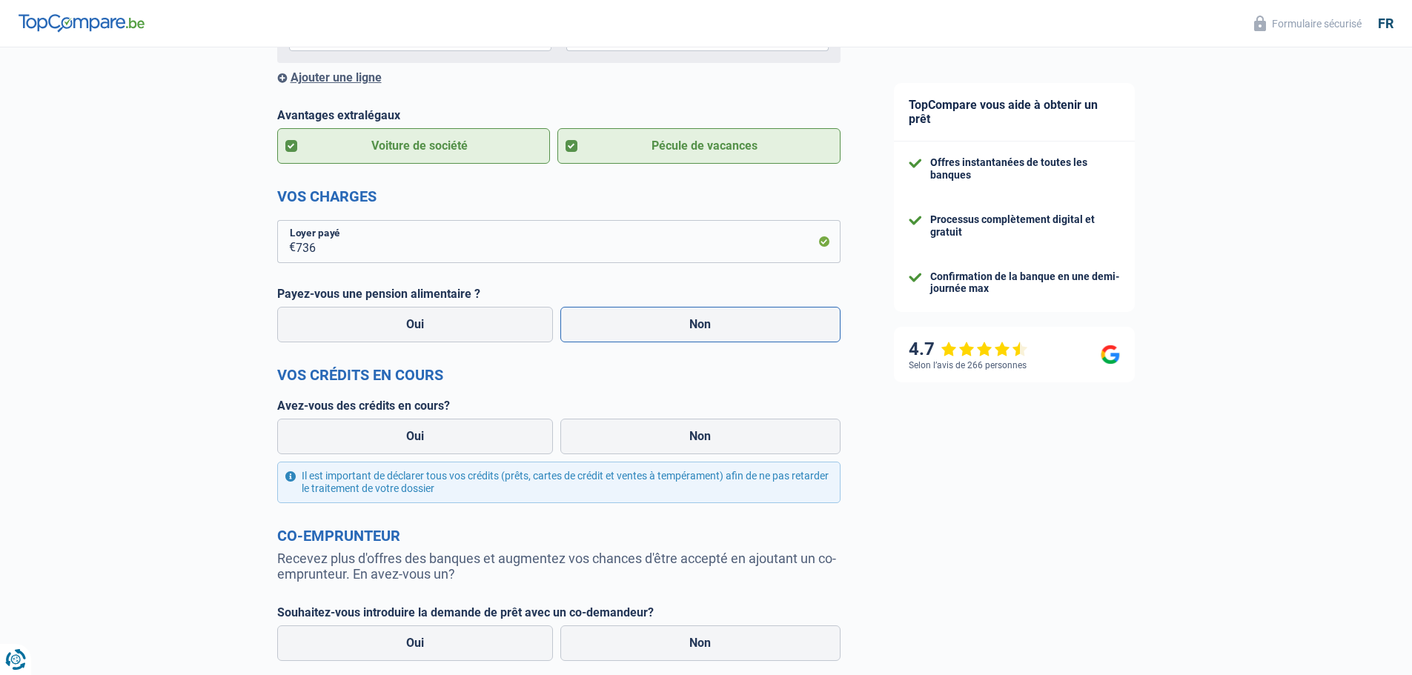
radio input "true"
select select "mealVouchers"
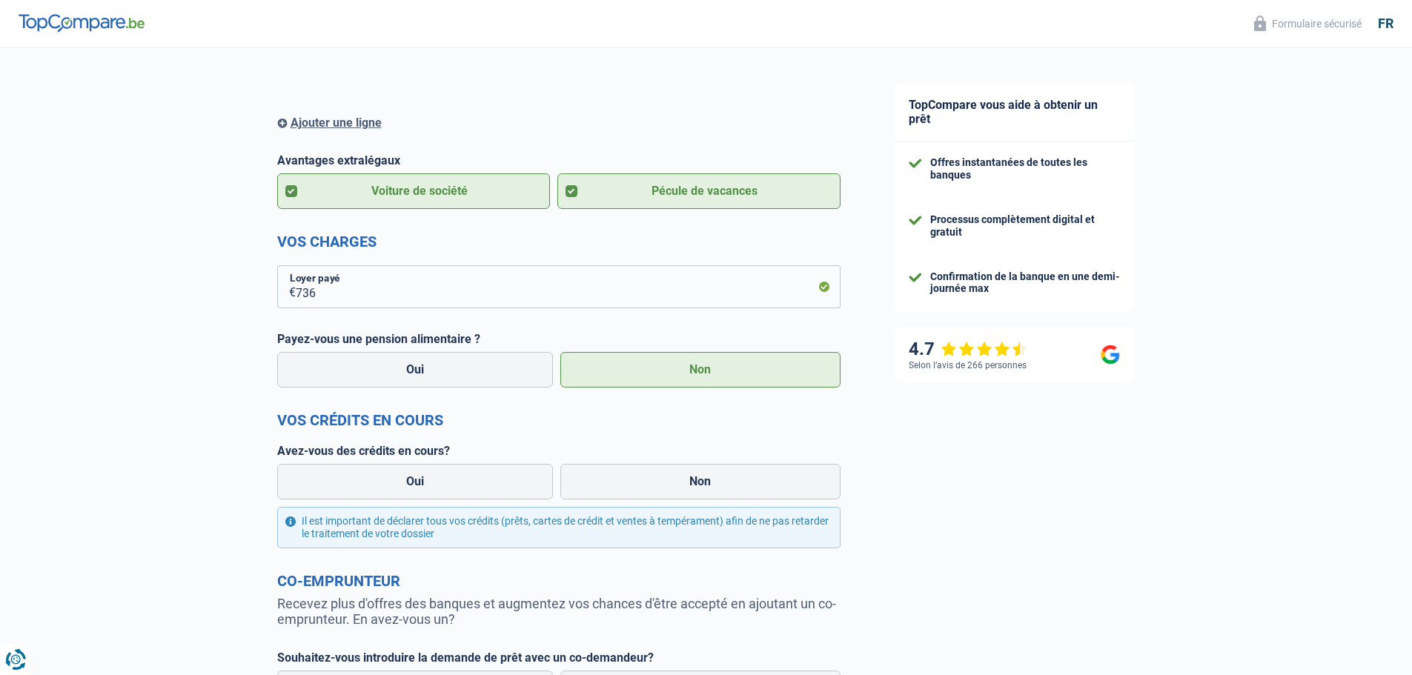
scroll to position [564, 0]
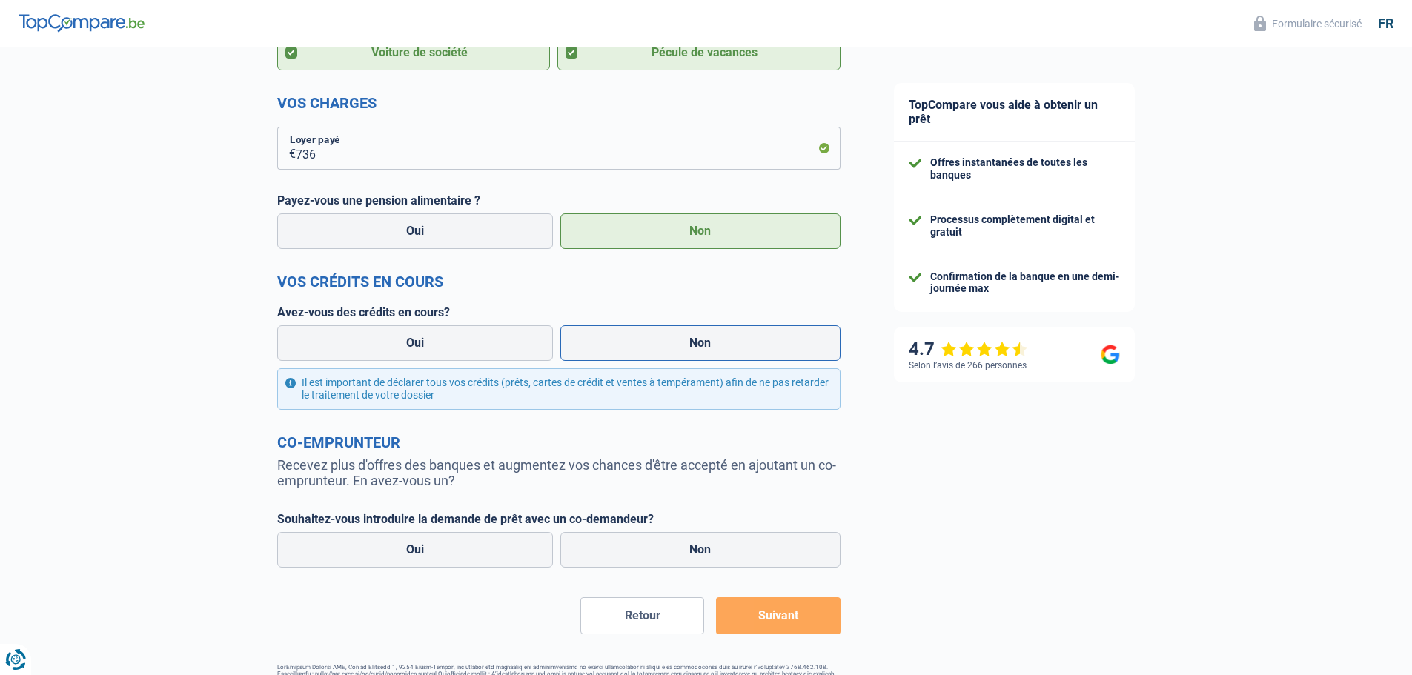
click at [654, 333] on label "Non" at bounding box center [700, 343] width 280 height 36
click at [654, 333] on input "Non" at bounding box center [700, 343] width 280 height 36
radio input "true"
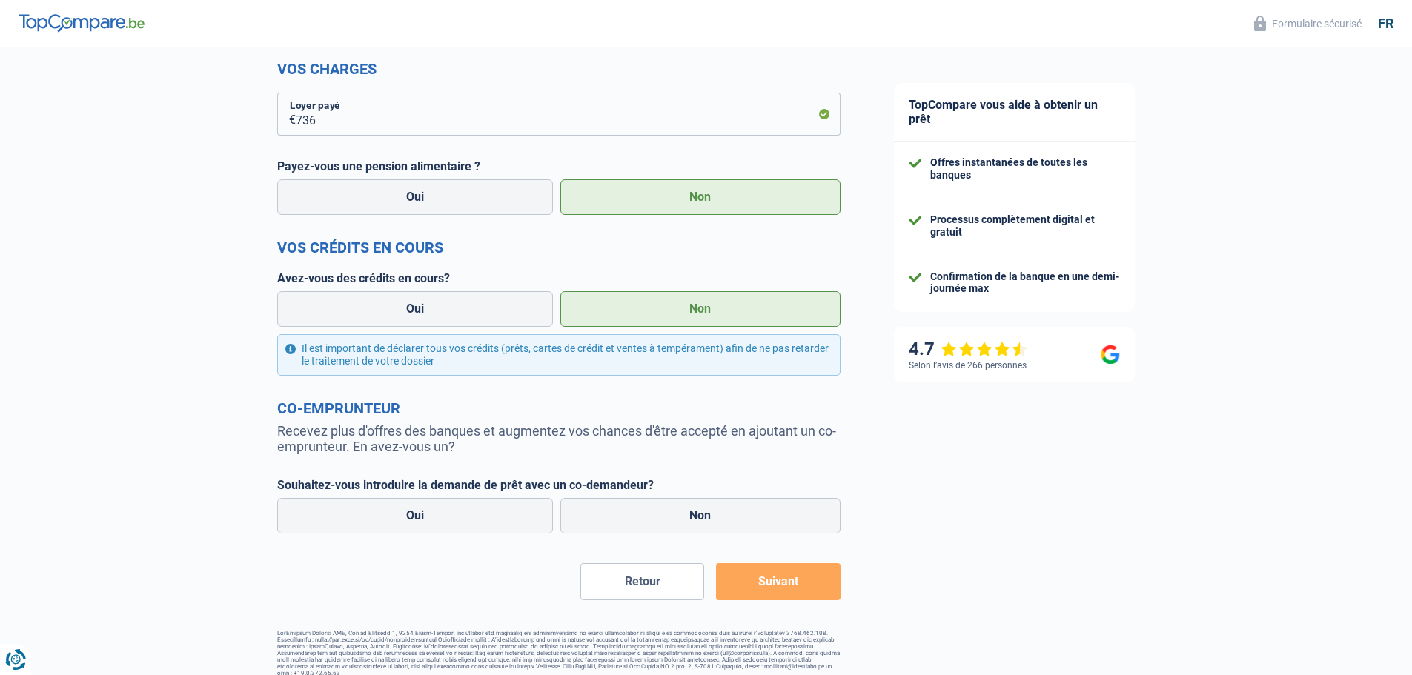
scroll to position [614, 0]
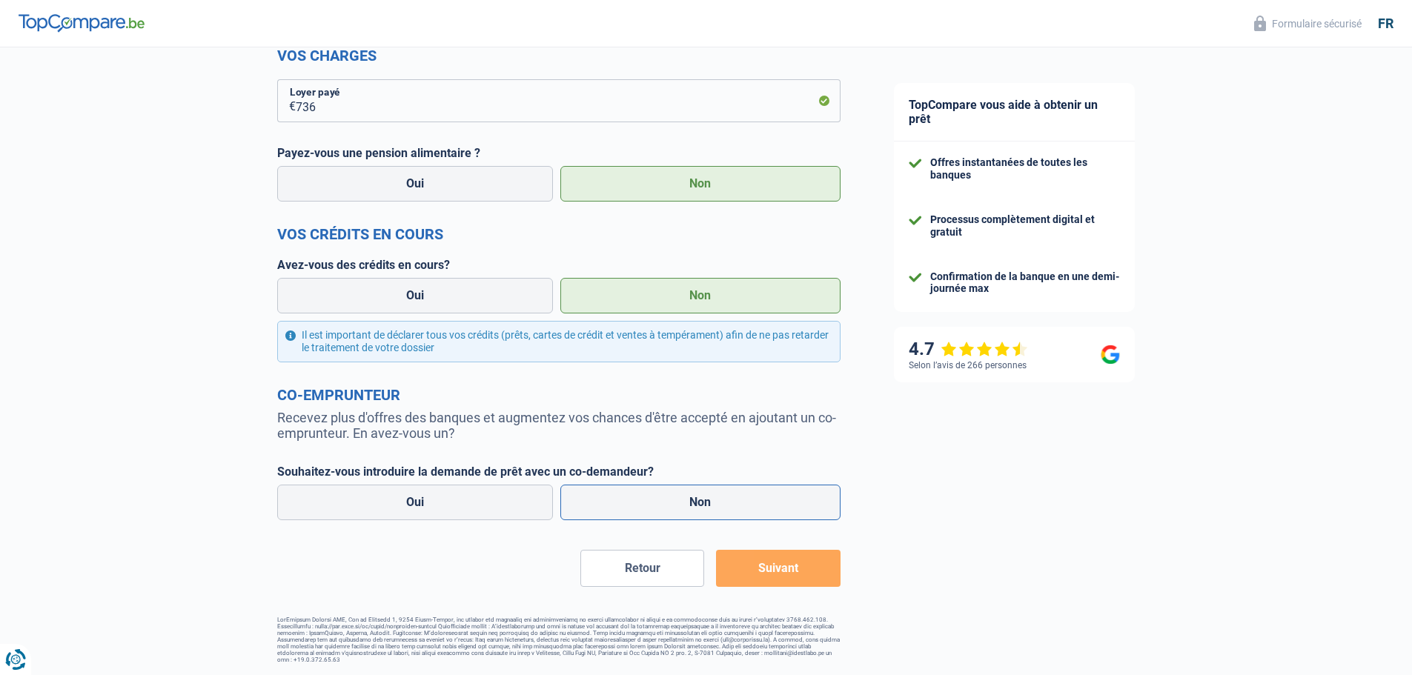
click at [651, 496] on label "Non" at bounding box center [700, 503] width 280 height 36
click at [651, 496] on input "Non" at bounding box center [700, 503] width 280 height 36
radio input "true"
click at [774, 565] on button "Suivant" at bounding box center [778, 568] width 124 height 37
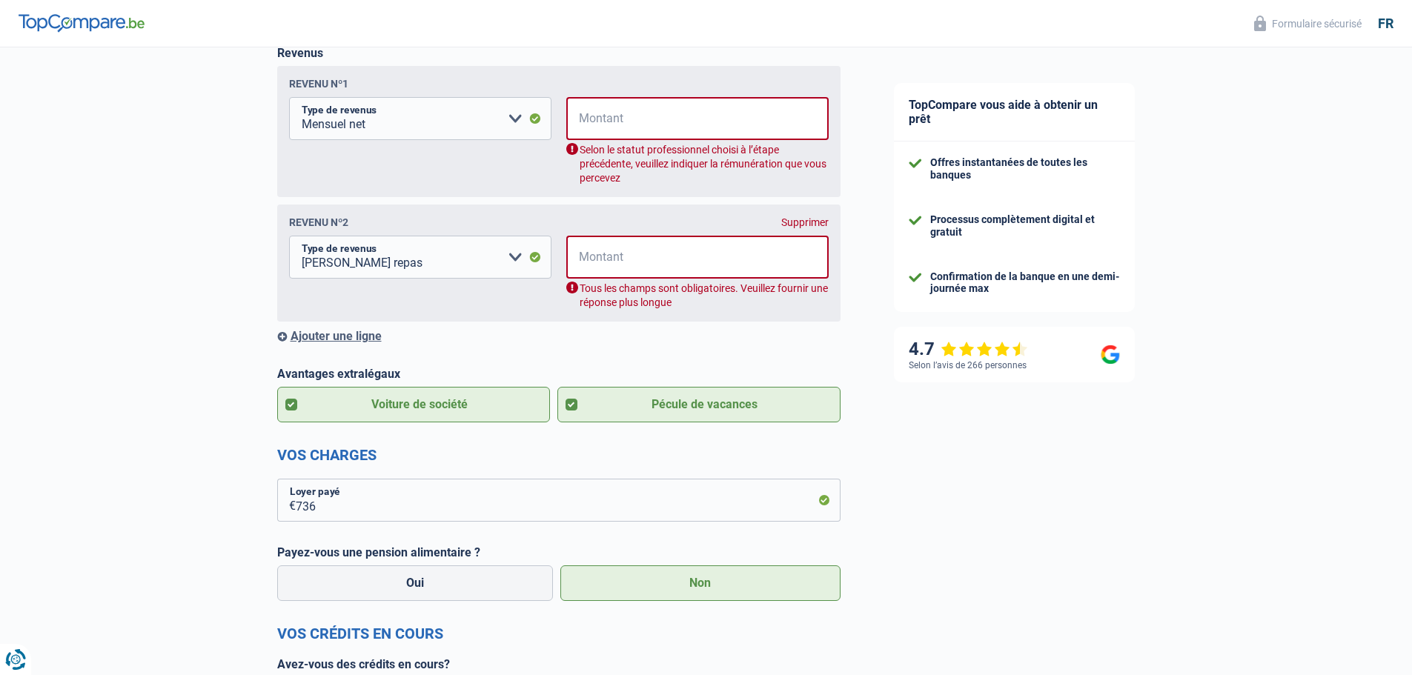
scroll to position [240, 0]
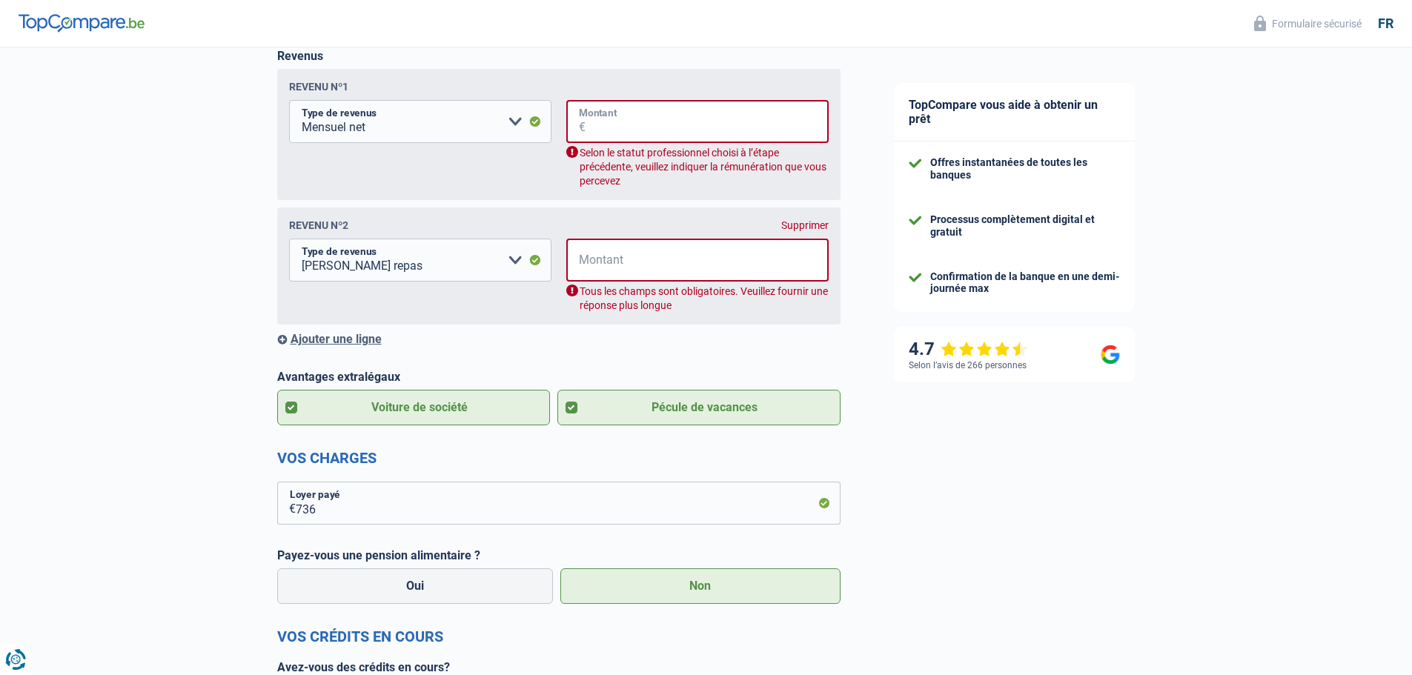
click at [598, 118] on input "Montant" at bounding box center [706, 121] width 243 height 43
click at [508, 124] on select "Allocation d'handicap Allocations chômage Allocations familiales Chèques repas …" at bounding box center [420, 121] width 262 height 43
click at [608, 124] on input "Montant" at bounding box center [706, 121] width 243 height 43
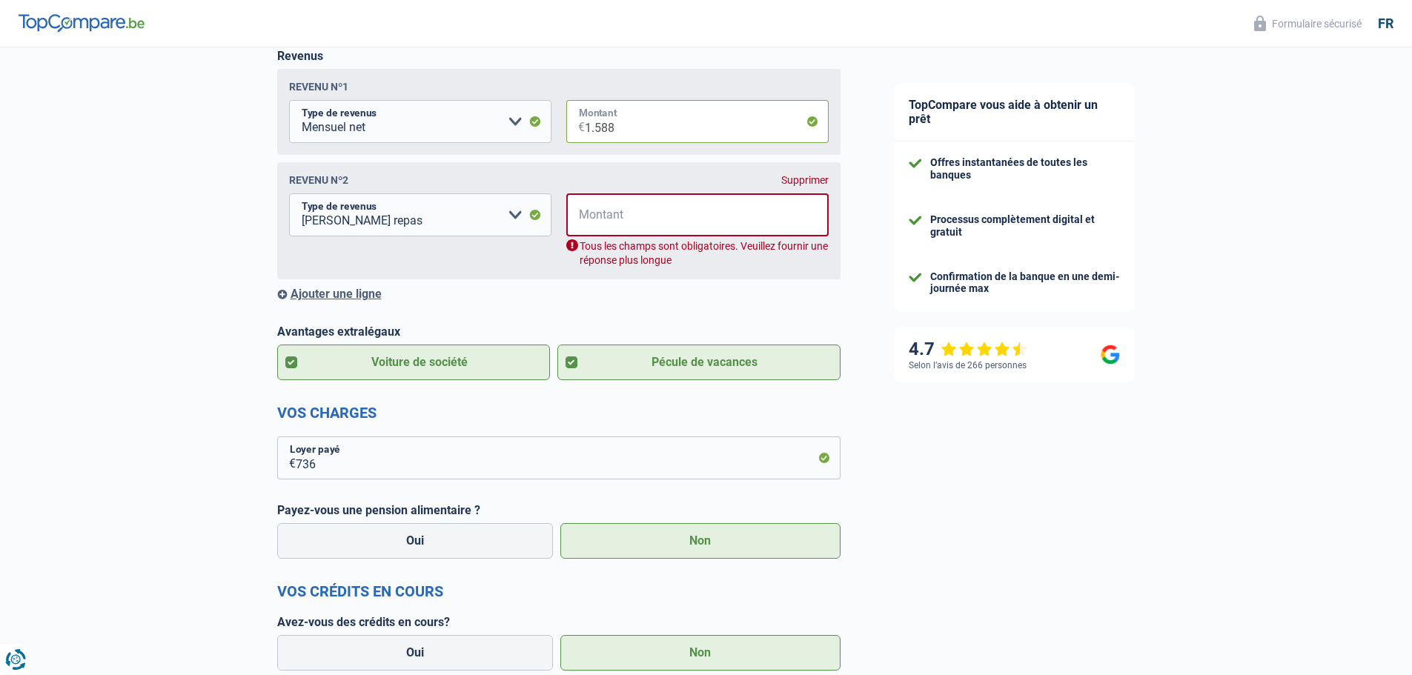
type input "1.588"
click at [794, 185] on div "Supprimer" at bounding box center [804, 180] width 47 height 12
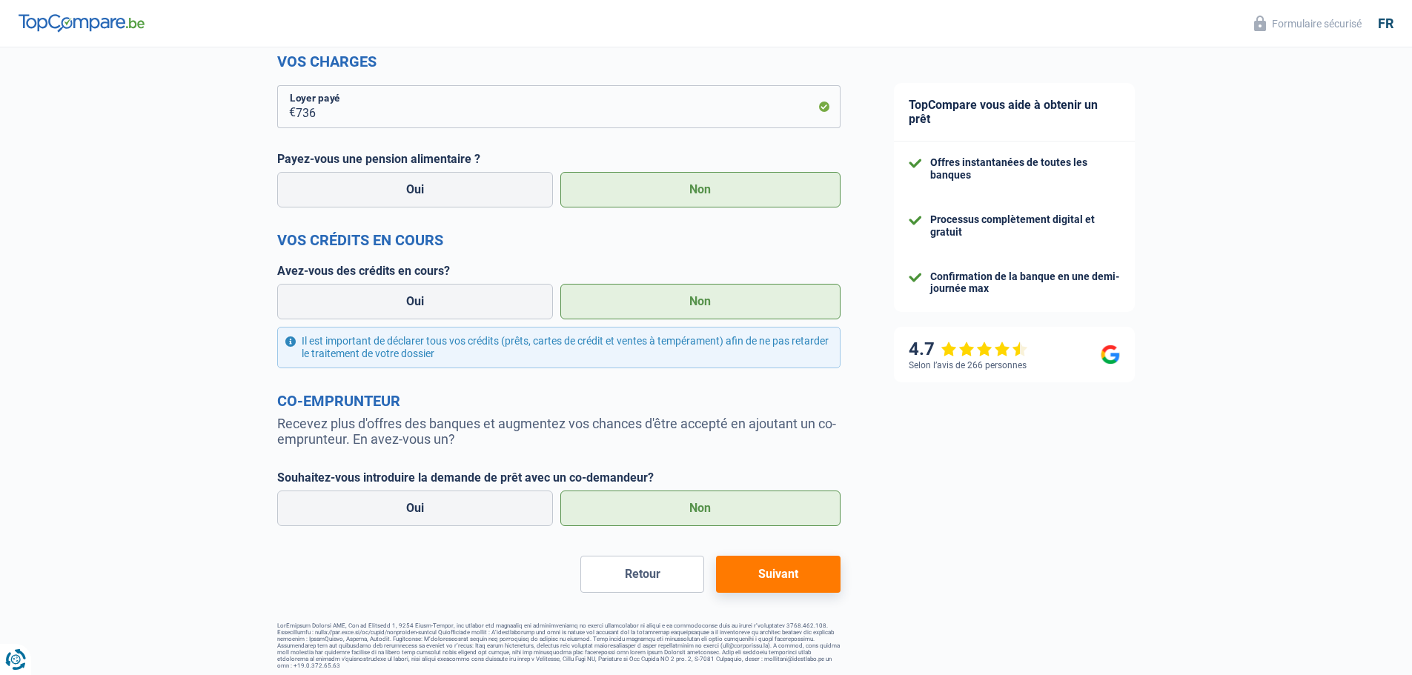
scroll to position [474, 0]
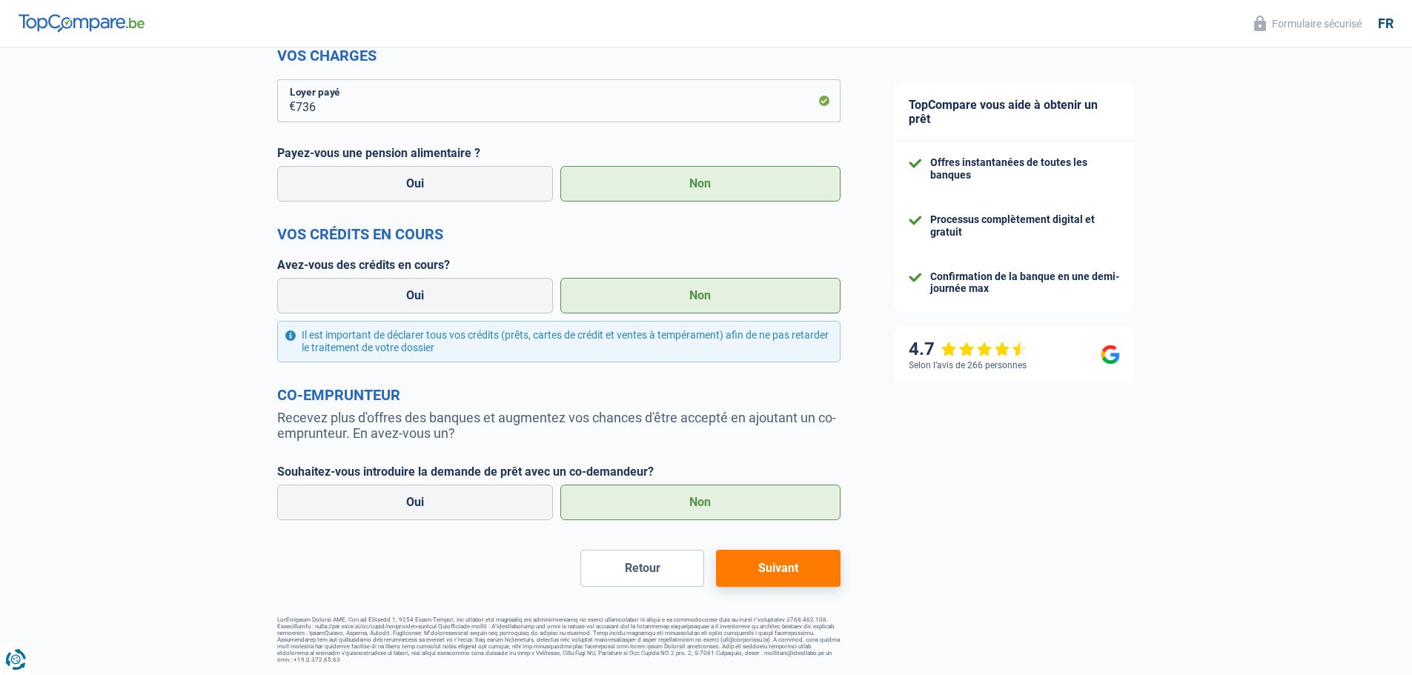
click at [765, 571] on button "Suivant" at bounding box center [778, 568] width 124 height 37
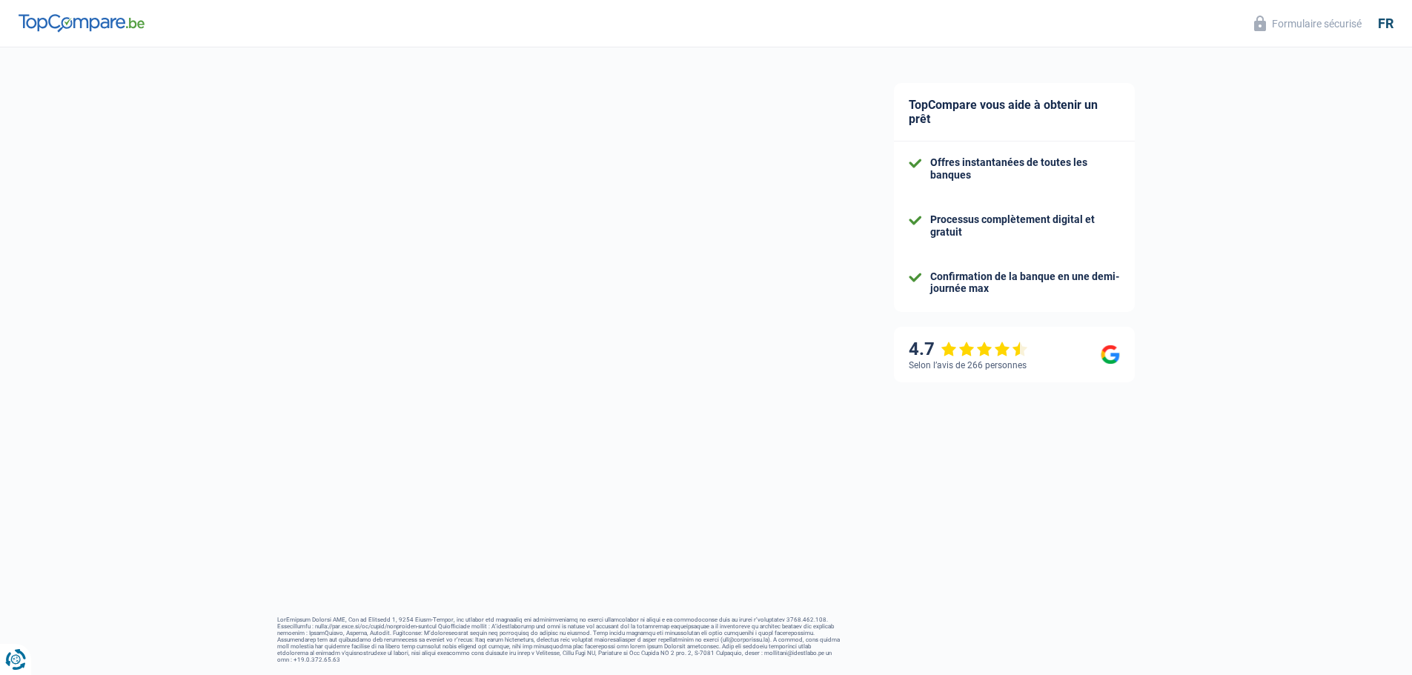
scroll to position [16, 0]
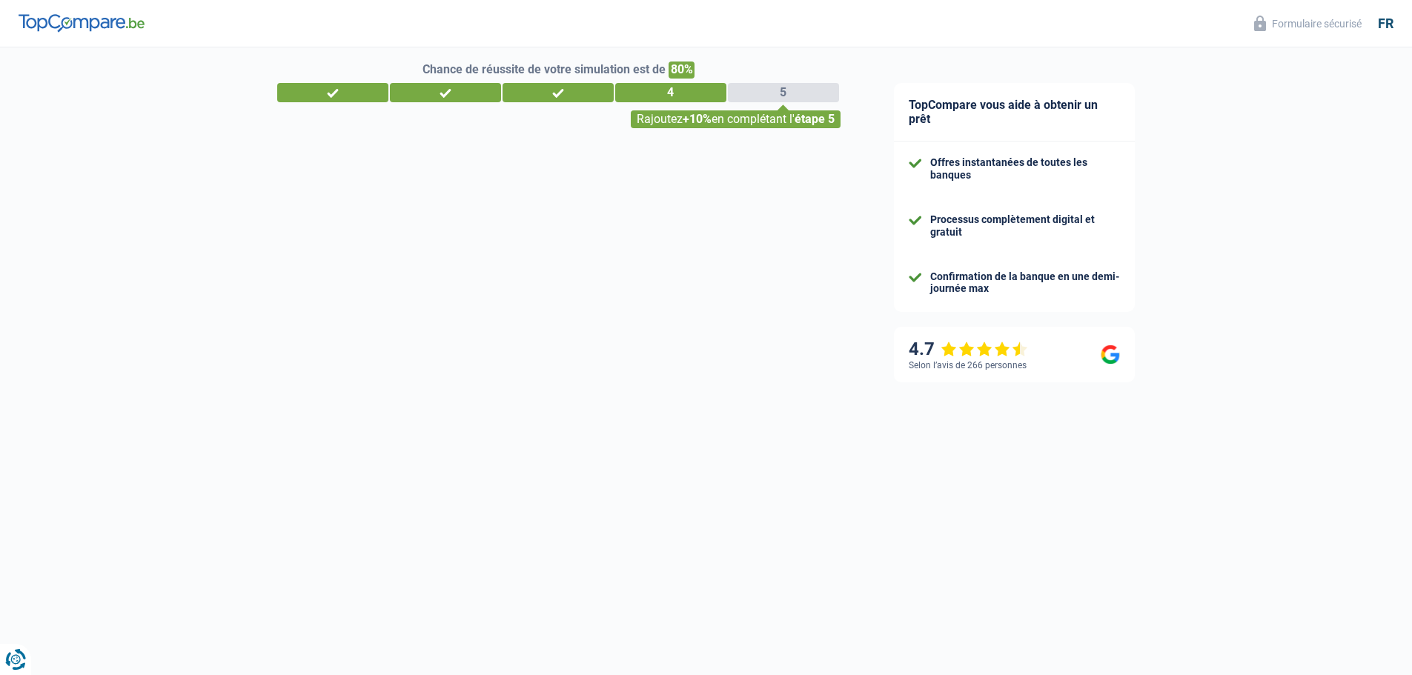
select select "120"
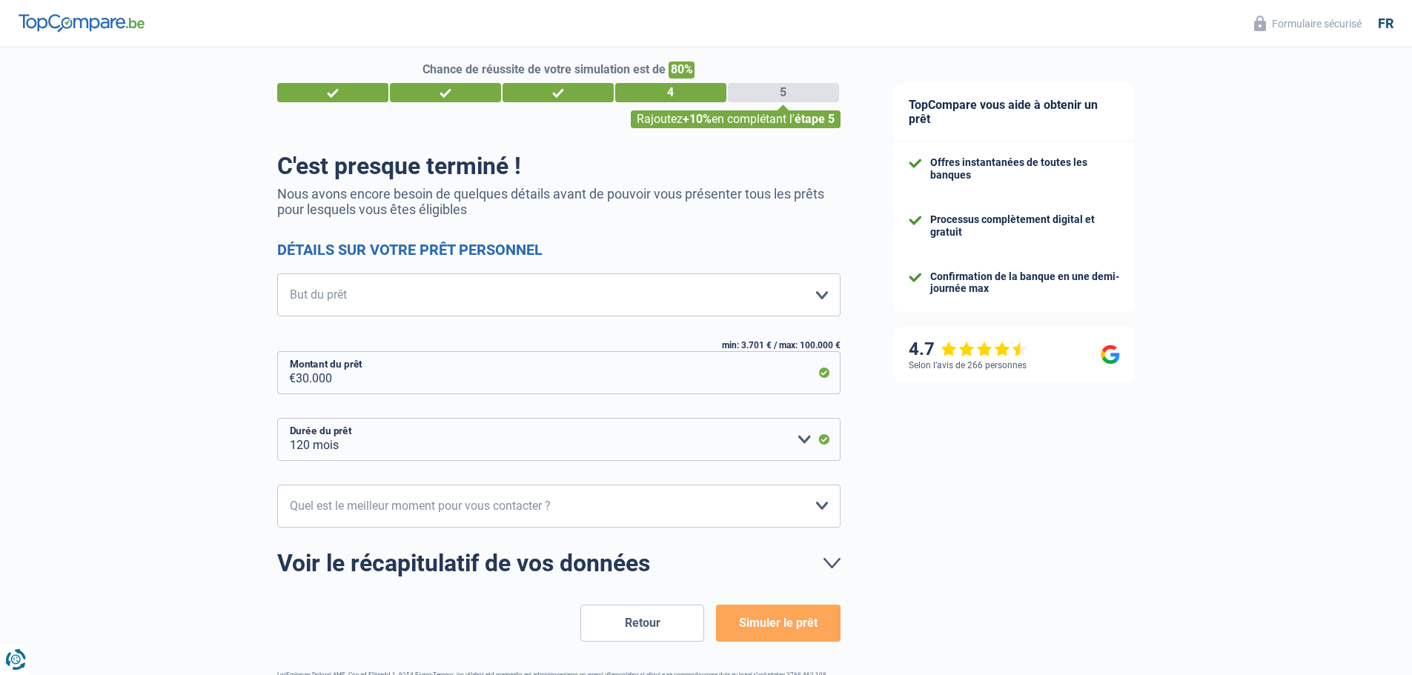
scroll to position [0, 0]
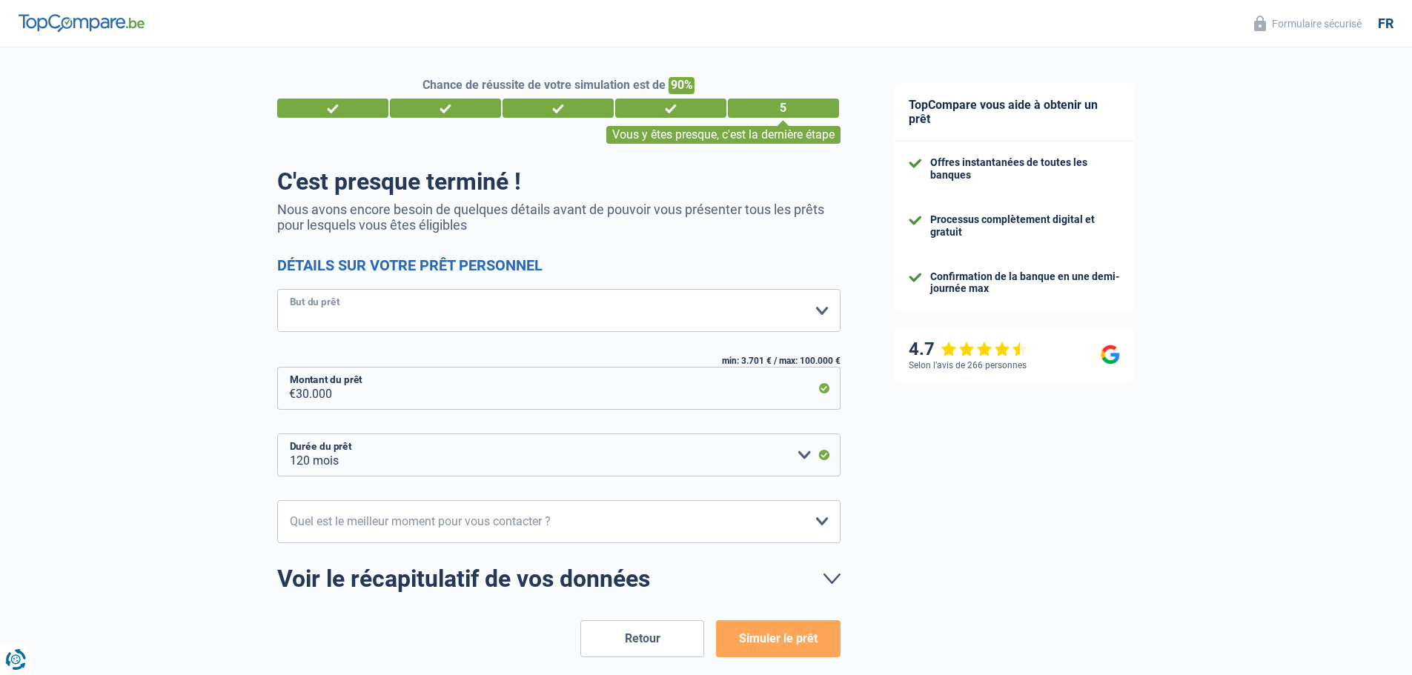
click at [445, 308] on select "Confort maison: meubles, textile, peinture, électroménager, outillage non-profe…" at bounding box center [558, 310] width 563 height 43
select select "judicial"
click at [277, 290] on select "Confort maison: meubles, textile, peinture, électroménager, outillage non-profe…" at bounding box center [558, 310] width 563 height 43
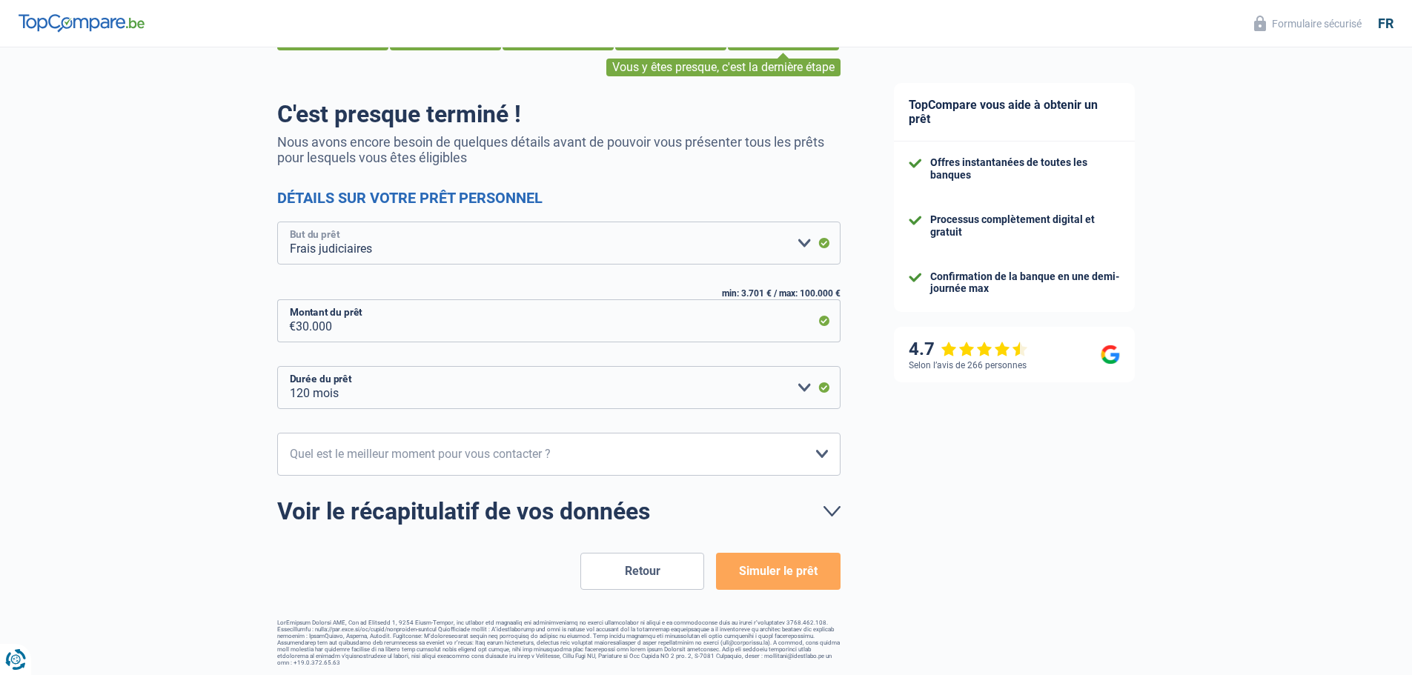
scroll to position [70, 0]
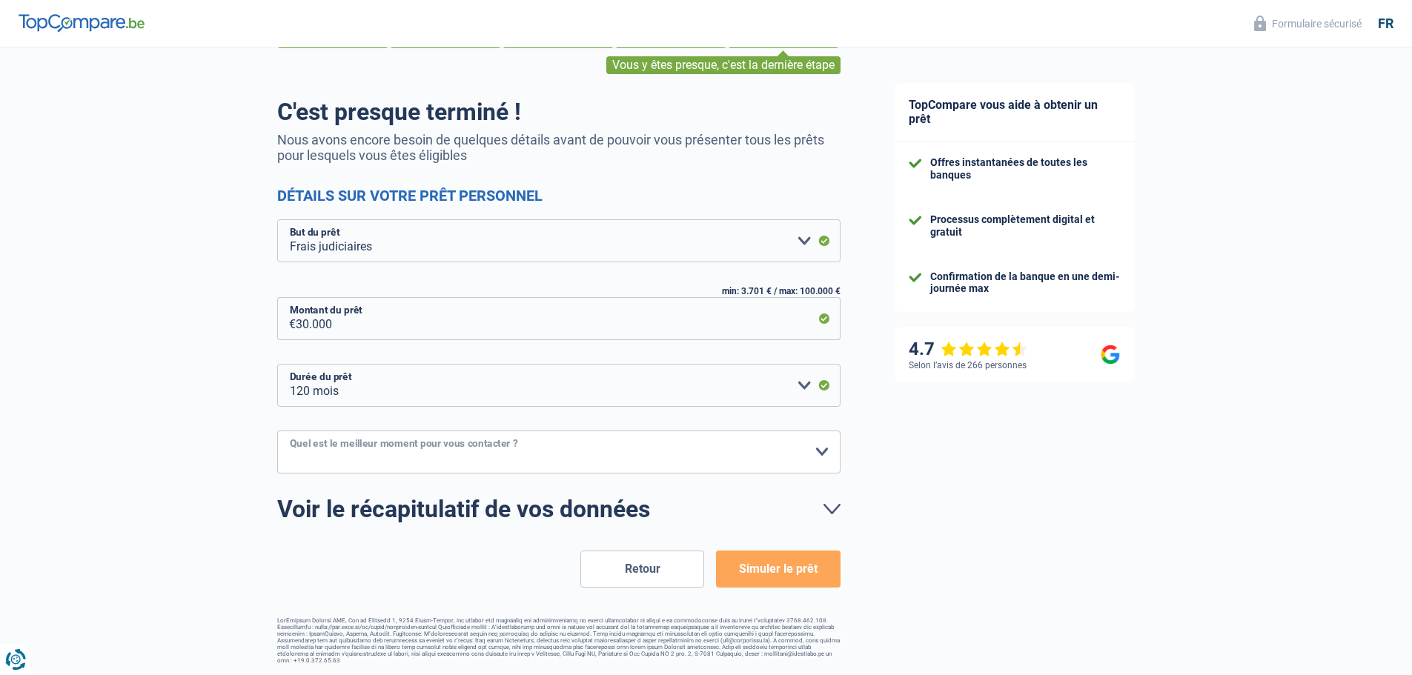
click at [822, 455] on select "10h-12h 12h-14h 14h-16h 16h-18h Veuillez sélectionner une option" at bounding box center [558, 452] width 563 height 43
select select "10-12"
click at [277, 431] on select "10h-12h 12h-14h 14h-16h 16h-18h Veuillez sélectionner une option" at bounding box center [558, 452] width 563 height 43
click at [777, 567] on button "Simuler le prêt" at bounding box center [778, 569] width 124 height 37
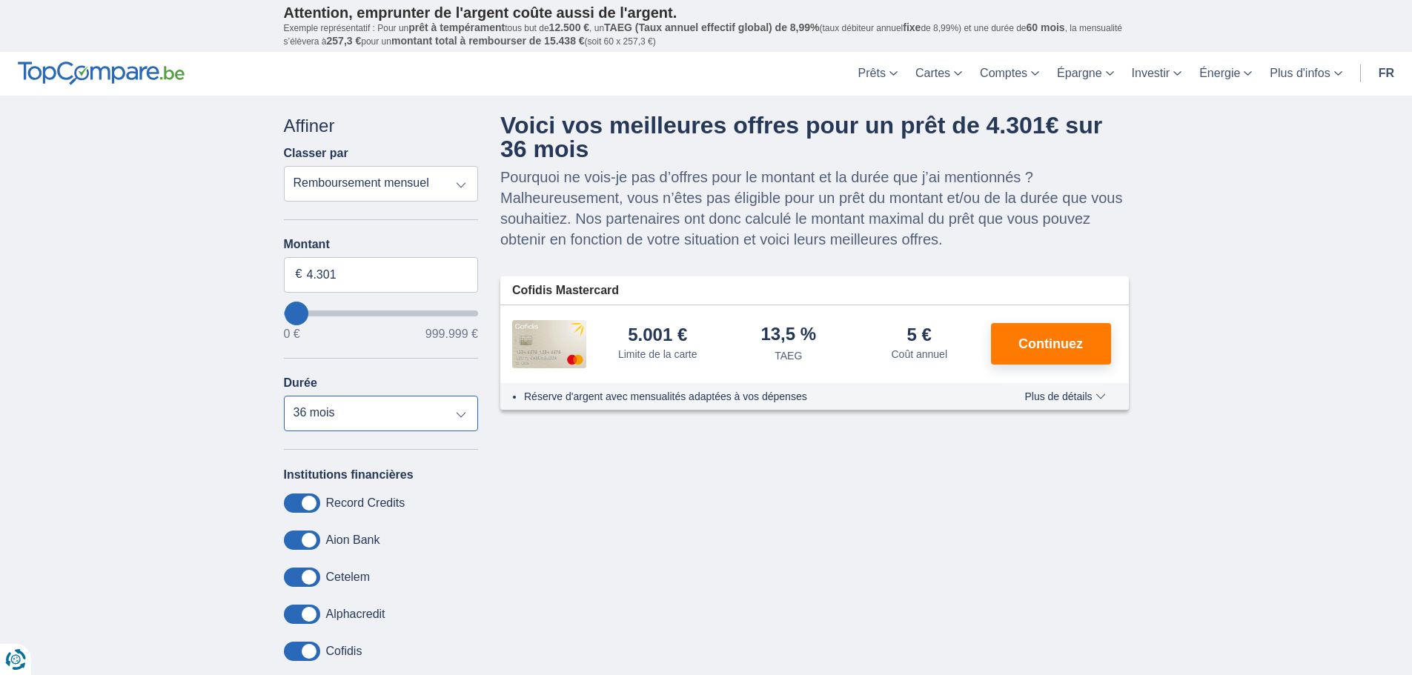
click at [459, 410] on select "12 mois 18 mois 24 mois 30 mois 36 mois" at bounding box center [381, 414] width 195 height 36
